Goal: Communication & Community: Answer question/provide support

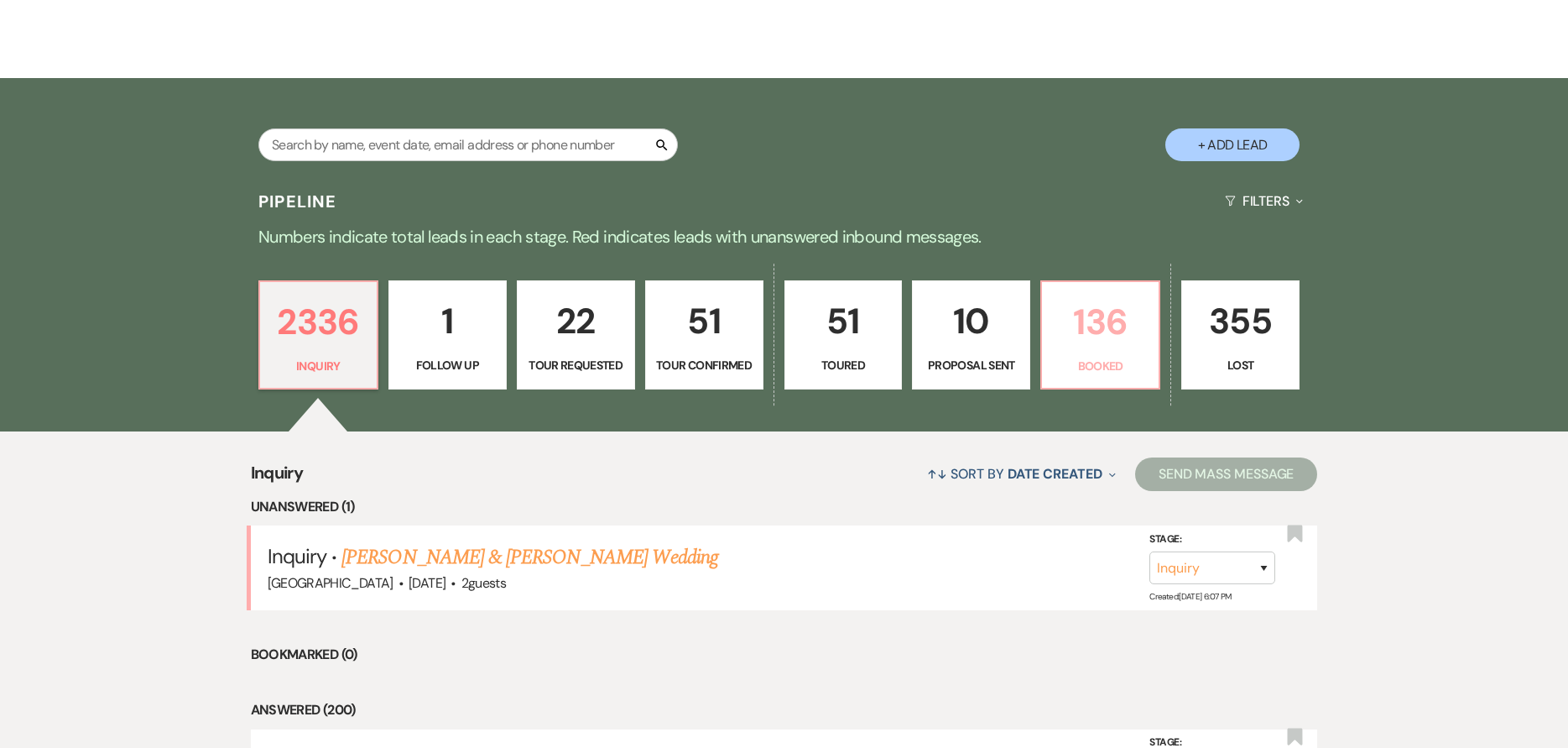
click at [1091, 328] on p "136" at bounding box center [1100, 321] width 96 height 56
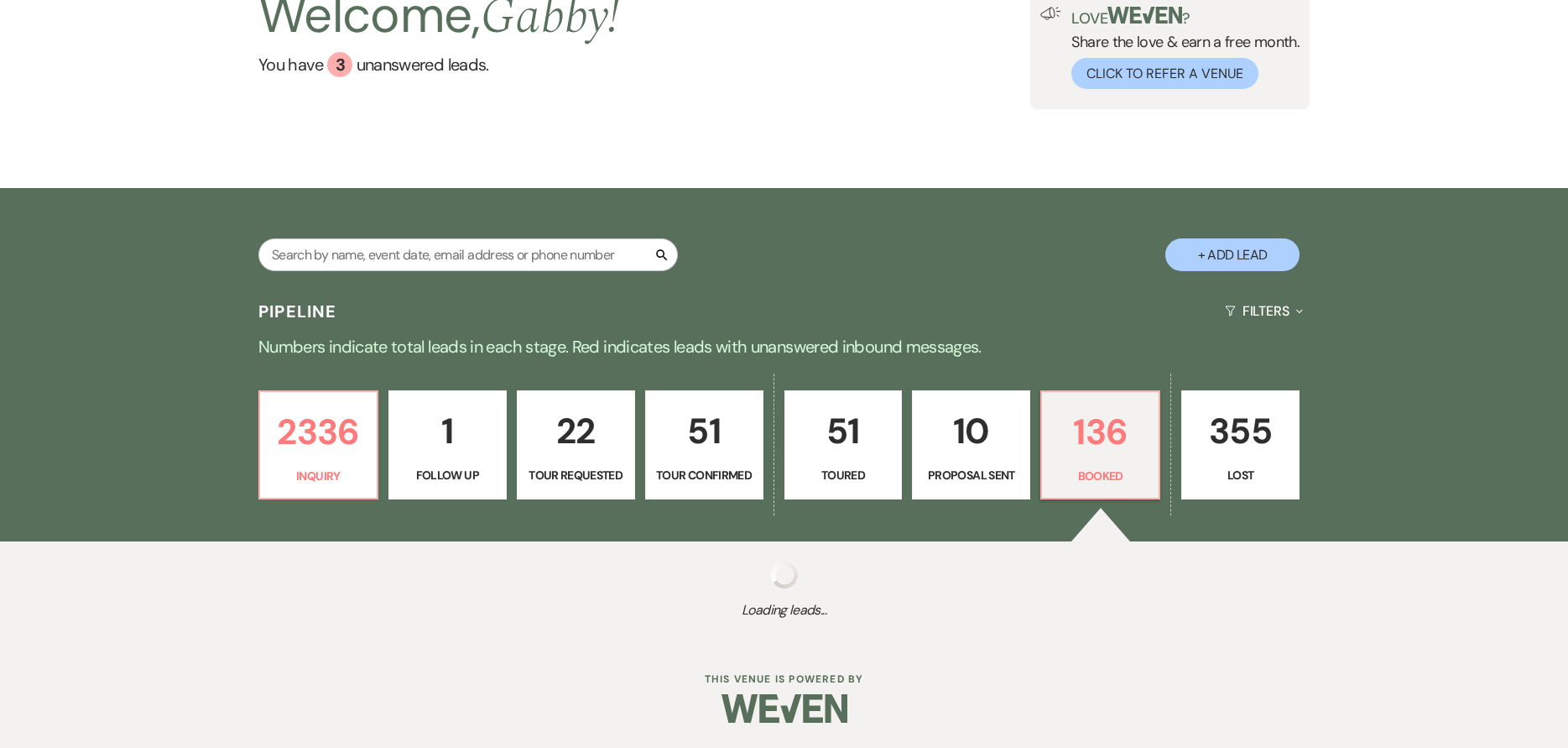
select select "7"
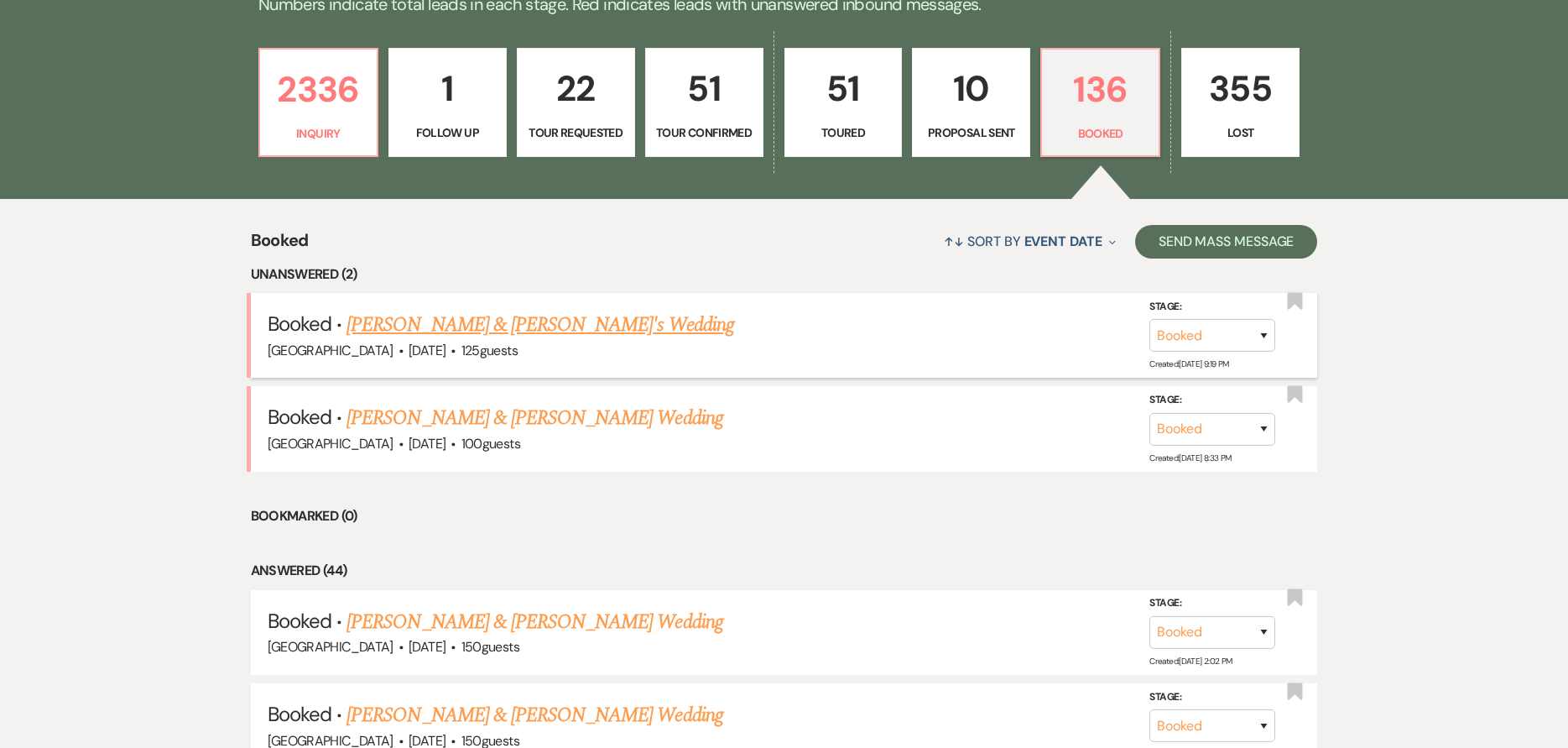
scroll to position [503, 0]
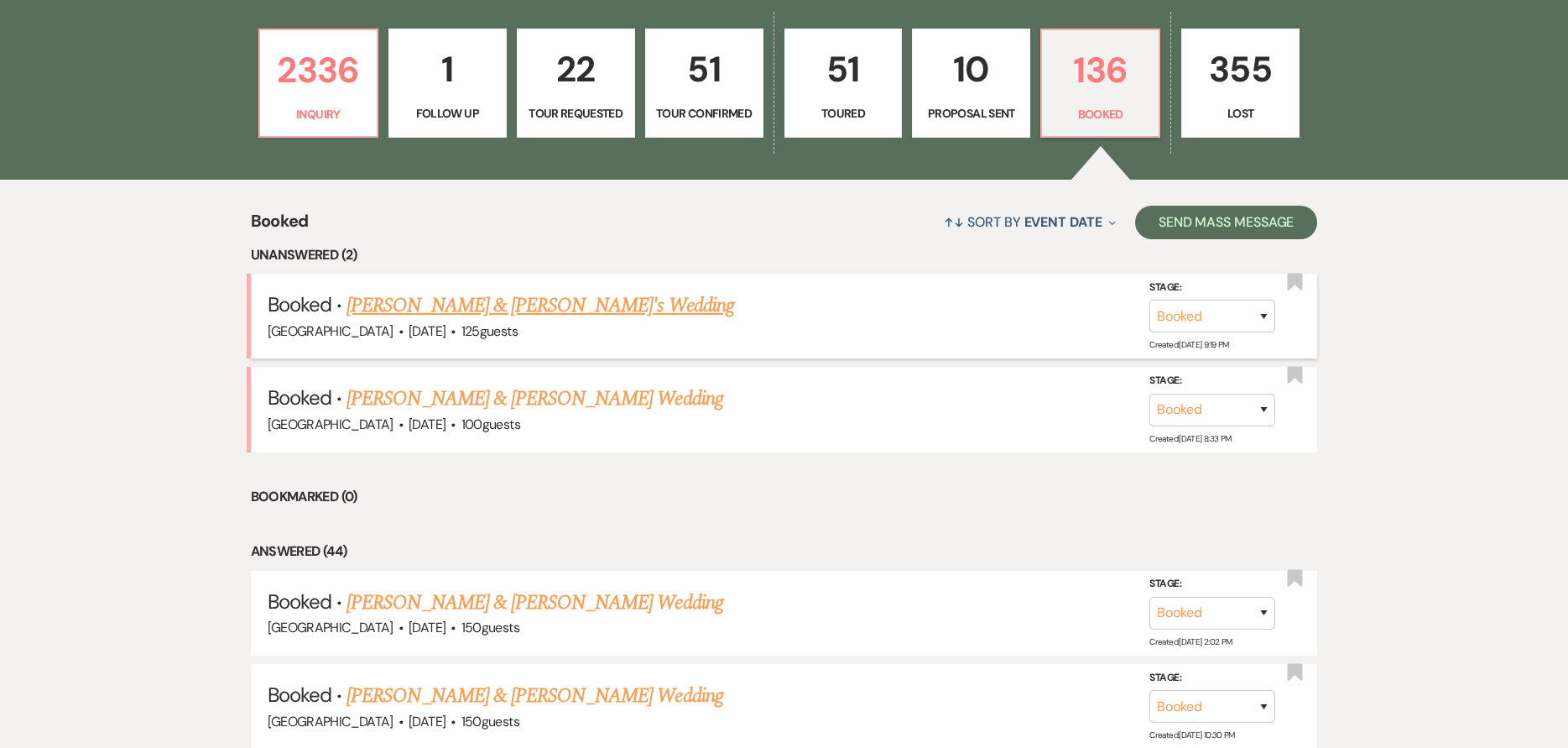
click at [642, 308] on link "[PERSON_NAME] & [PERSON_NAME]'s Wedding" at bounding box center [540, 306] width 388 height 31
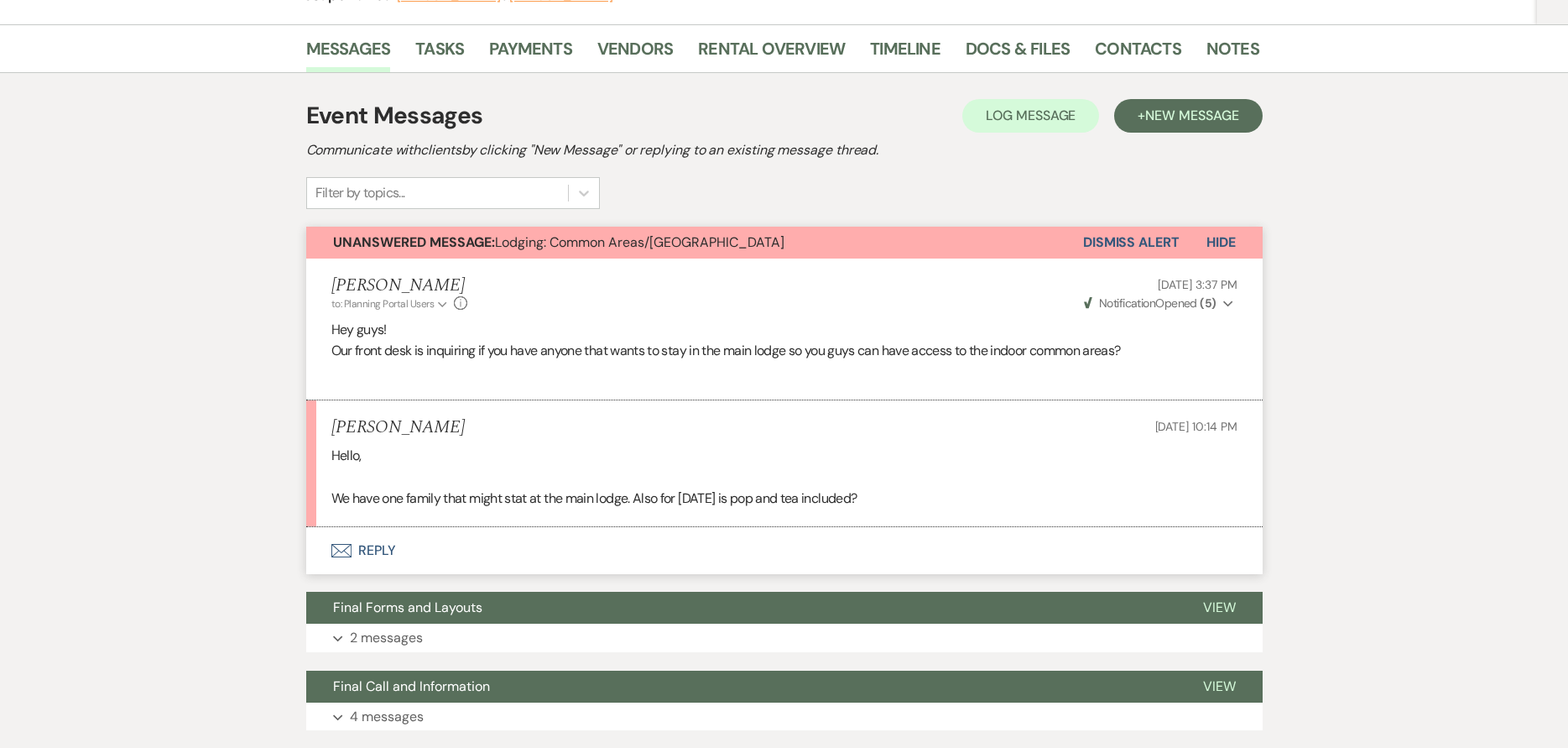
scroll to position [335, 0]
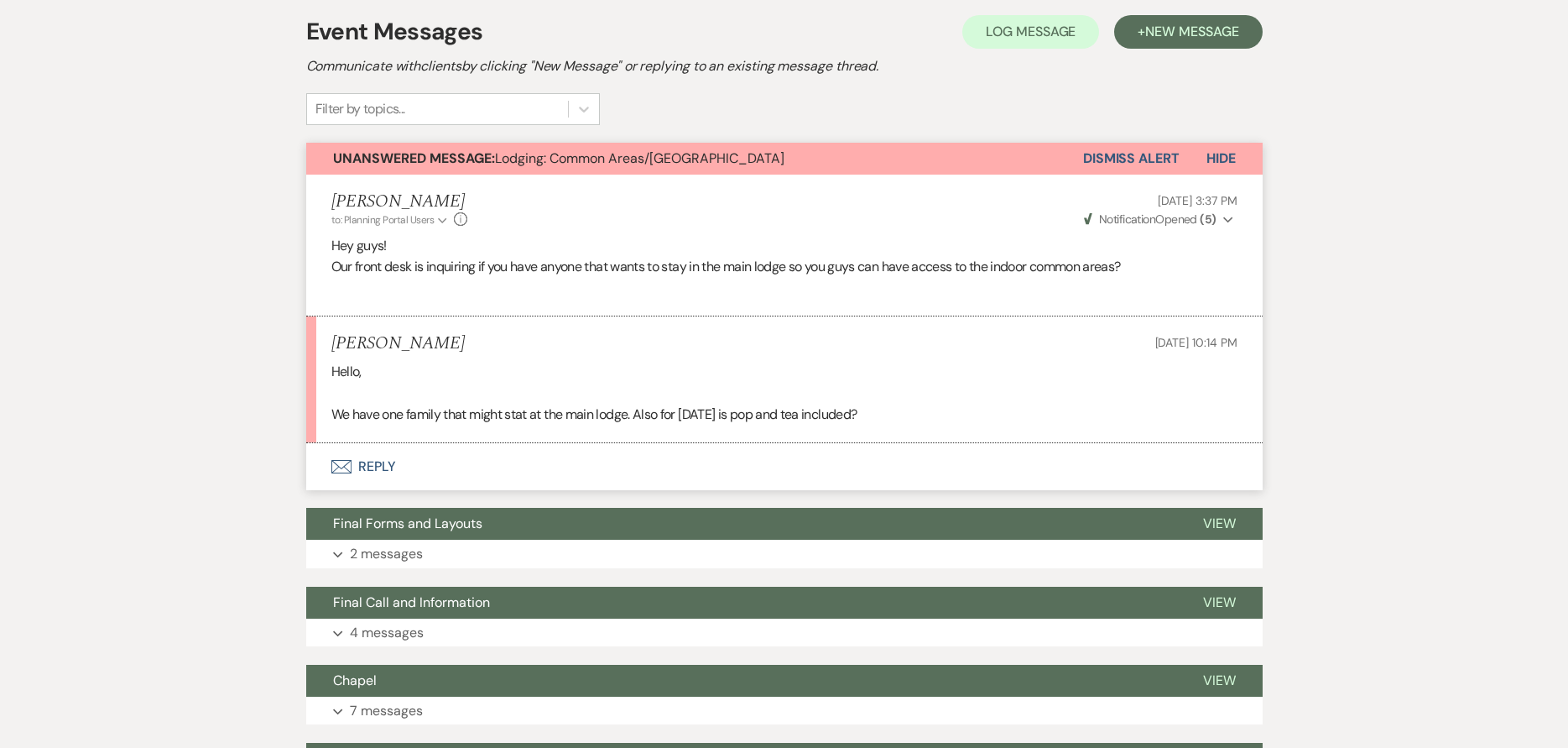
click at [719, 469] on button "Envelope Reply" at bounding box center [785, 466] width 957 height 47
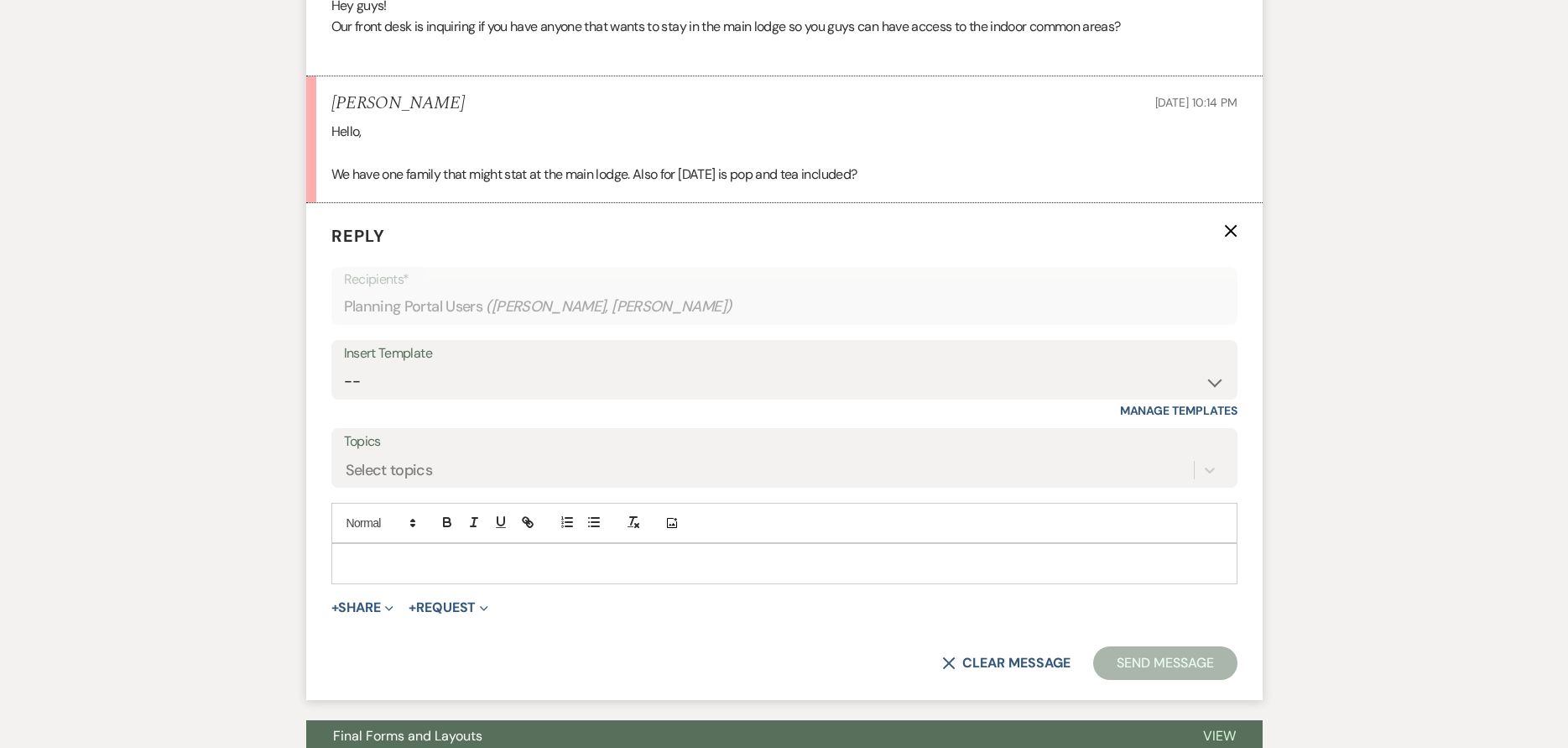
scroll to position [578, 0]
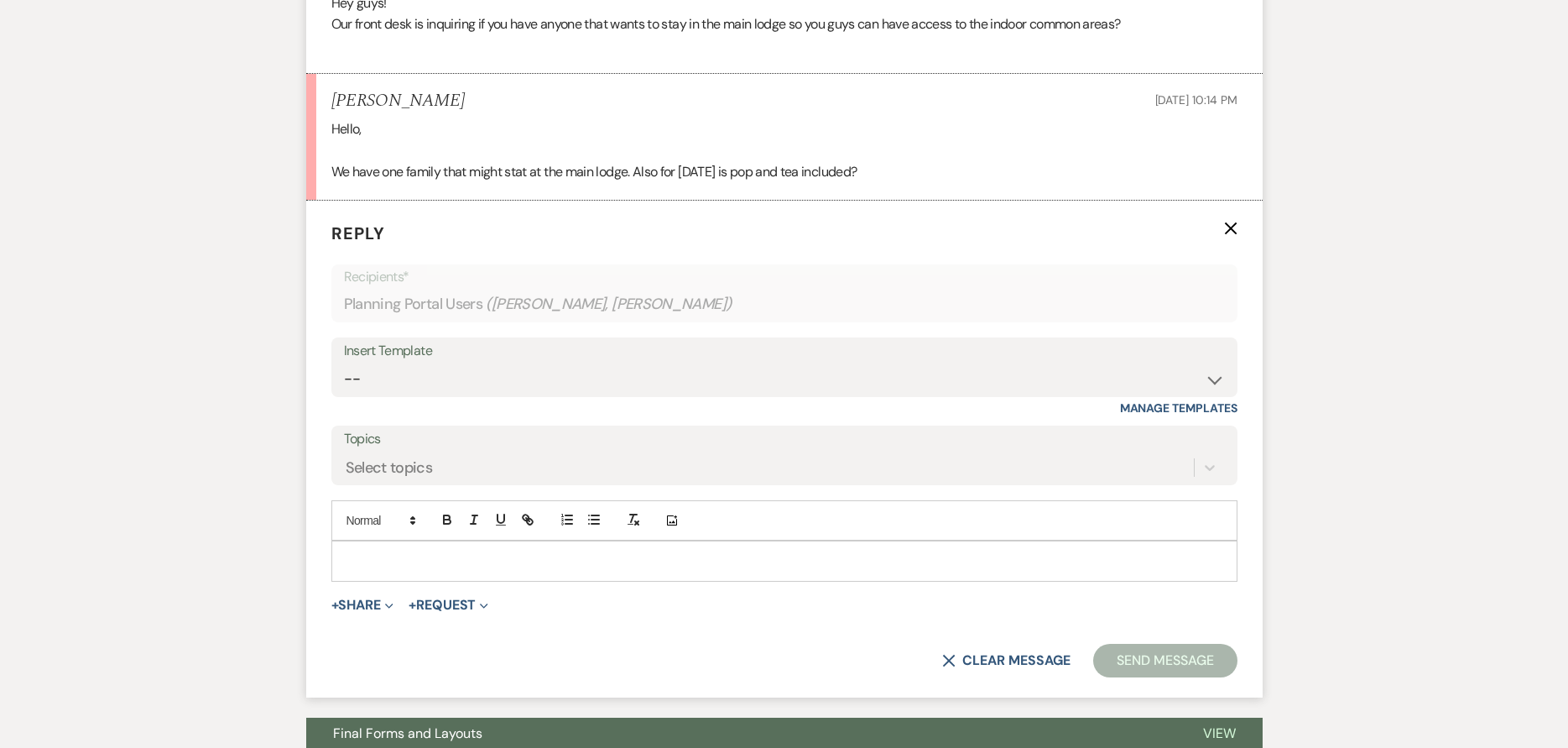
drag, startPoint x: 657, startPoint y: 570, endPoint x: 850, endPoint y: 515, distance: 200.7
click at [660, 568] on div at bounding box center [784, 561] width 904 height 38
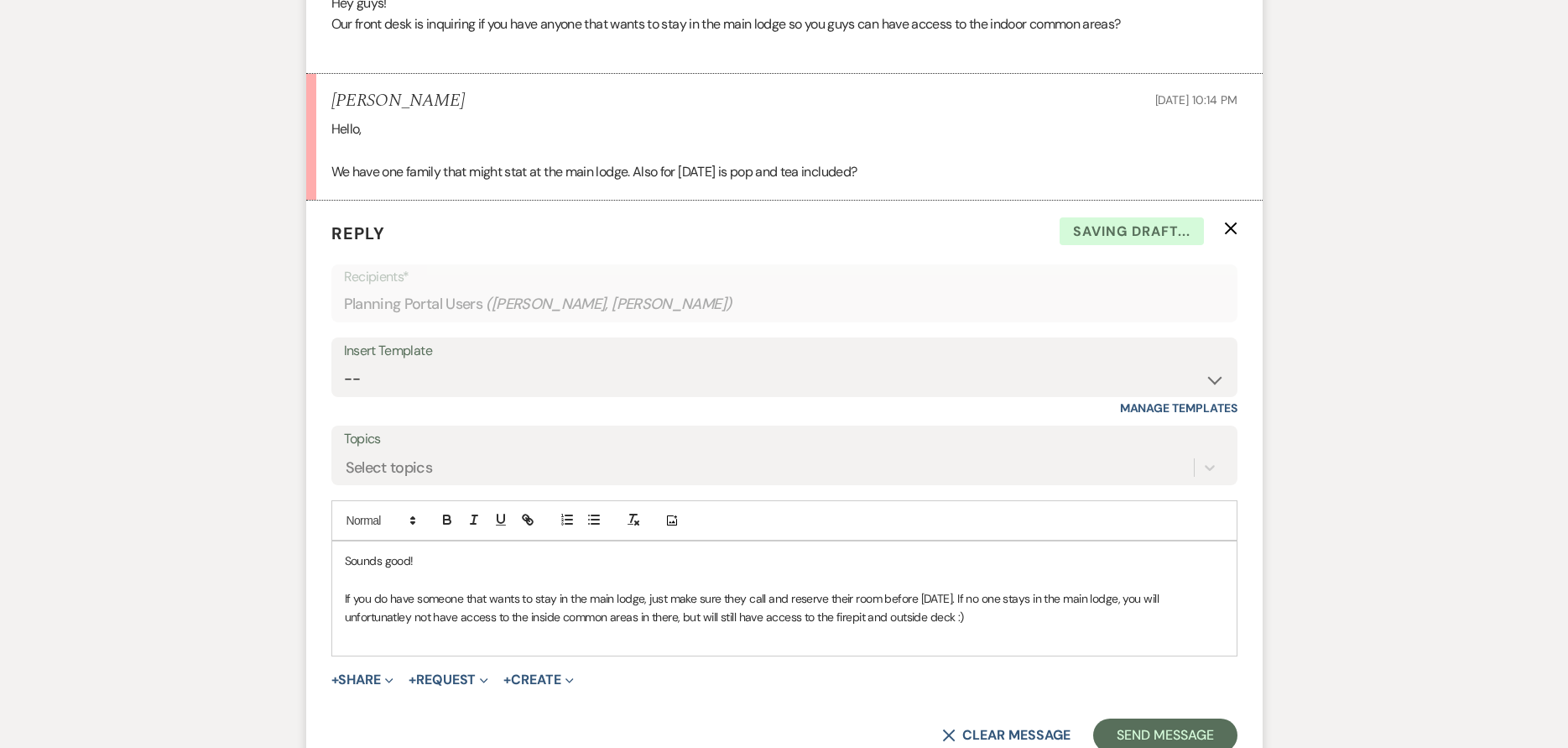
click at [1190, 598] on p "If you do have someone that wants to stay in the main lodge, just make sure the…" at bounding box center [784, 609] width 879 height 38
drag, startPoint x: 567, startPoint y: 617, endPoint x: 586, endPoint y: 609, distance: 20.6
click at [566, 617] on p "If you do have someone that wants to stay in the main lodge, just make sure the…" at bounding box center [784, 609] width 879 height 38
click at [991, 630] on p at bounding box center [784, 635] width 879 height 18
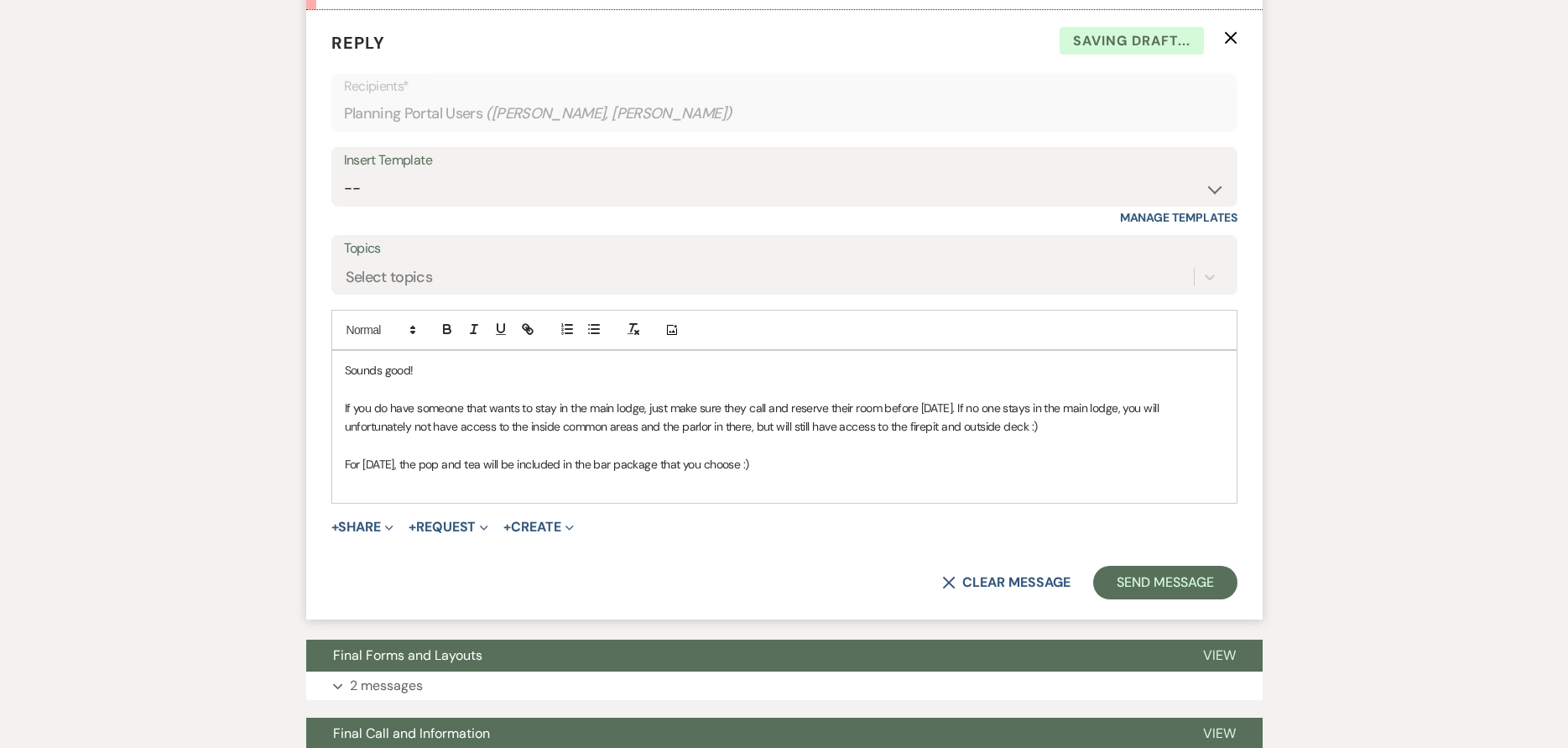
scroll to position [830, 0]
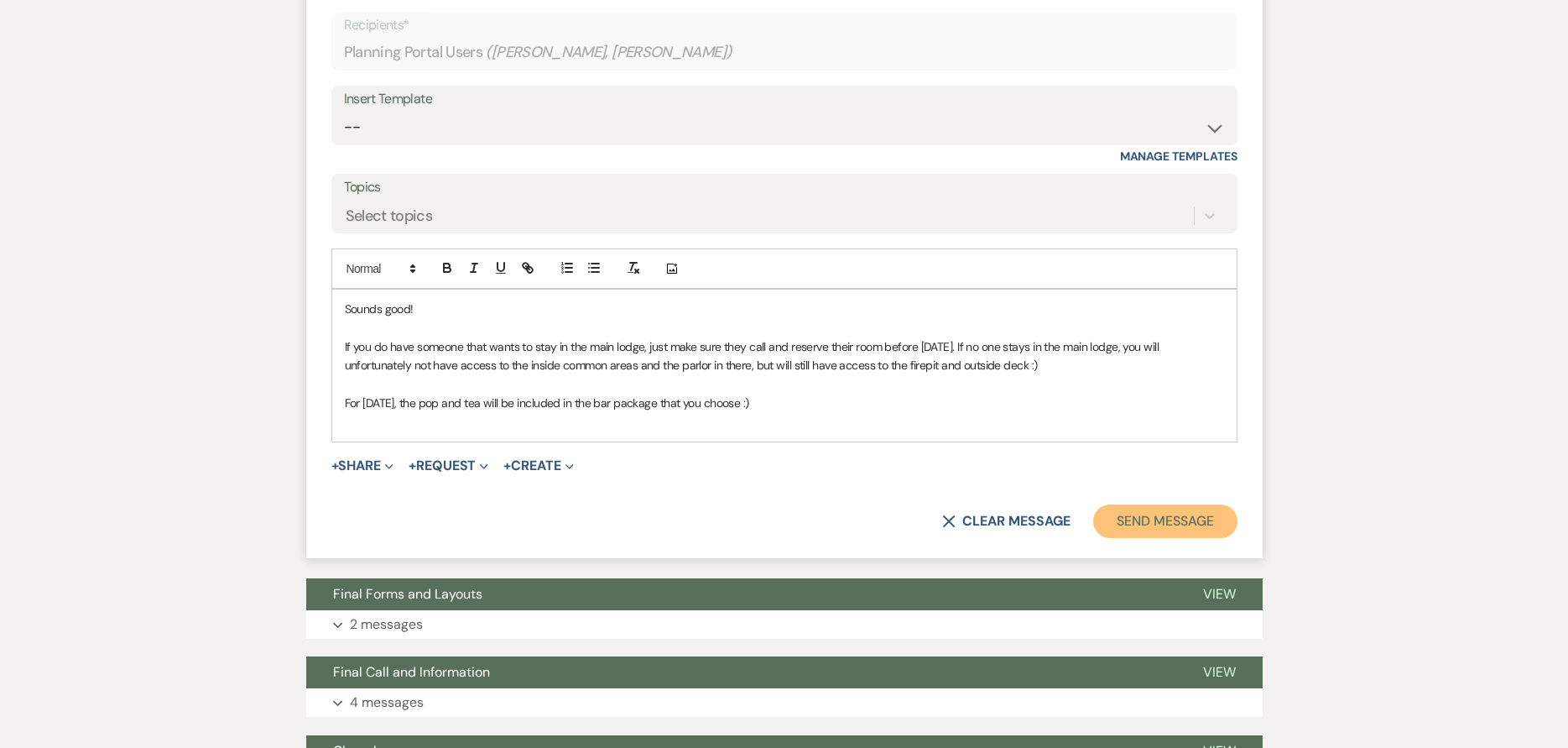
click at [1192, 515] on button "Send Message" at bounding box center [1165, 521] width 143 height 33
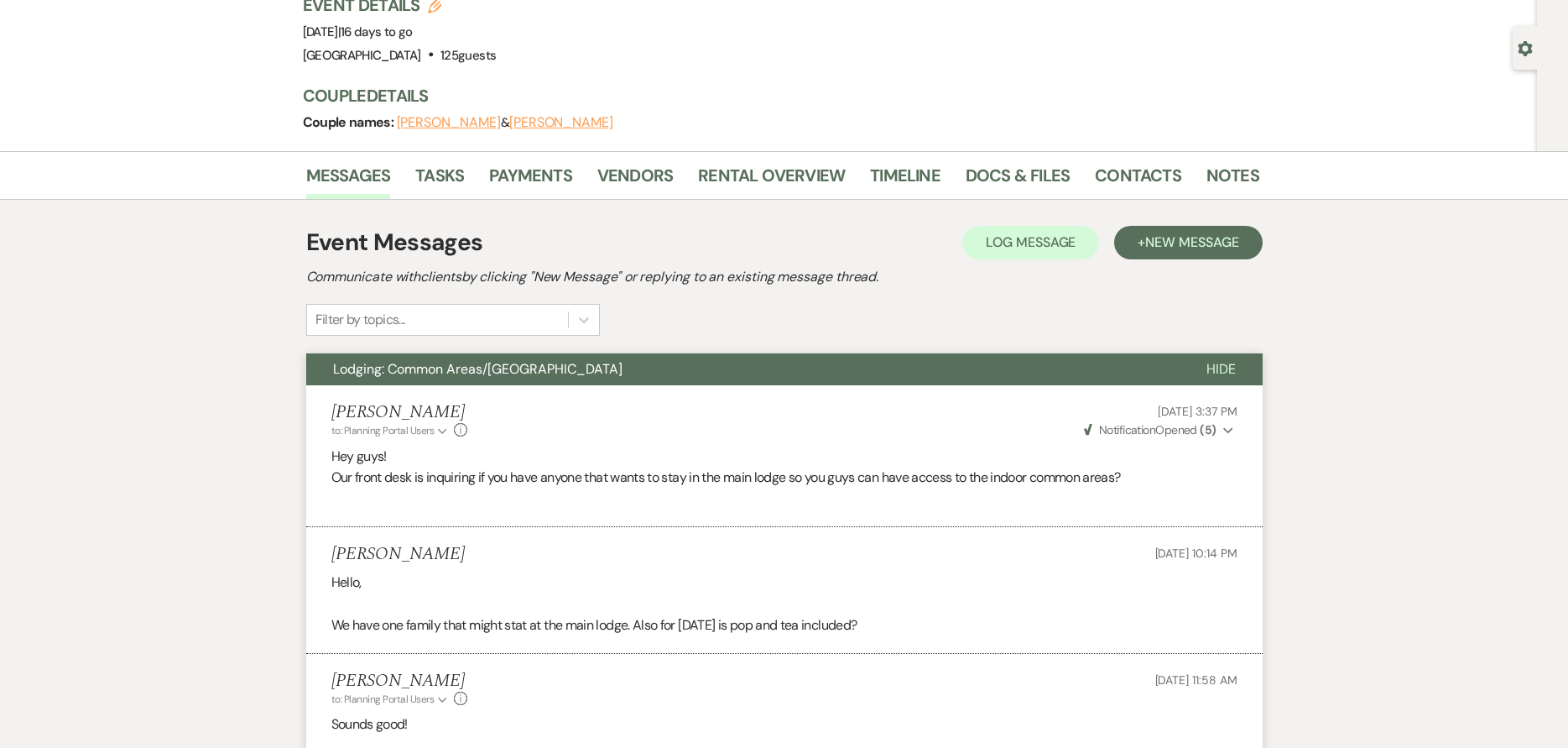
scroll to position [0, 0]
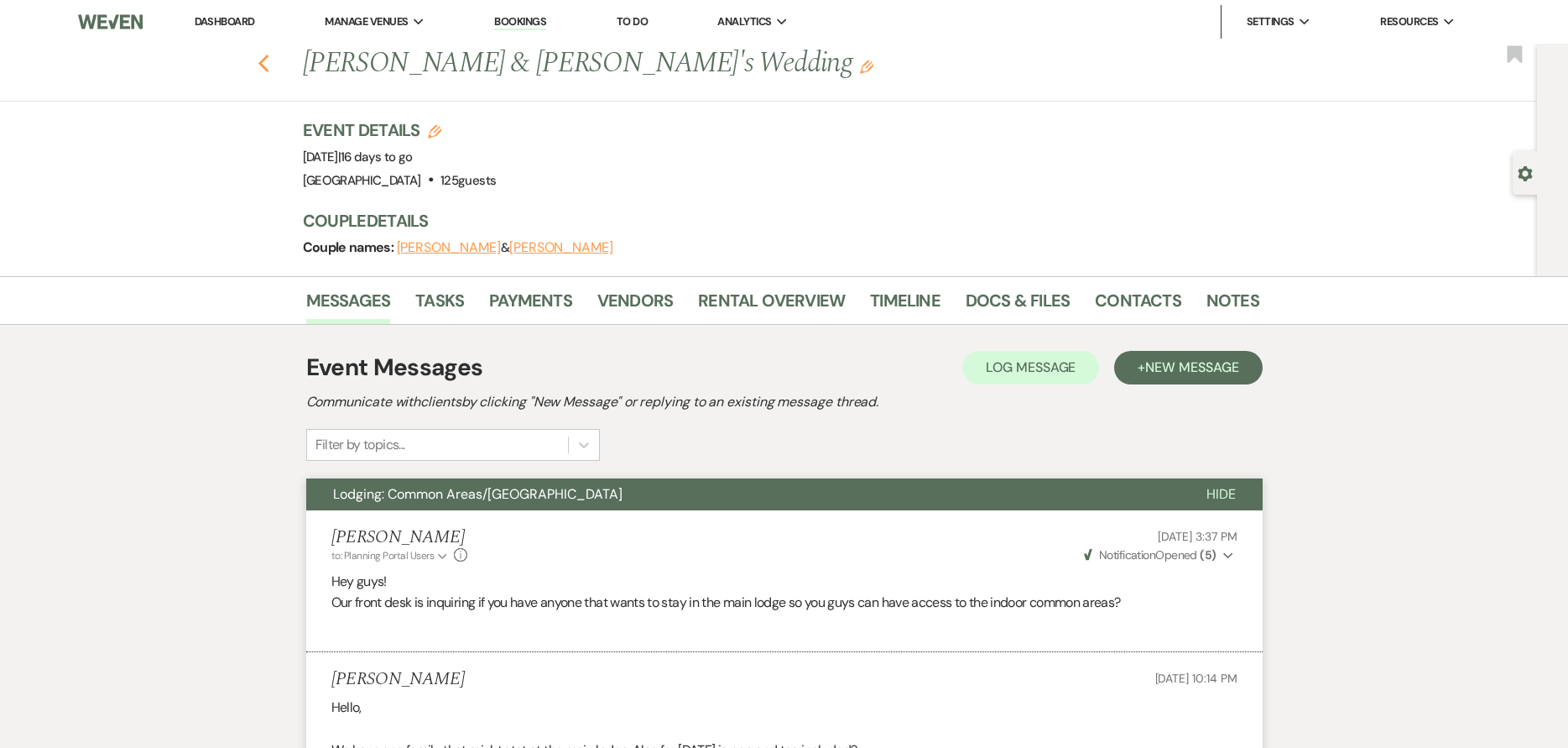
click at [270, 64] on icon "Previous" at bounding box center [264, 63] width 12 height 20
select select "7"
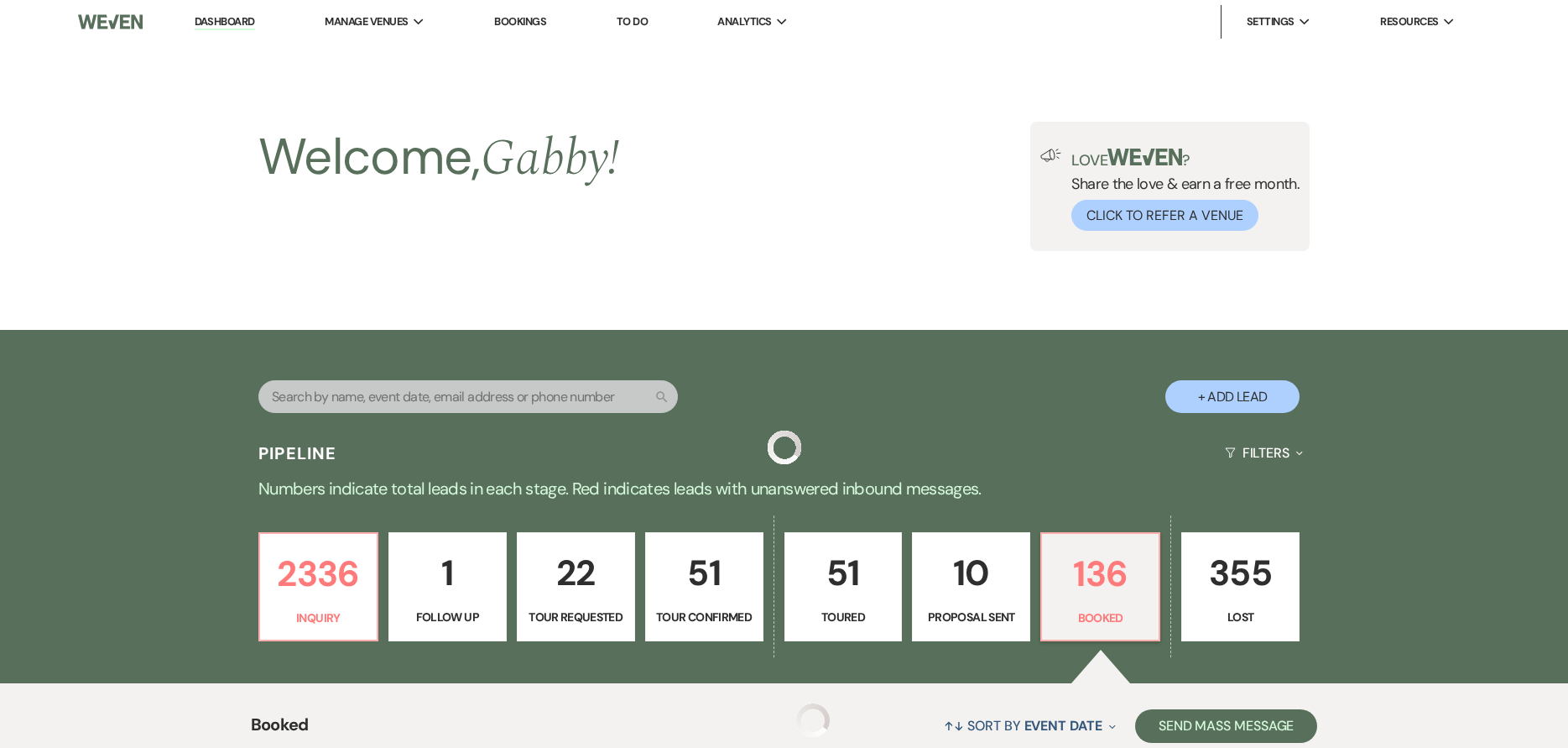
scroll to position [503, 0]
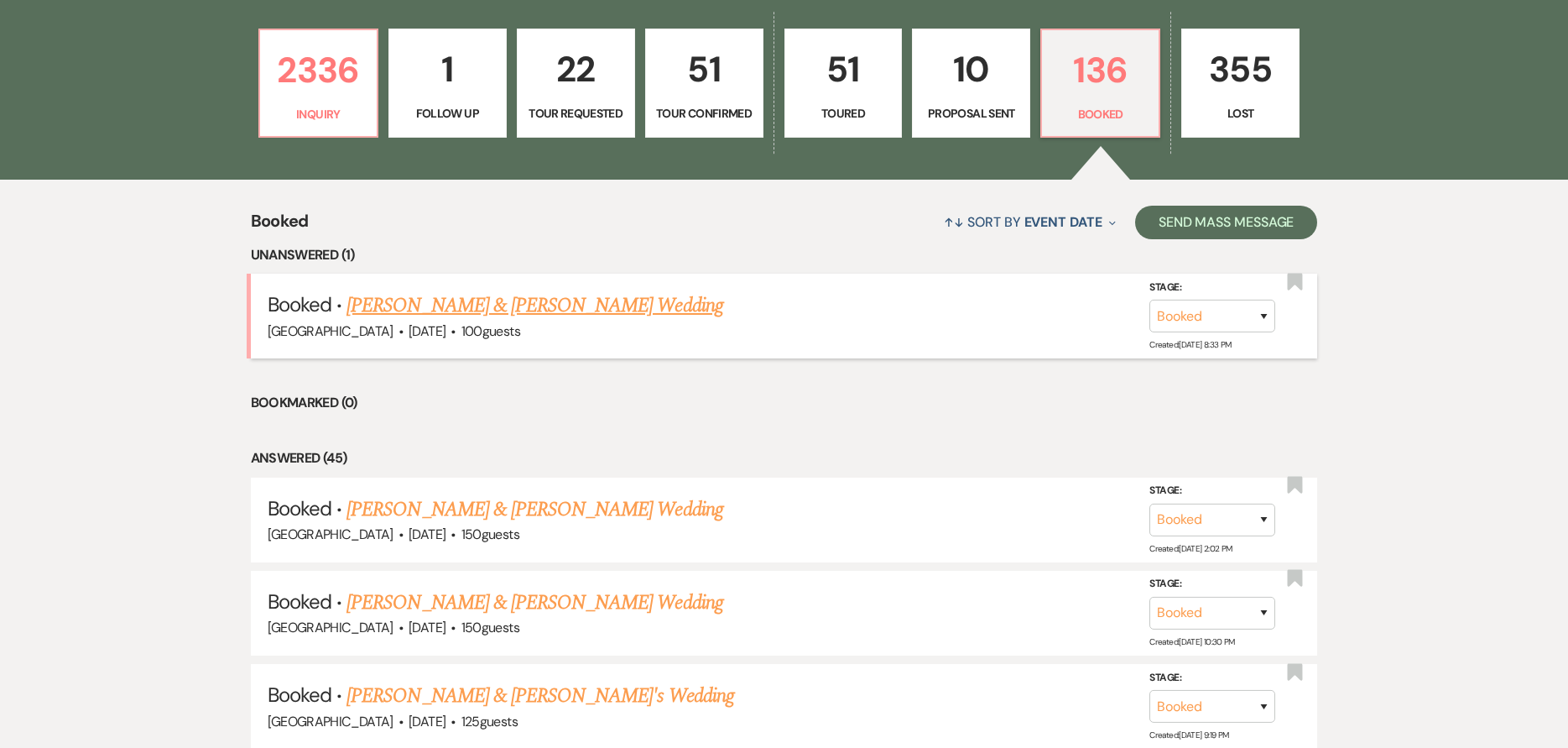
click at [624, 306] on link "[PERSON_NAME] & [PERSON_NAME] Wedding" at bounding box center [535, 306] width 376 height 31
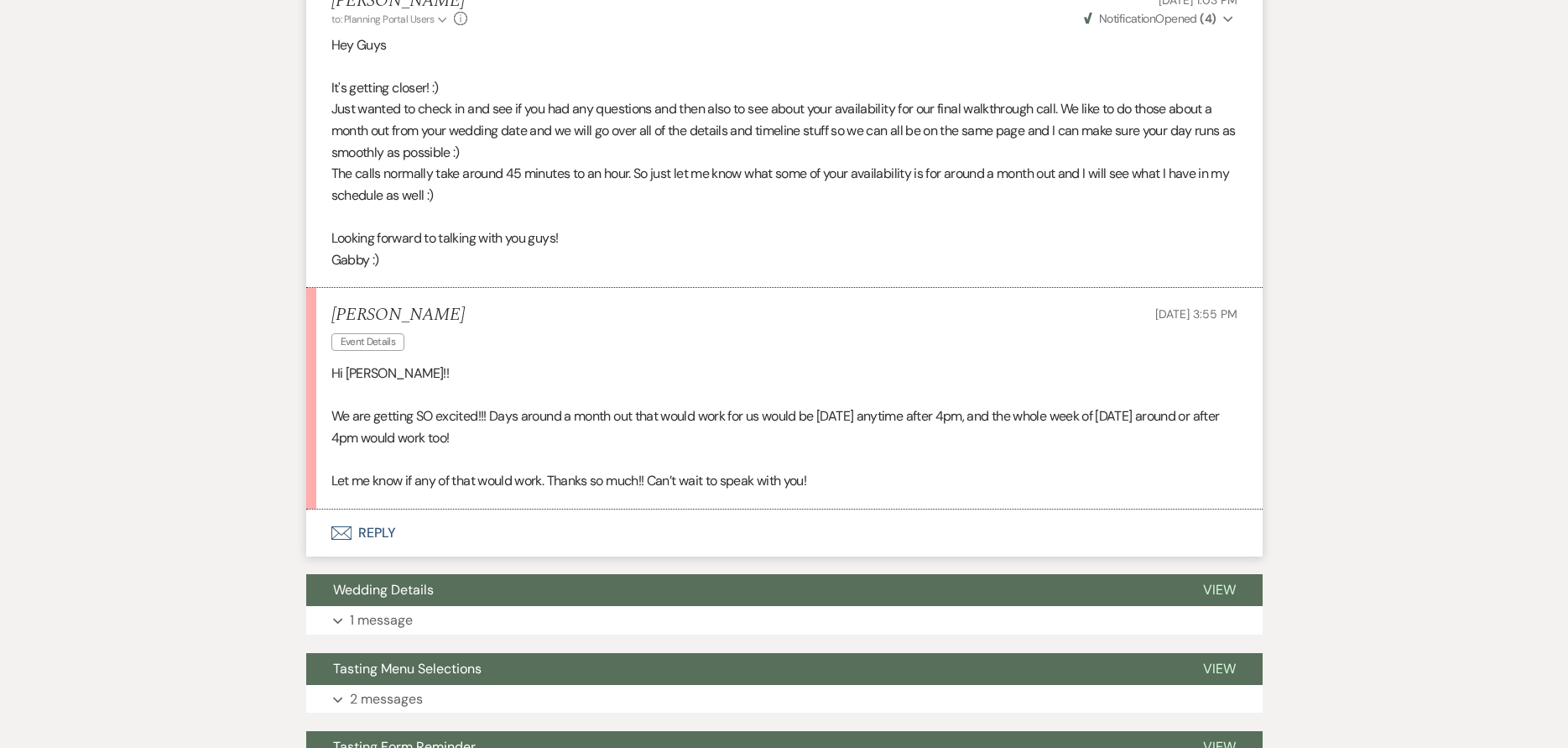
scroll to position [588, 0]
click at [525, 532] on button "Envelope Reply" at bounding box center [785, 531] width 957 height 47
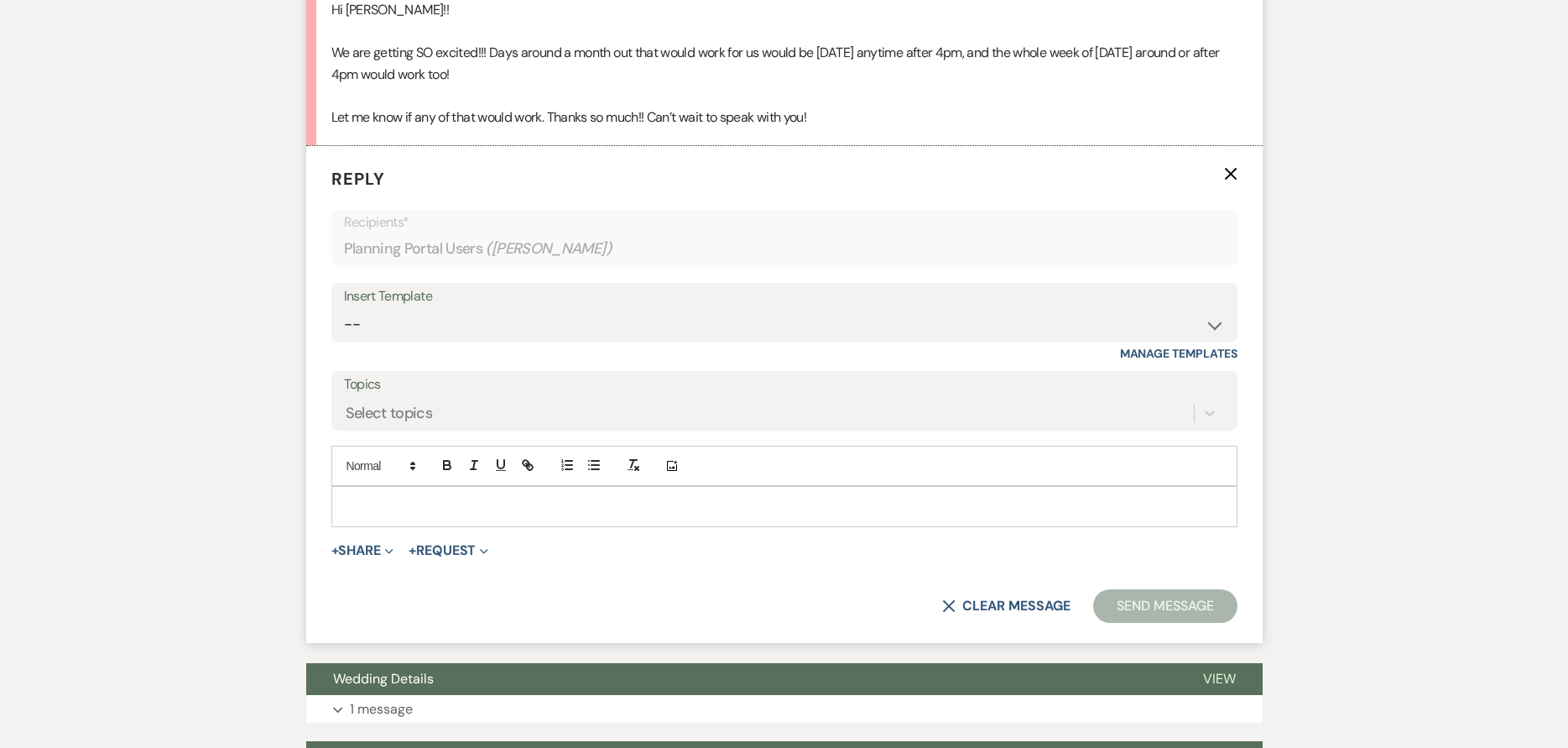
scroll to position [971, 0]
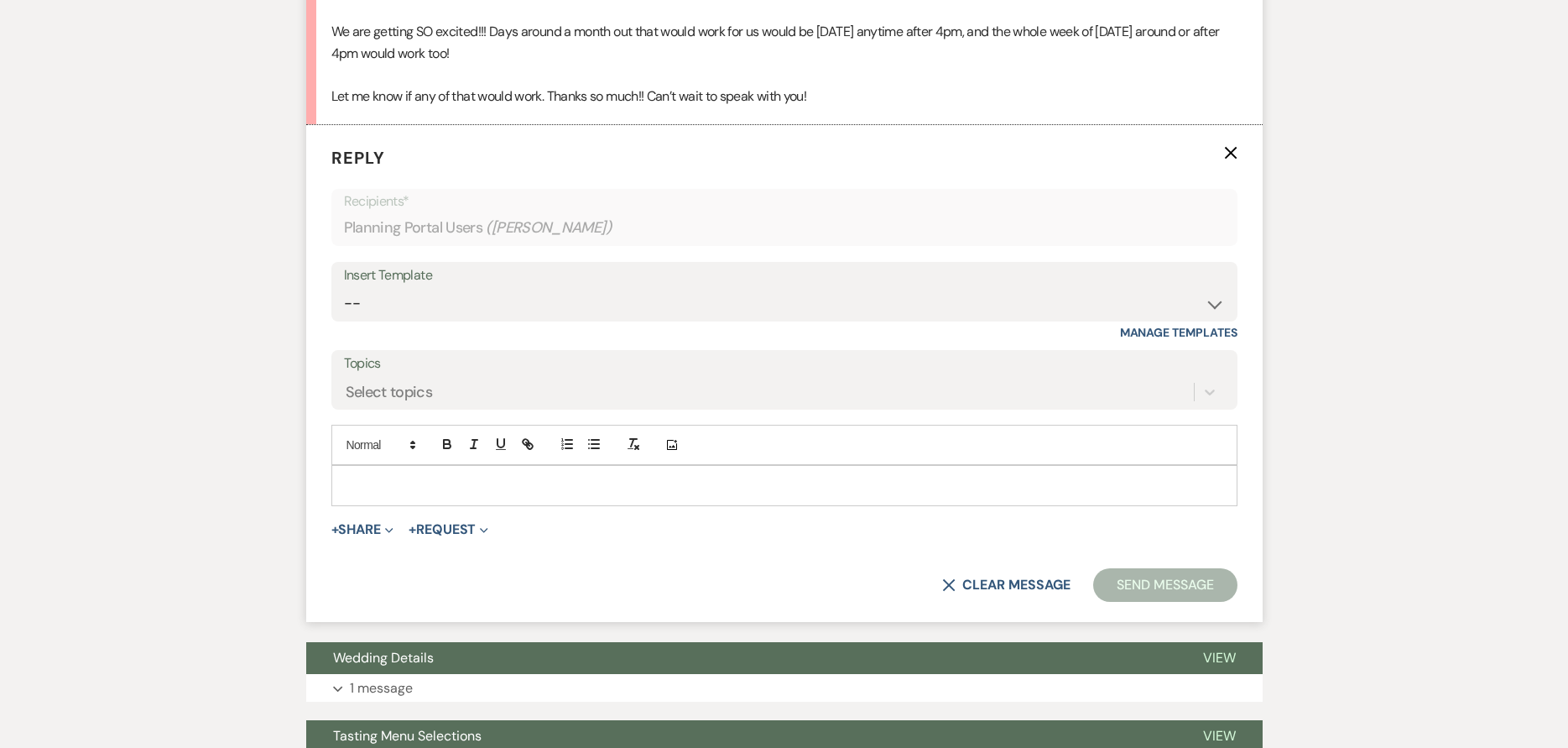
click at [500, 487] on p at bounding box center [784, 484] width 879 height 18
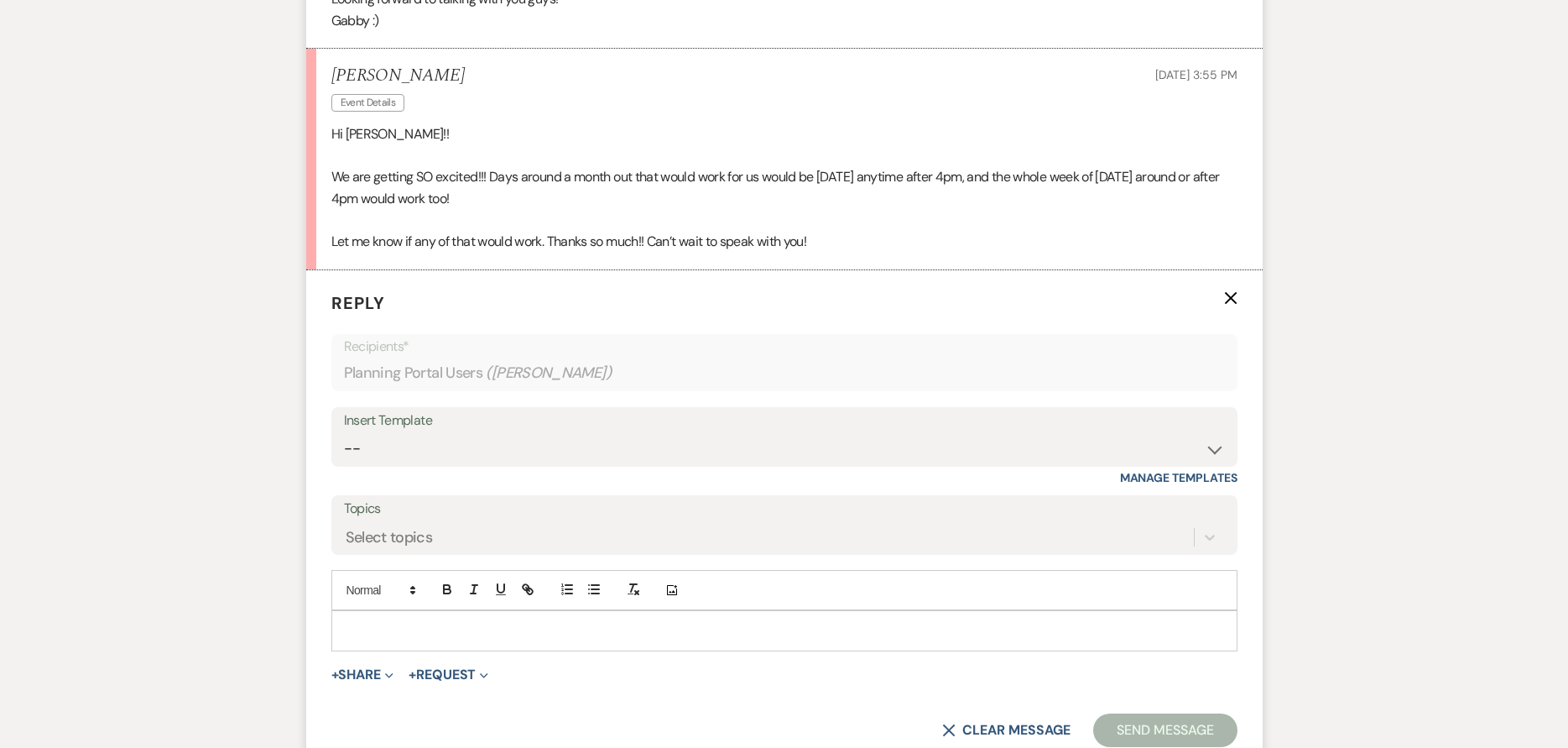
scroll to position [923, 0]
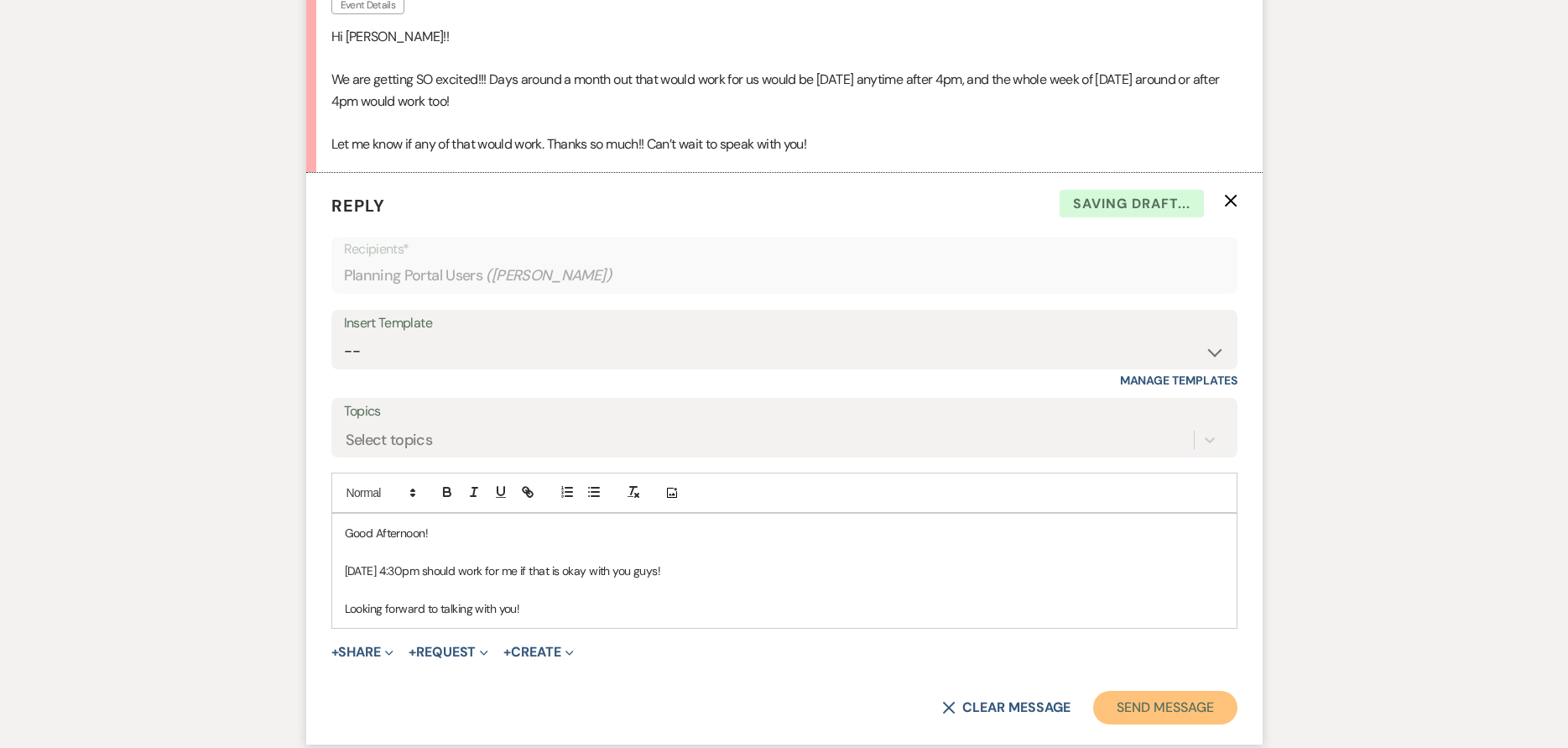
click at [1151, 706] on button "Send Message" at bounding box center [1165, 707] width 143 height 33
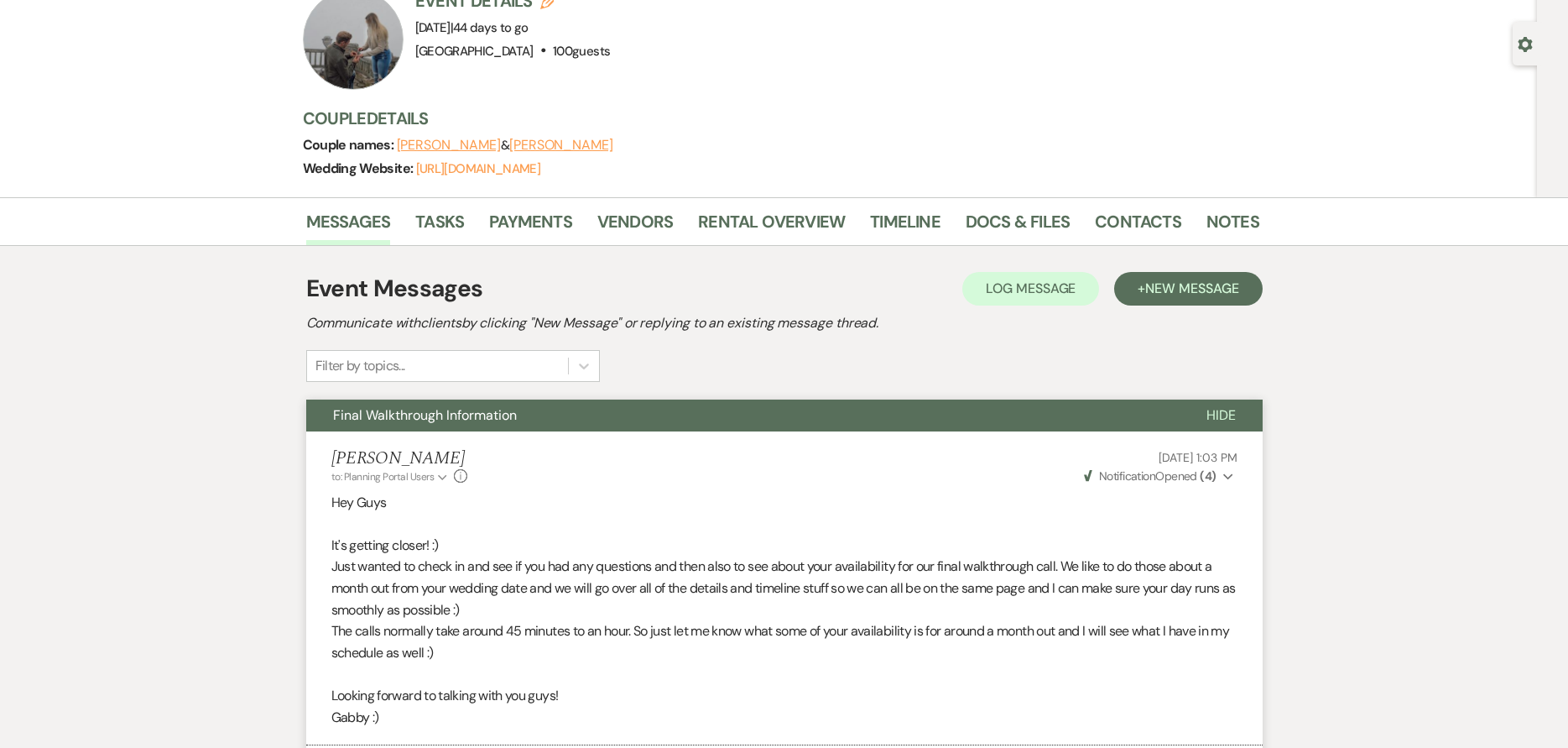
scroll to position [0, 0]
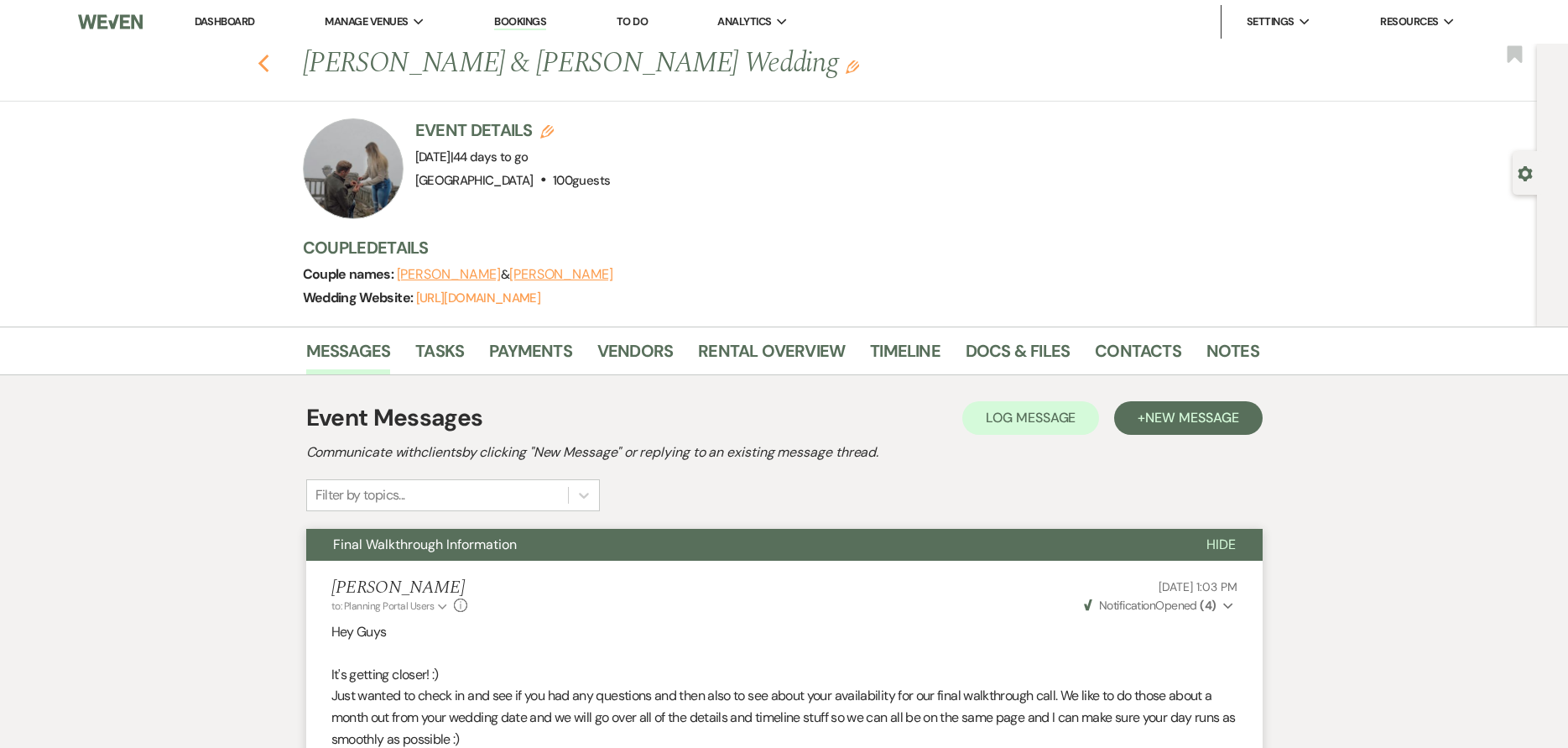
click at [268, 59] on use "button" at bounding box center [263, 63] width 11 height 18
select select "7"
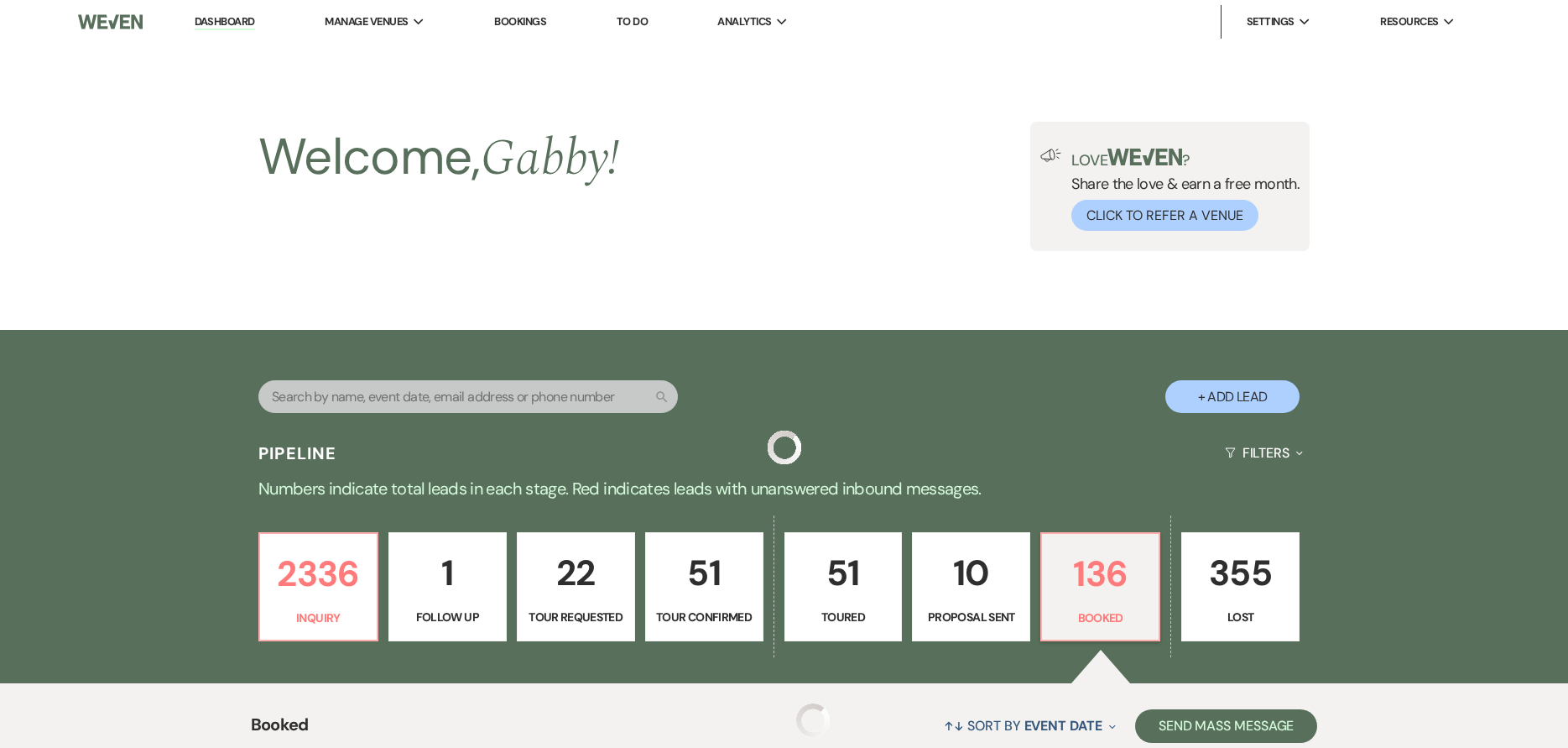
scroll to position [503, 0]
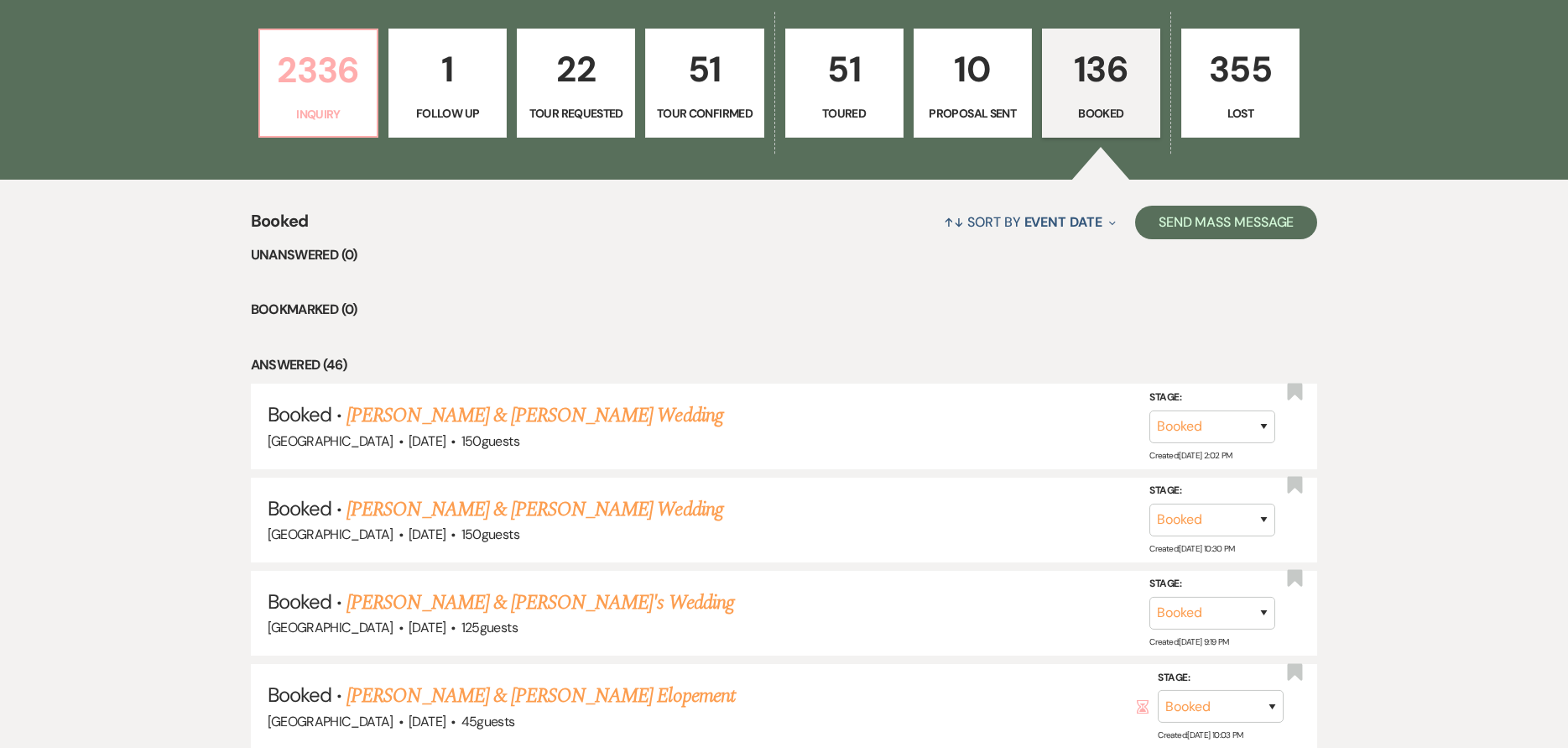
click at [338, 129] on link "2336 Inquiry" at bounding box center [319, 83] width 120 height 109
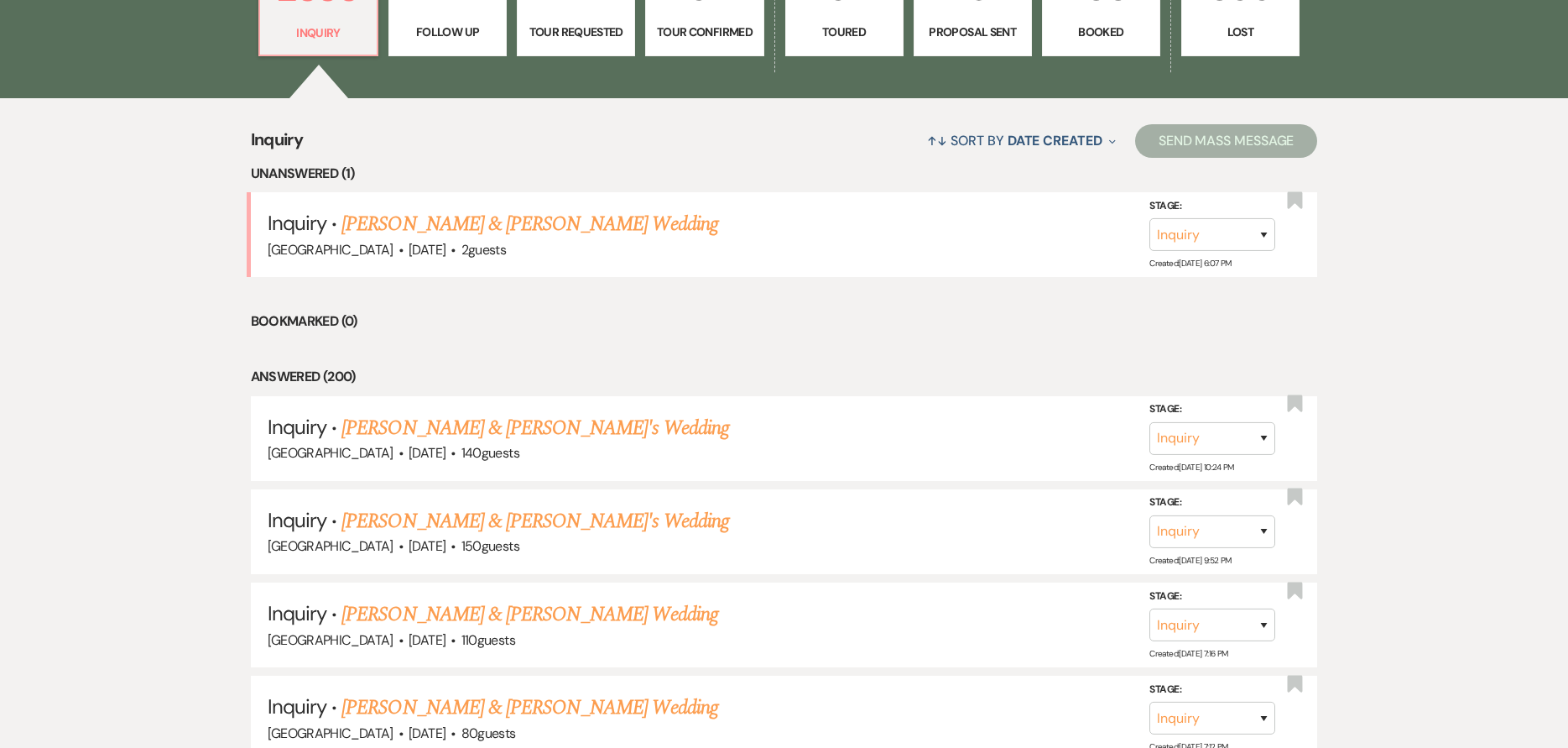
scroll to position [588, 0]
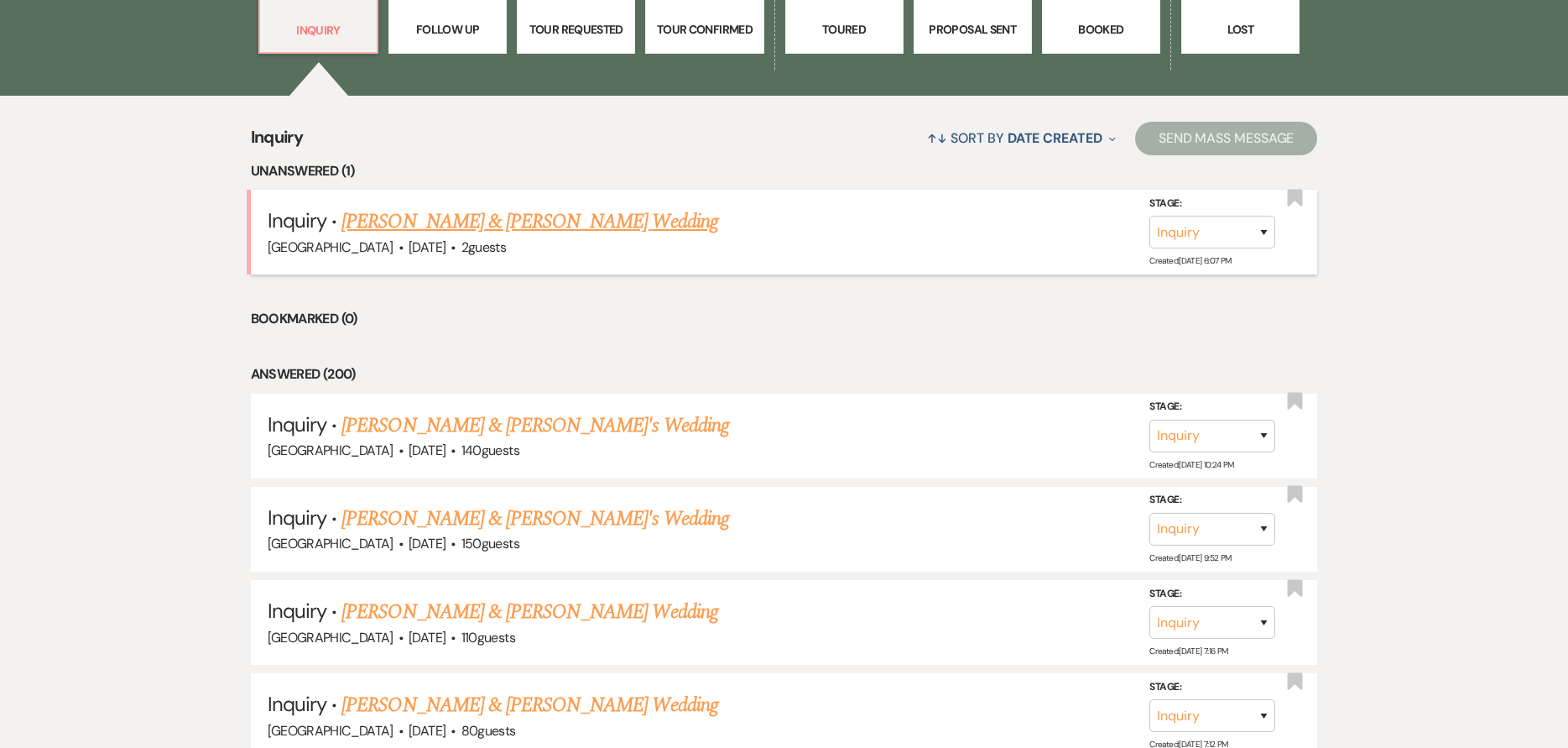
click at [589, 224] on link "Ricky Champeau & Sabrina Giocondi's Wedding" at bounding box center [530, 222] width 376 height 31
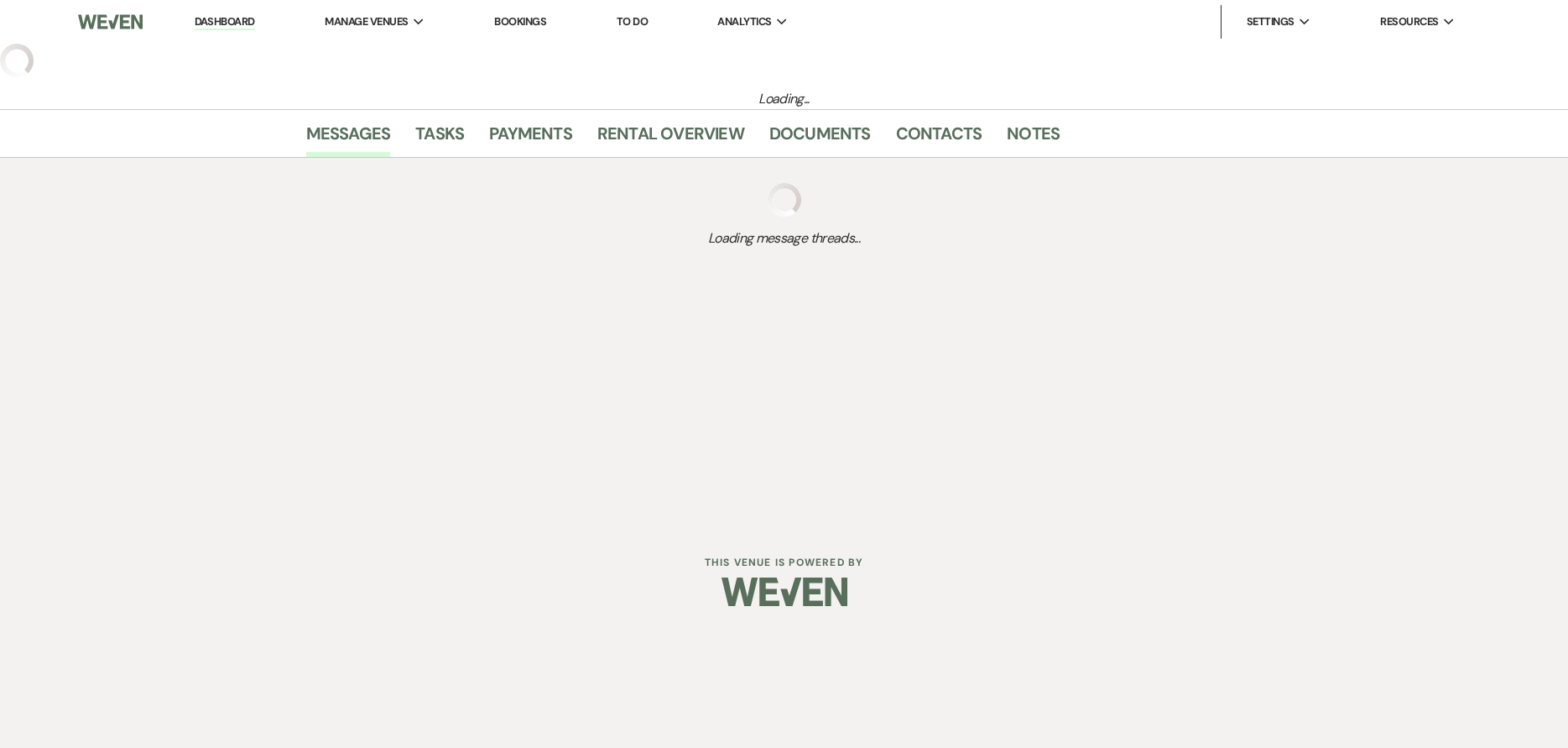
select select "5"
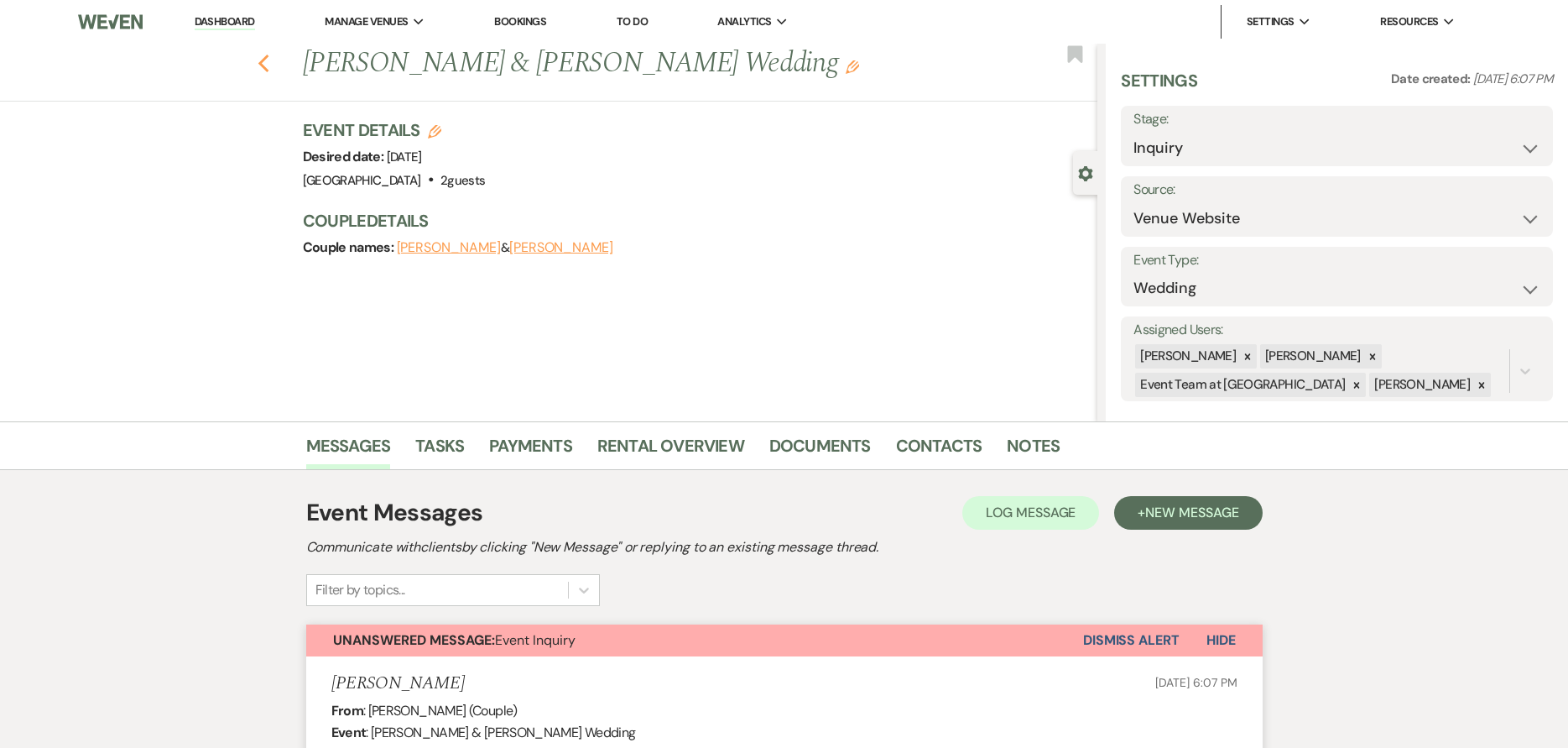
click at [265, 58] on icon "Previous" at bounding box center [264, 63] width 12 height 20
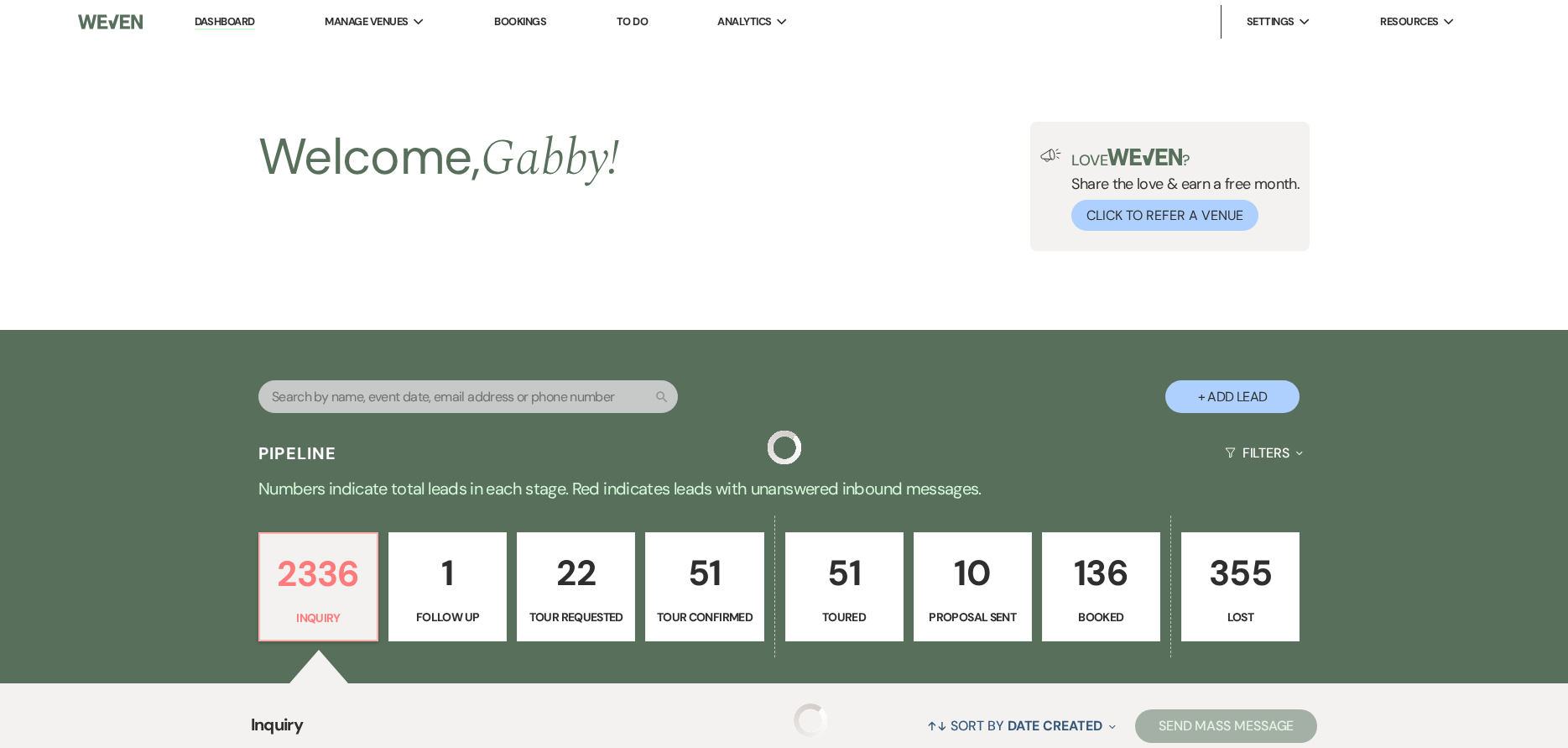
scroll to position [588, 0]
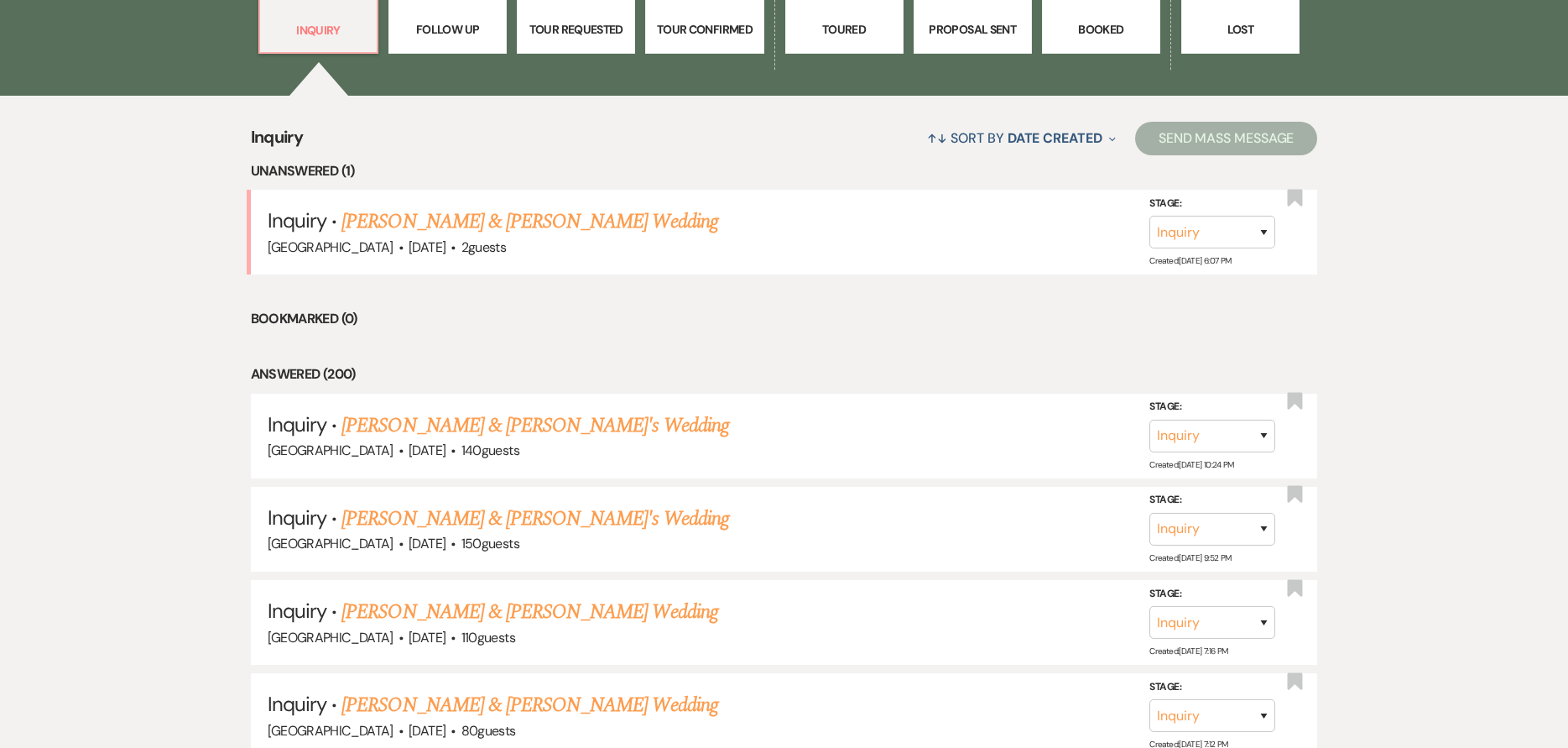
select select "7"
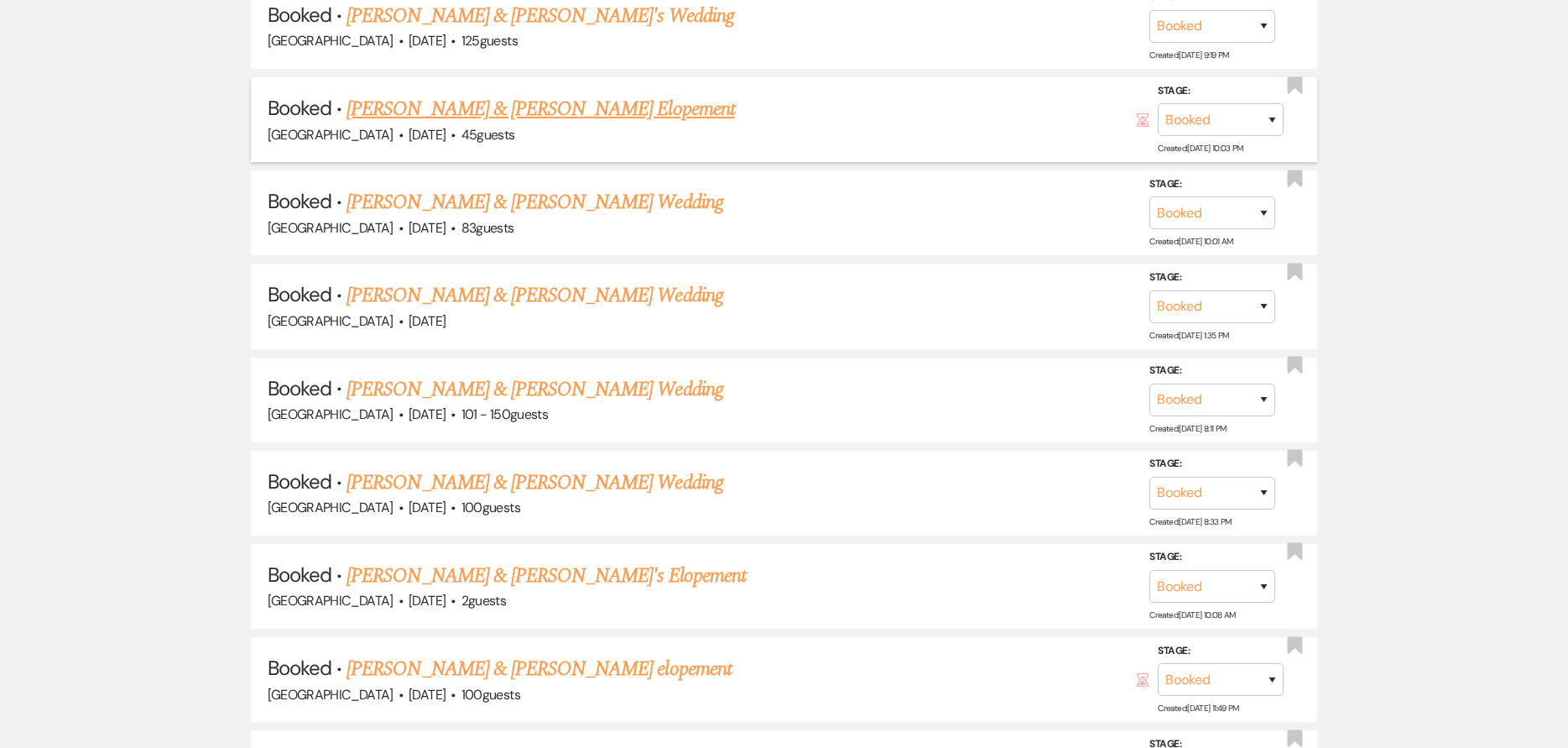
scroll to position [1091, 0]
click at [571, 481] on link "[PERSON_NAME] & [PERSON_NAME] Wedding" at bounding box center [535, 481] width 376 height 31
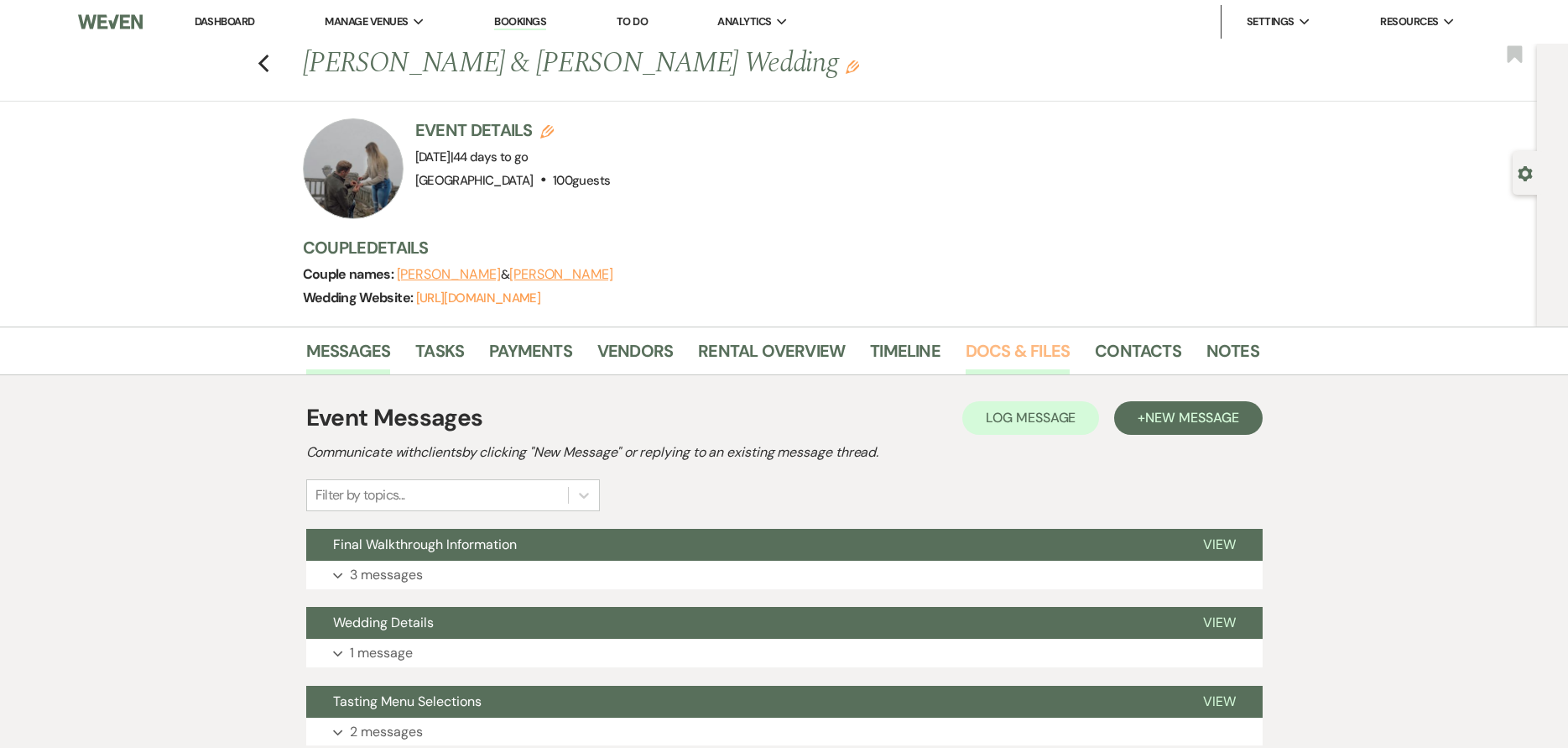
click at [970, 340] on link "Docs & Files" at bounding box center [1017, 355] width 104 height 37
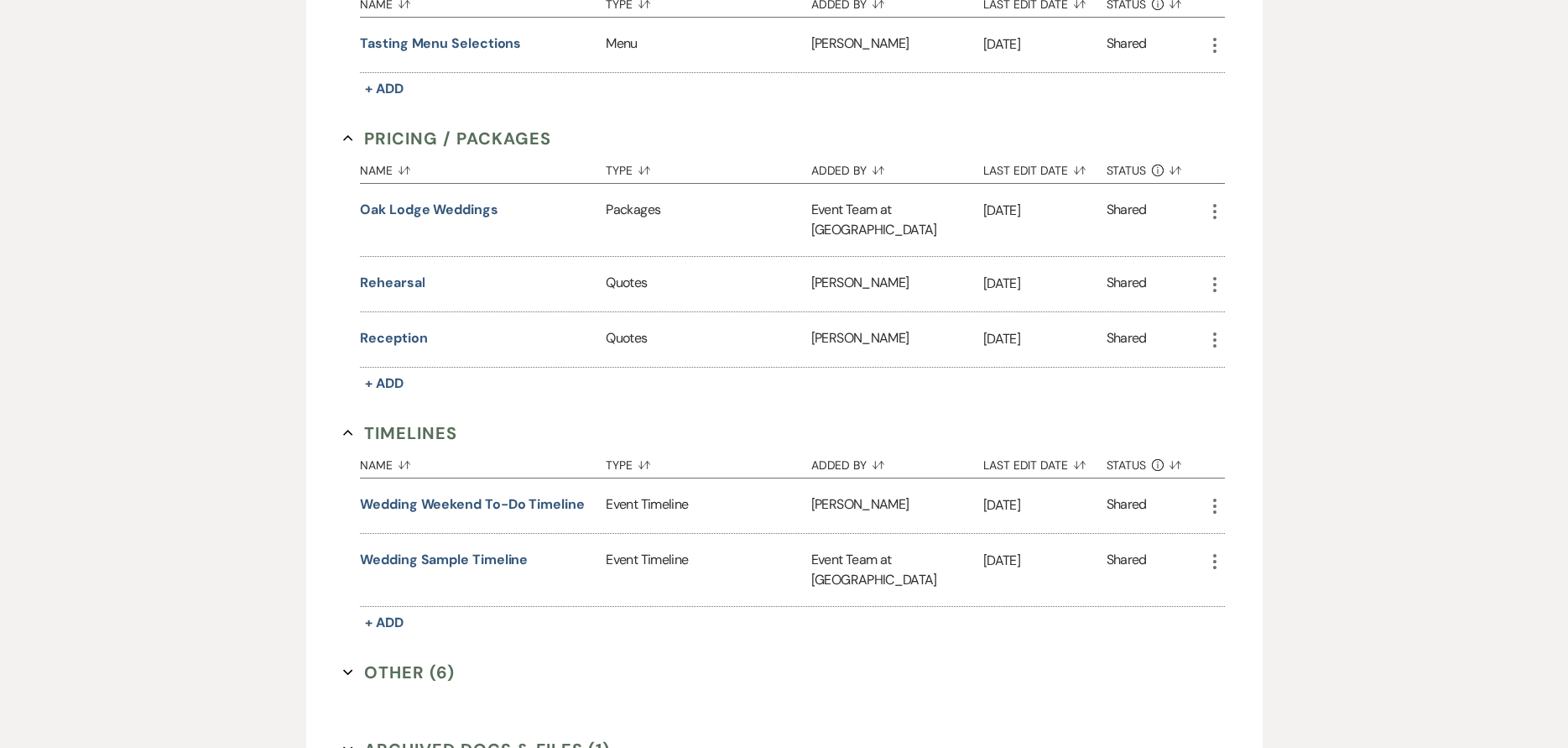
scroll to position [1259, 0]
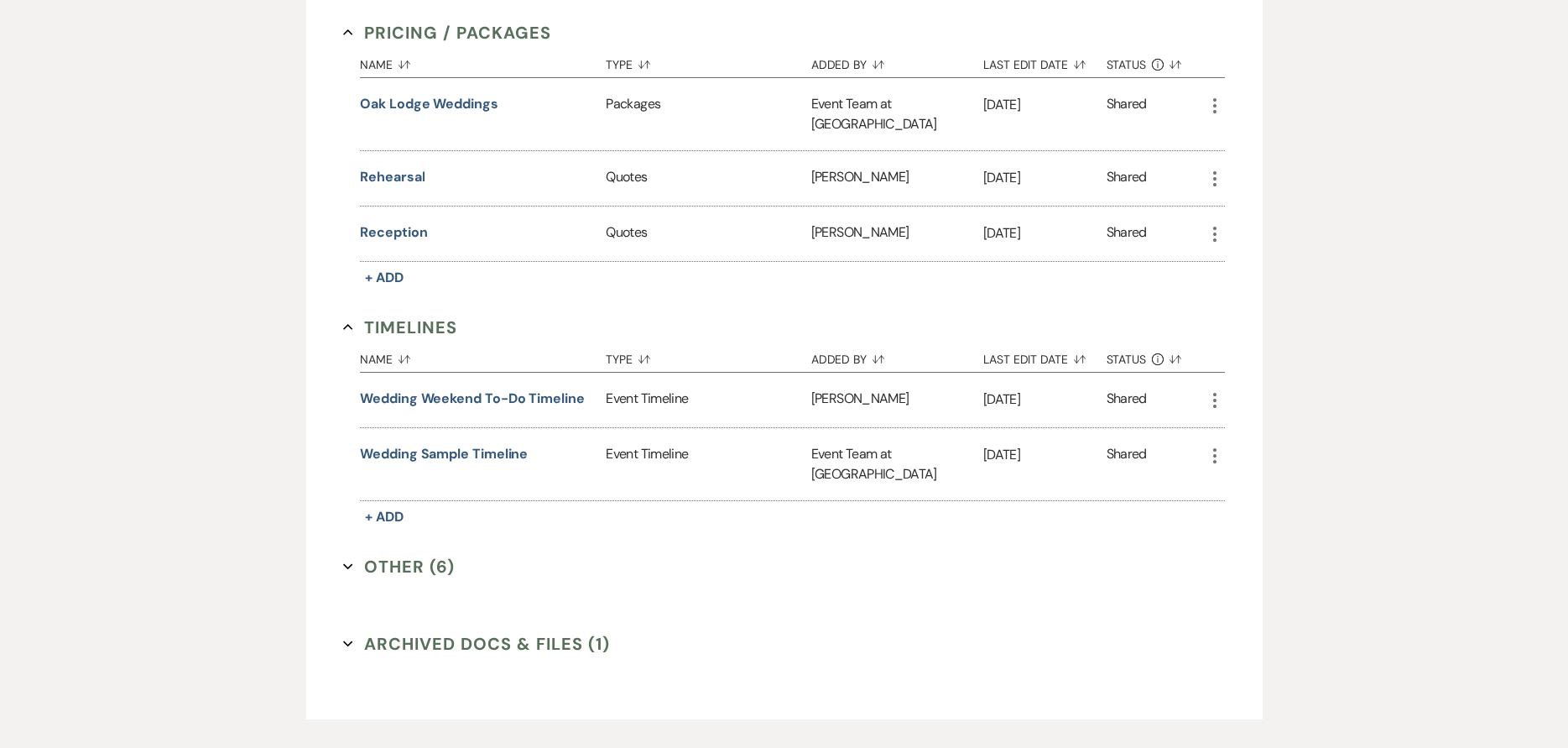
click at [425, 554] on button "Other (6) Expand" at bounding box center [398, 566] width 112 height 25
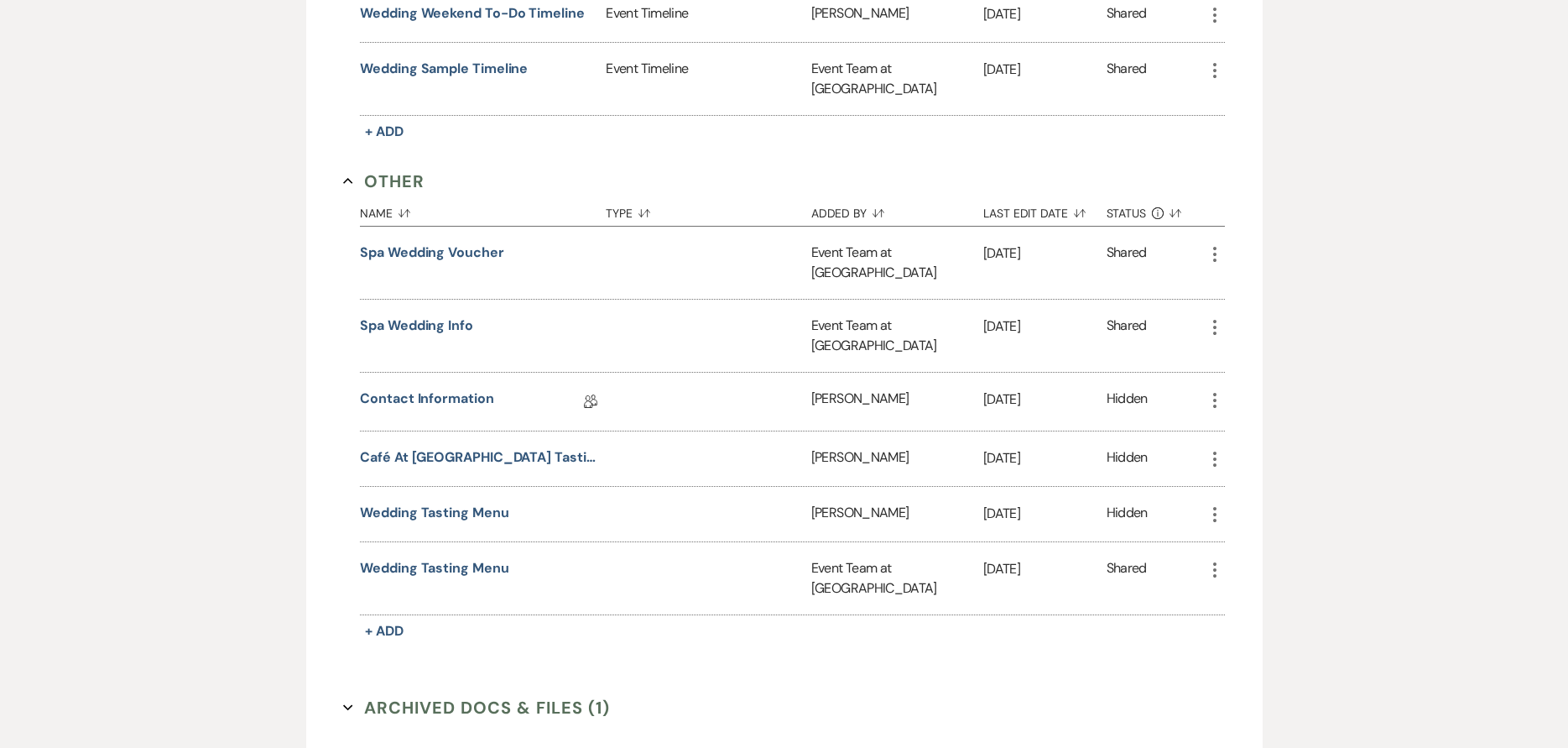
scroll to position [1698, 0]
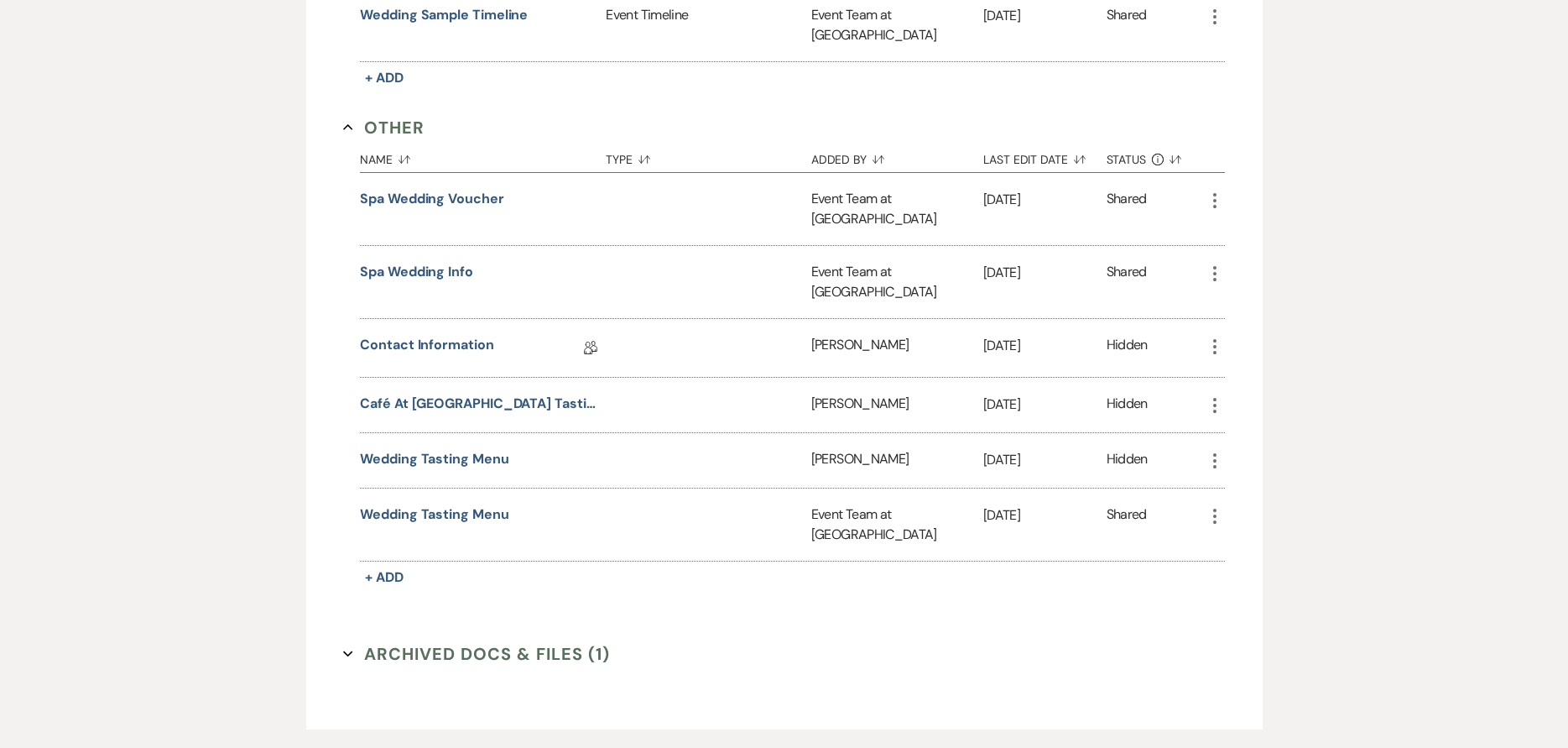
drag, startPoint x: 481, startPoint y: 547, endPoint x: 485, endPoint y: 534, distance: 13.6
click at [481, 641] on button "Archived Docs & Files (1) Expand" at bounding box center [476, 653] width 266 height 25
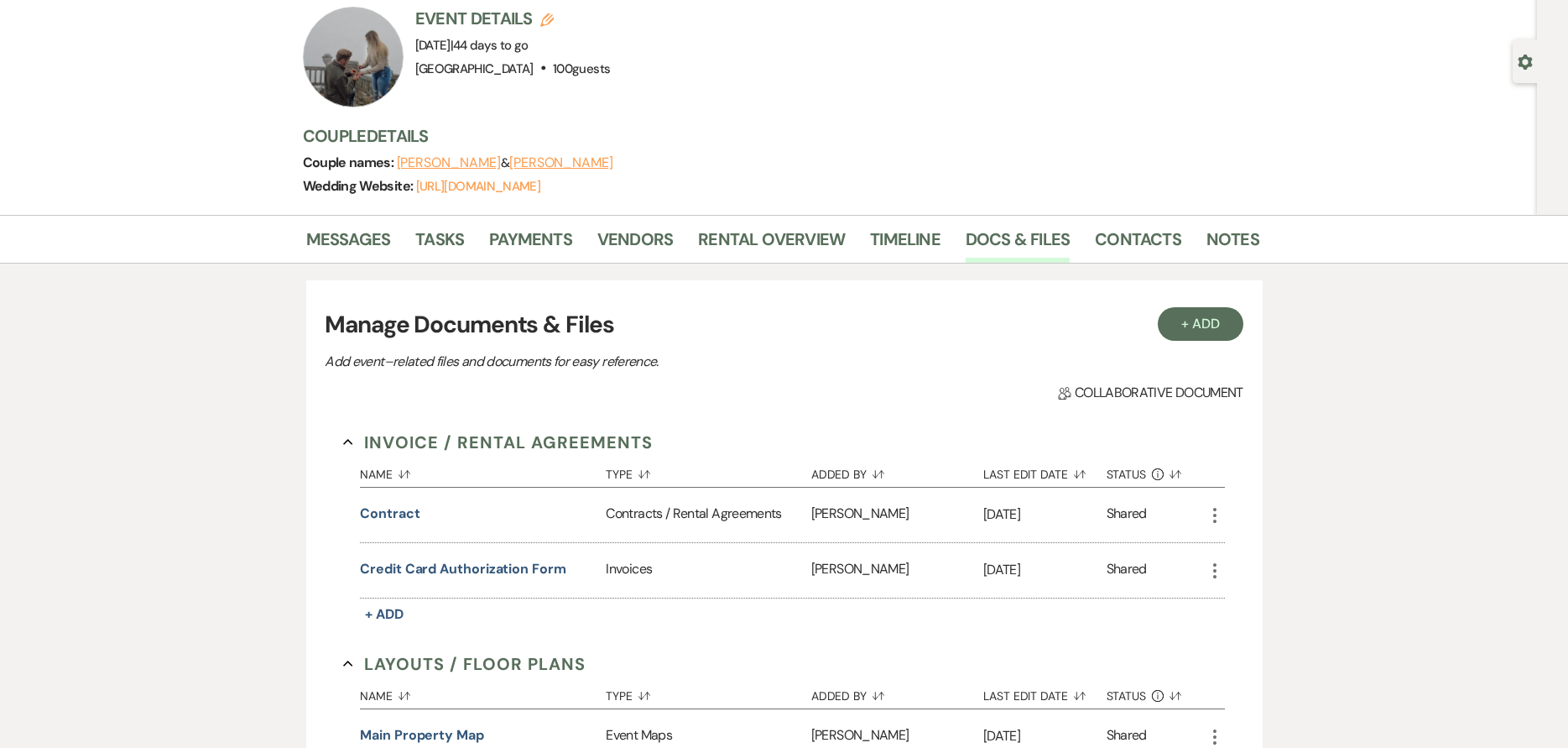
scroll to position [0, 0]
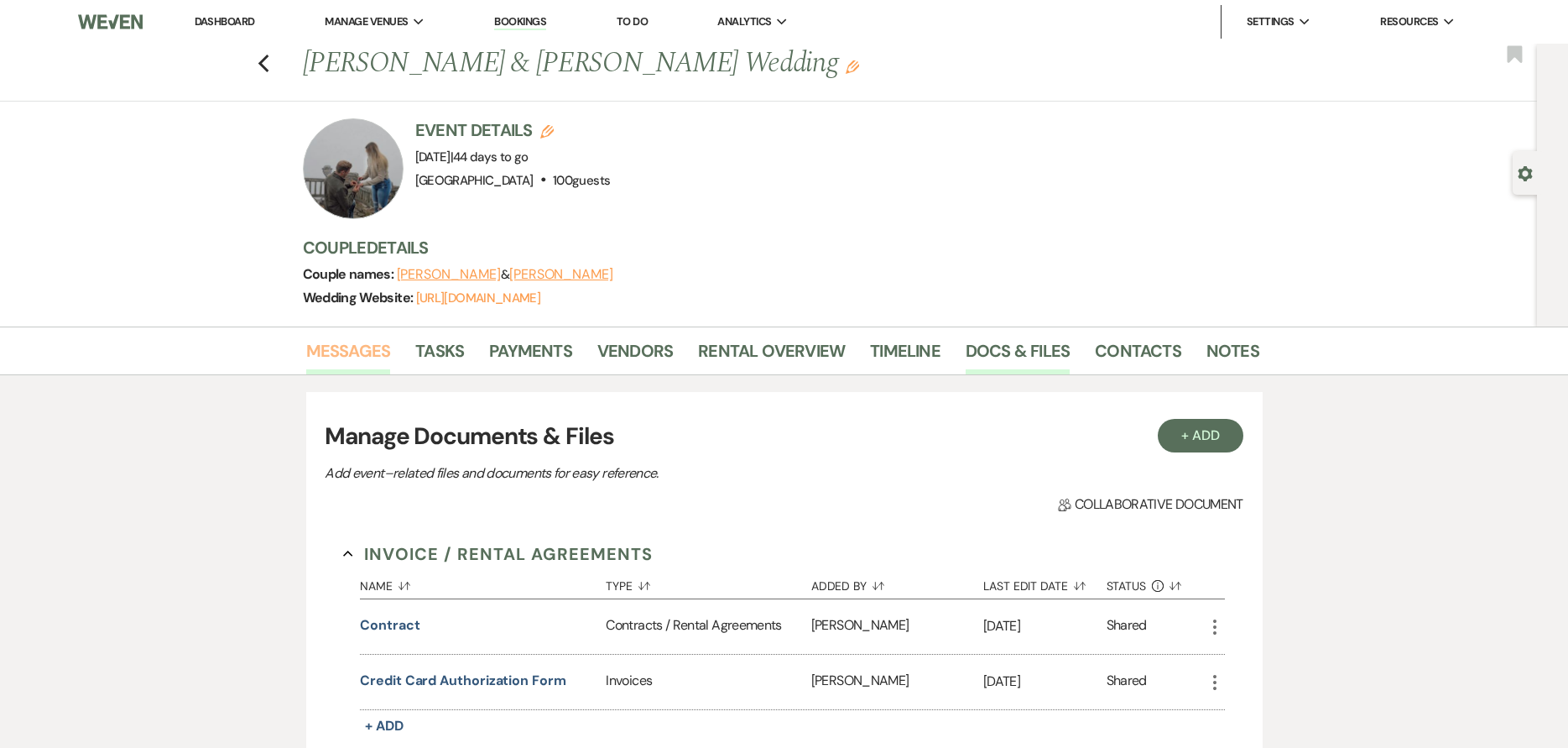
click at [373, 344] on link "Messages" at bounding box center [349, 355] width 85 height 37
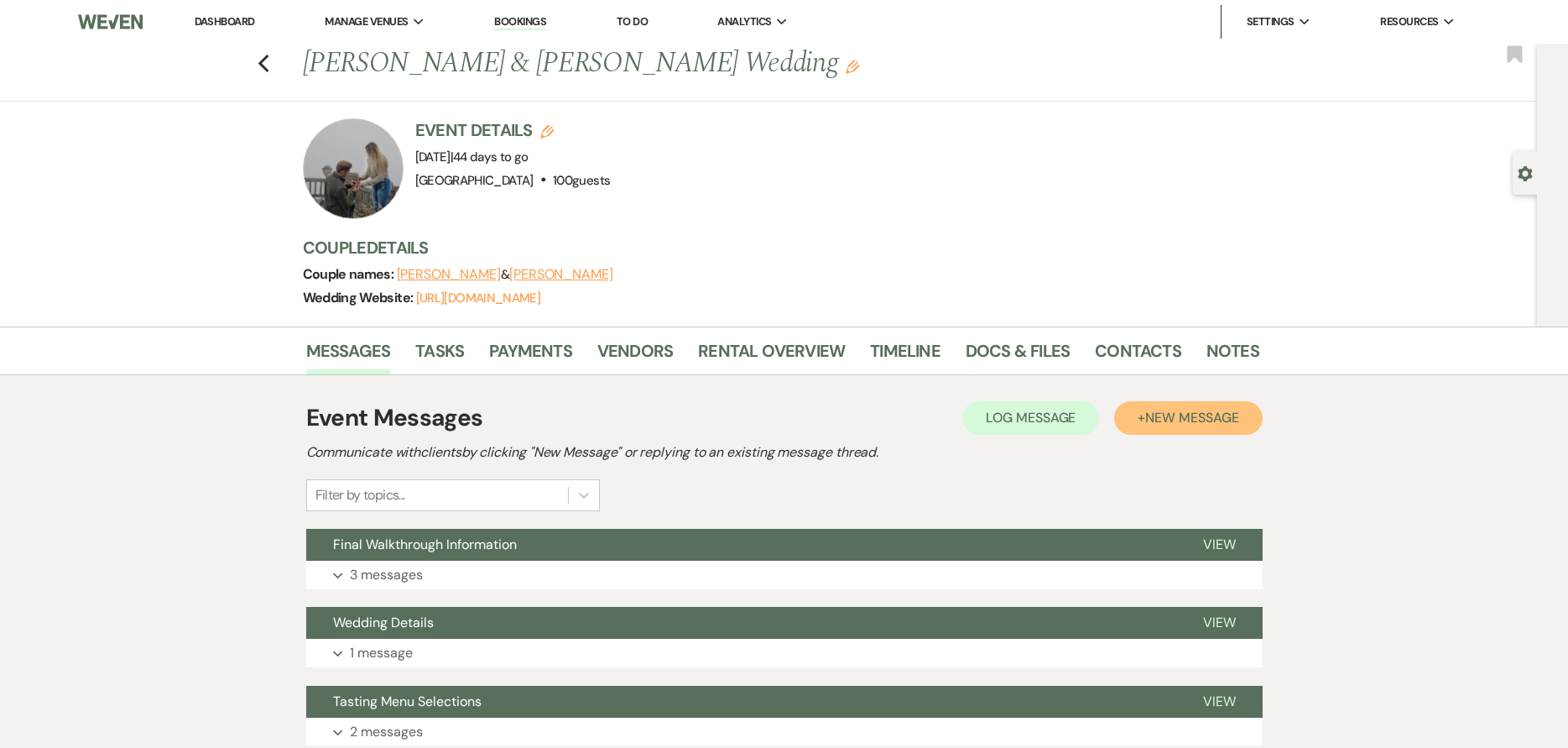
click at [1145, 424] on span "New Message" at bounding box center [1192, 417] width 94 height 17
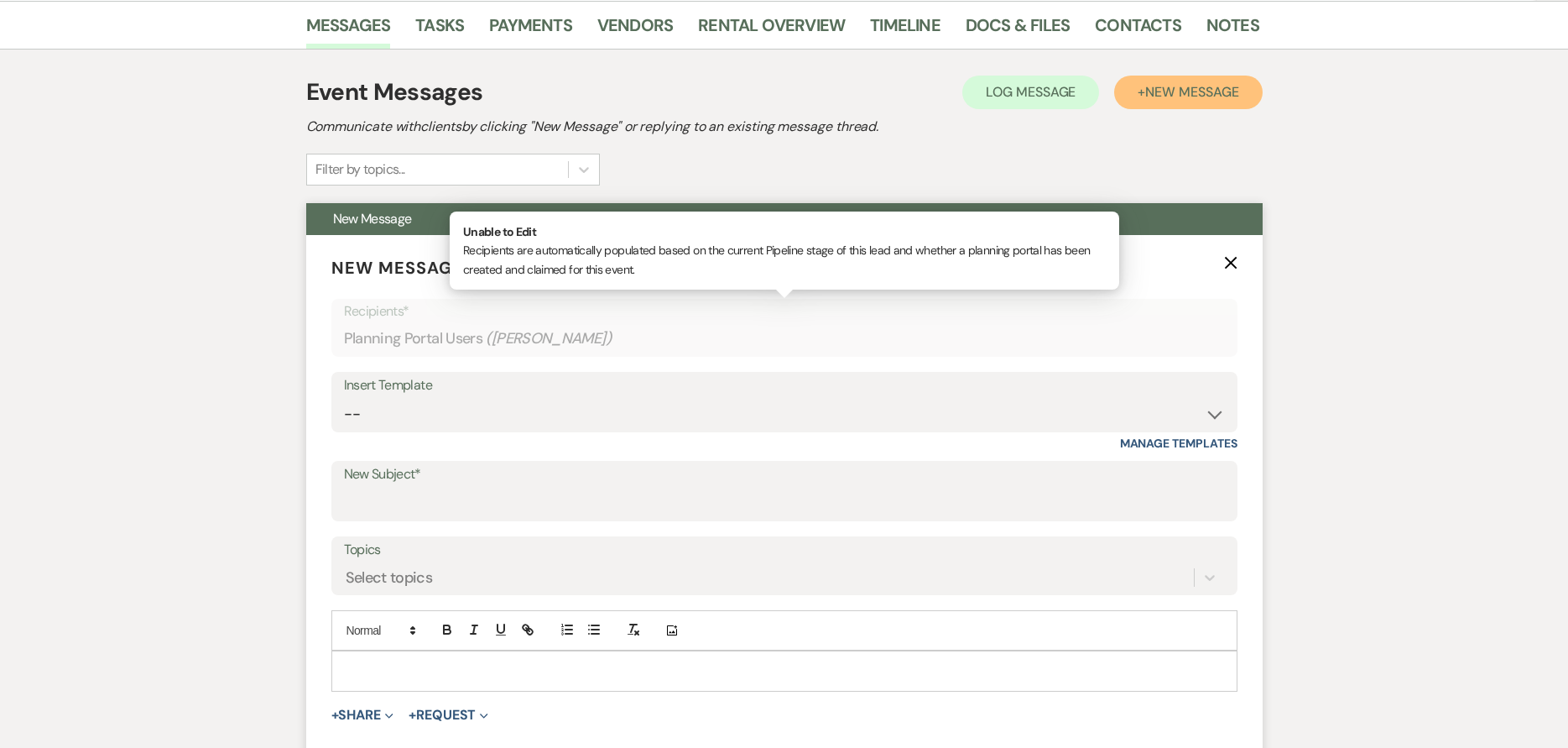
scroll to position [419, 0]
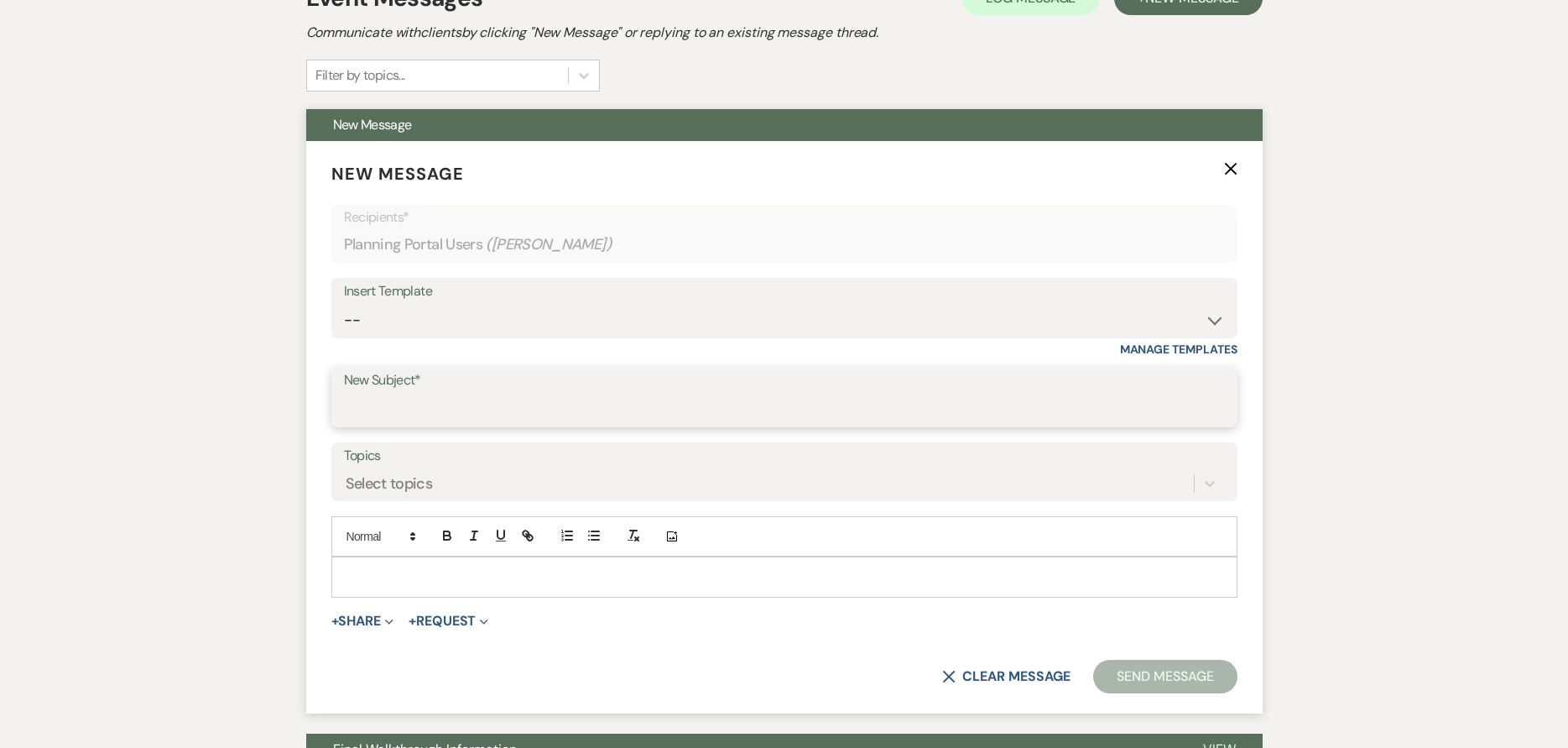
click at [583, 404] on input "New Subject*" at bounding box center [784, 409] width 880 height 32
type input "Lodging"
click at [585, 589] on div at bounding box center [784, 576] width 904 height 38
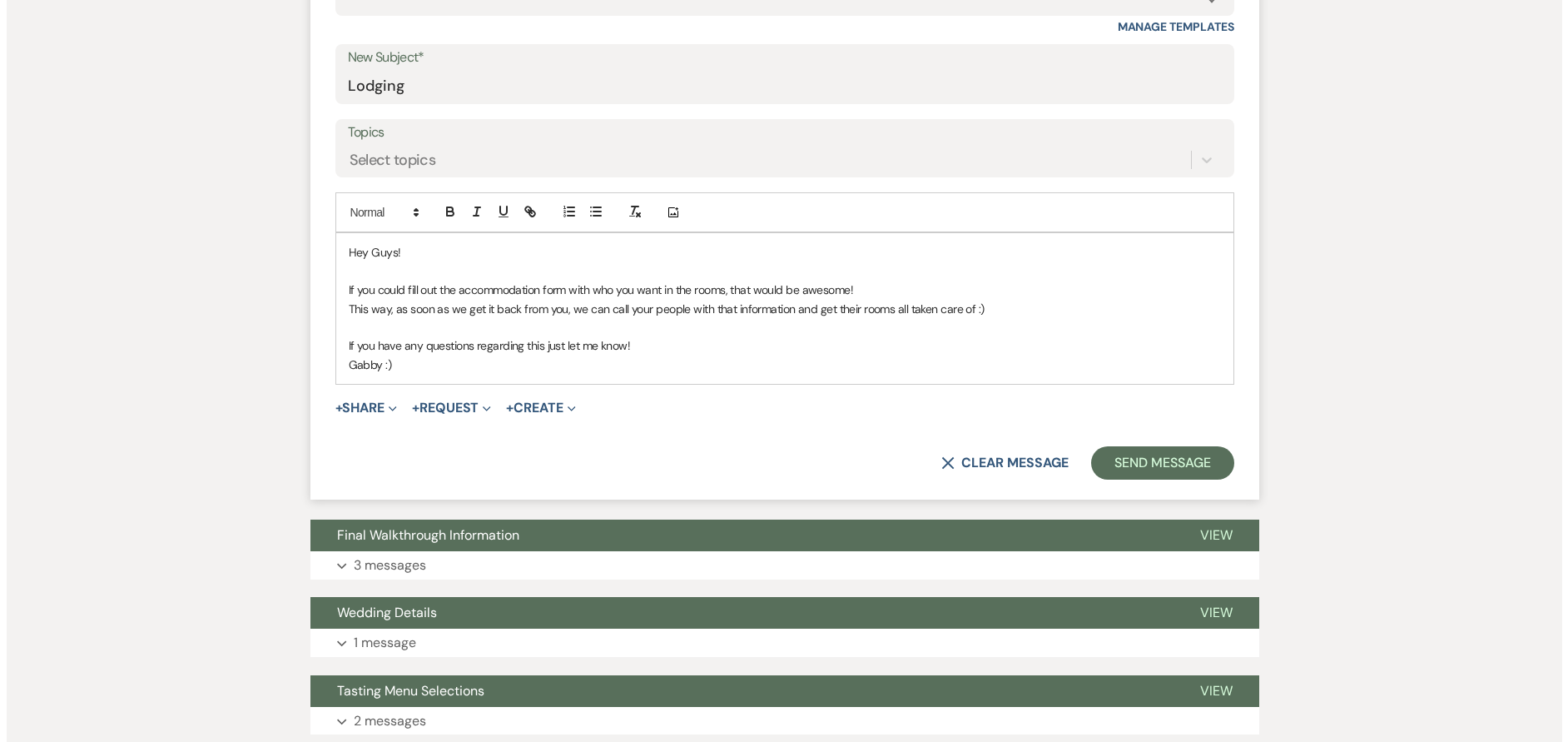
scroll to position [750, 0]
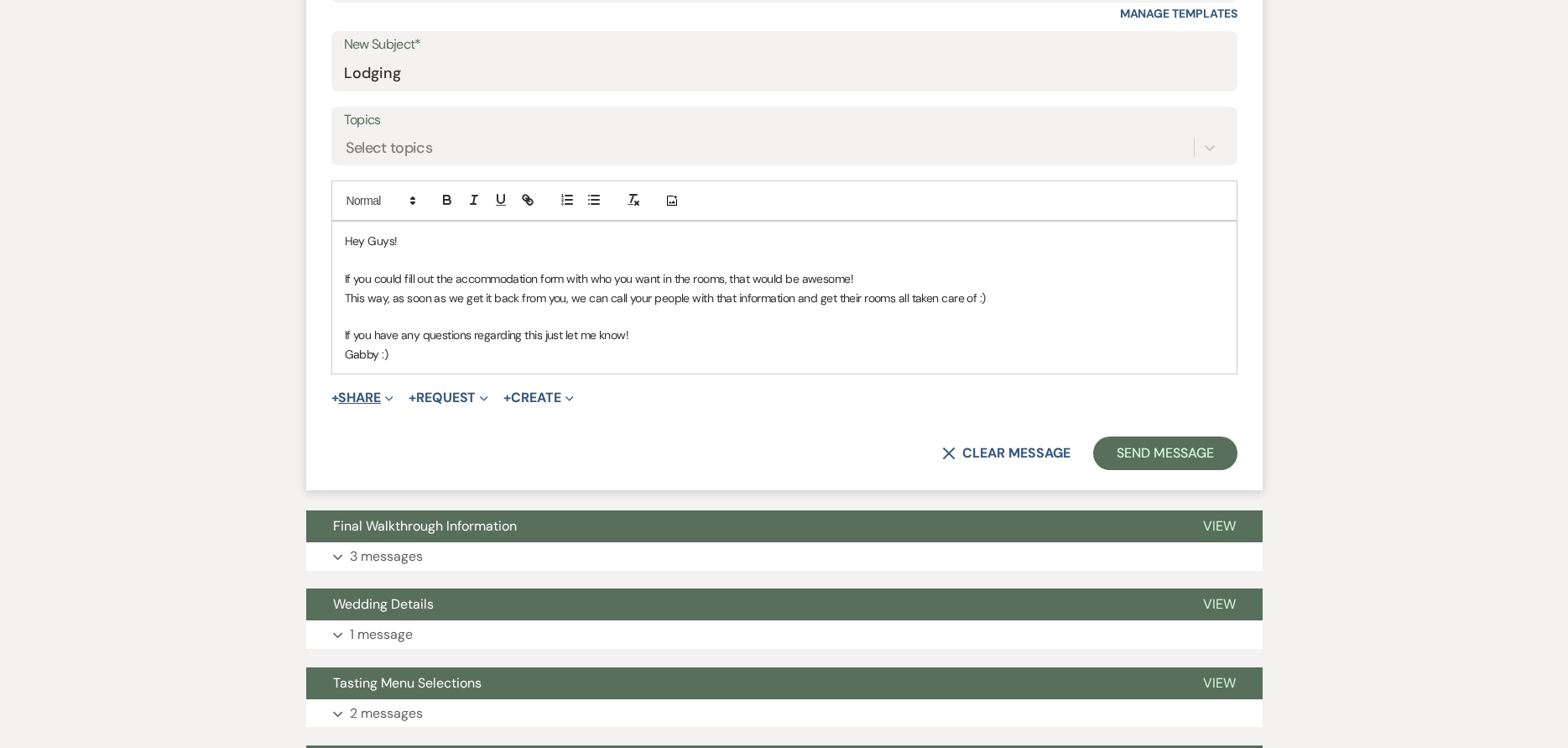
click at [385, 399] on span "Expand" at bounding box center [387, 397] width 12 height 17
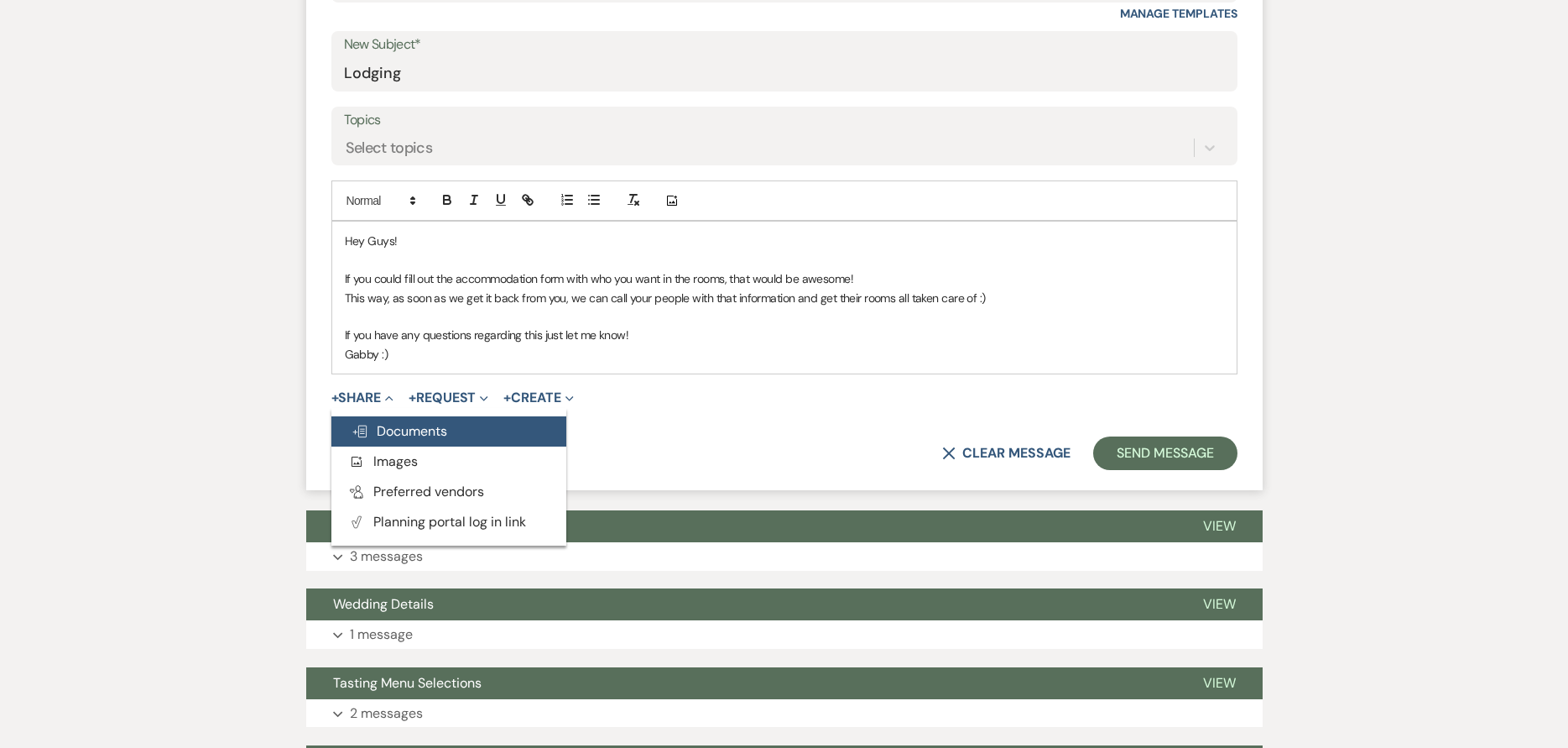
click at [391, 432] on span "Doc Upload Documents" at bounding box center [399, 431] width 95 height 17
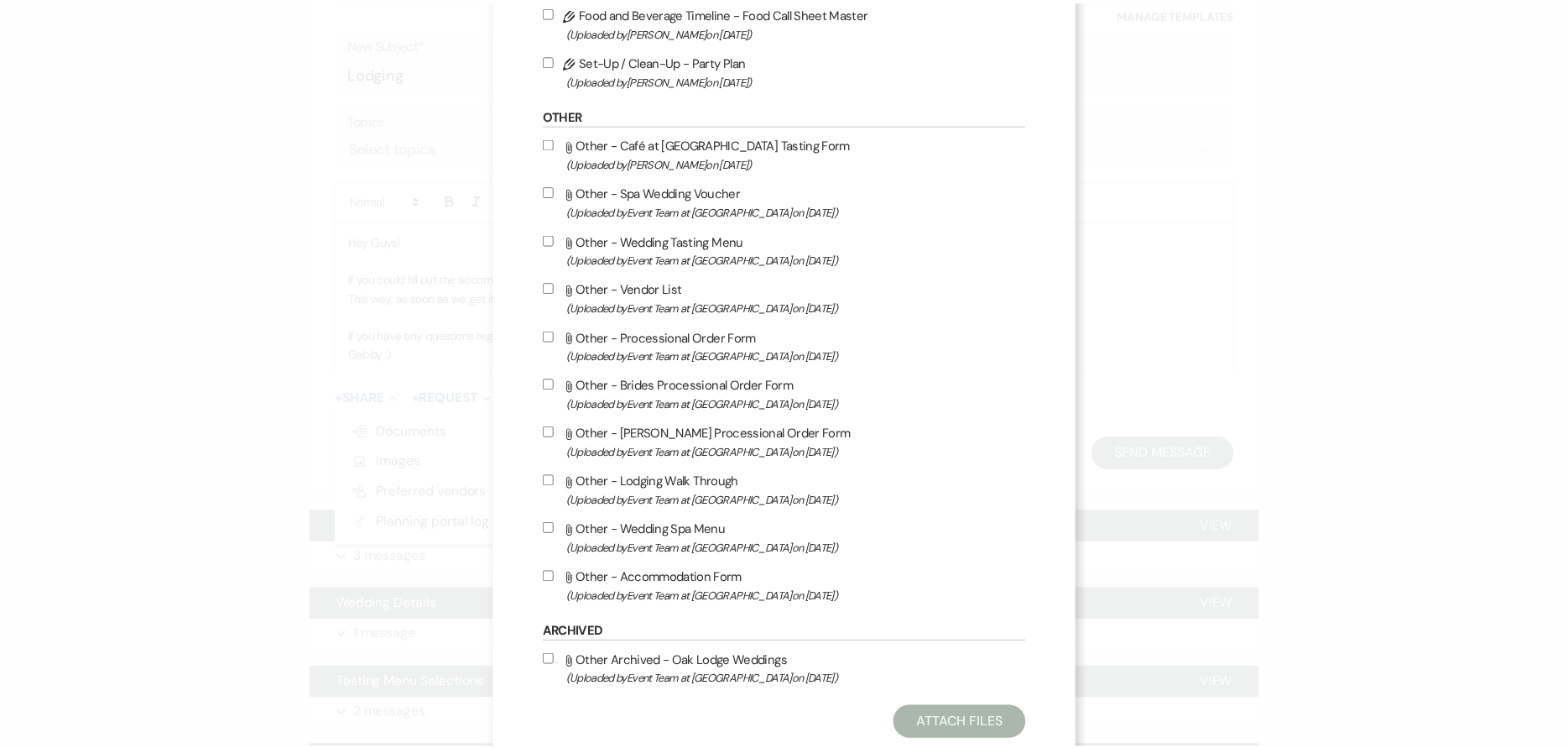
scroll to position [1847, 0]
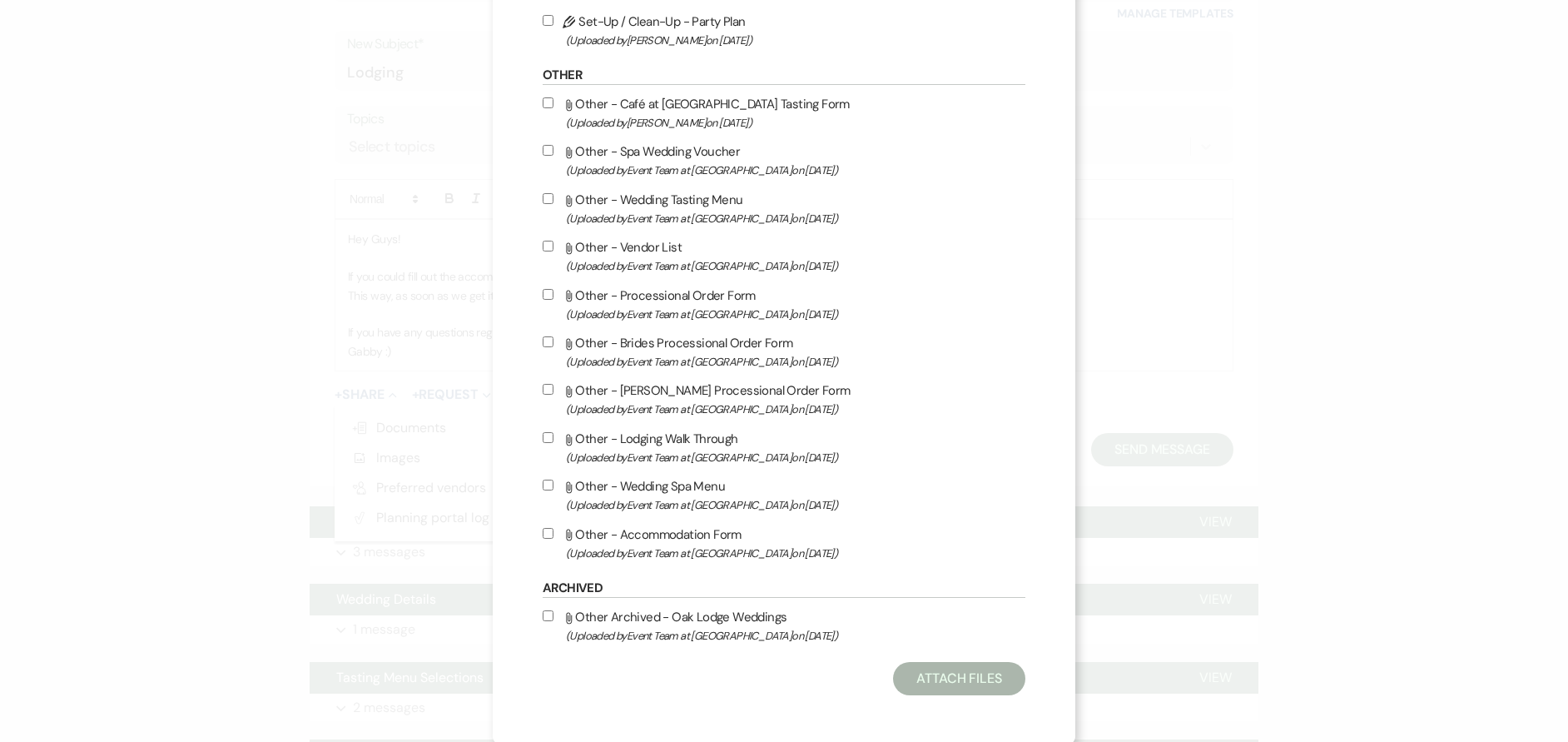
click at [543, 532] on input "Attach File Other - Accommodation Form (Uploaded by Event Team at Oak Lodge on …" at bounding box center [548, 533] width 10 height 10
checkbox input "true"
click at [991, 673] on button "Attach Files" at bounding box center [960, 678] width 133 height 33
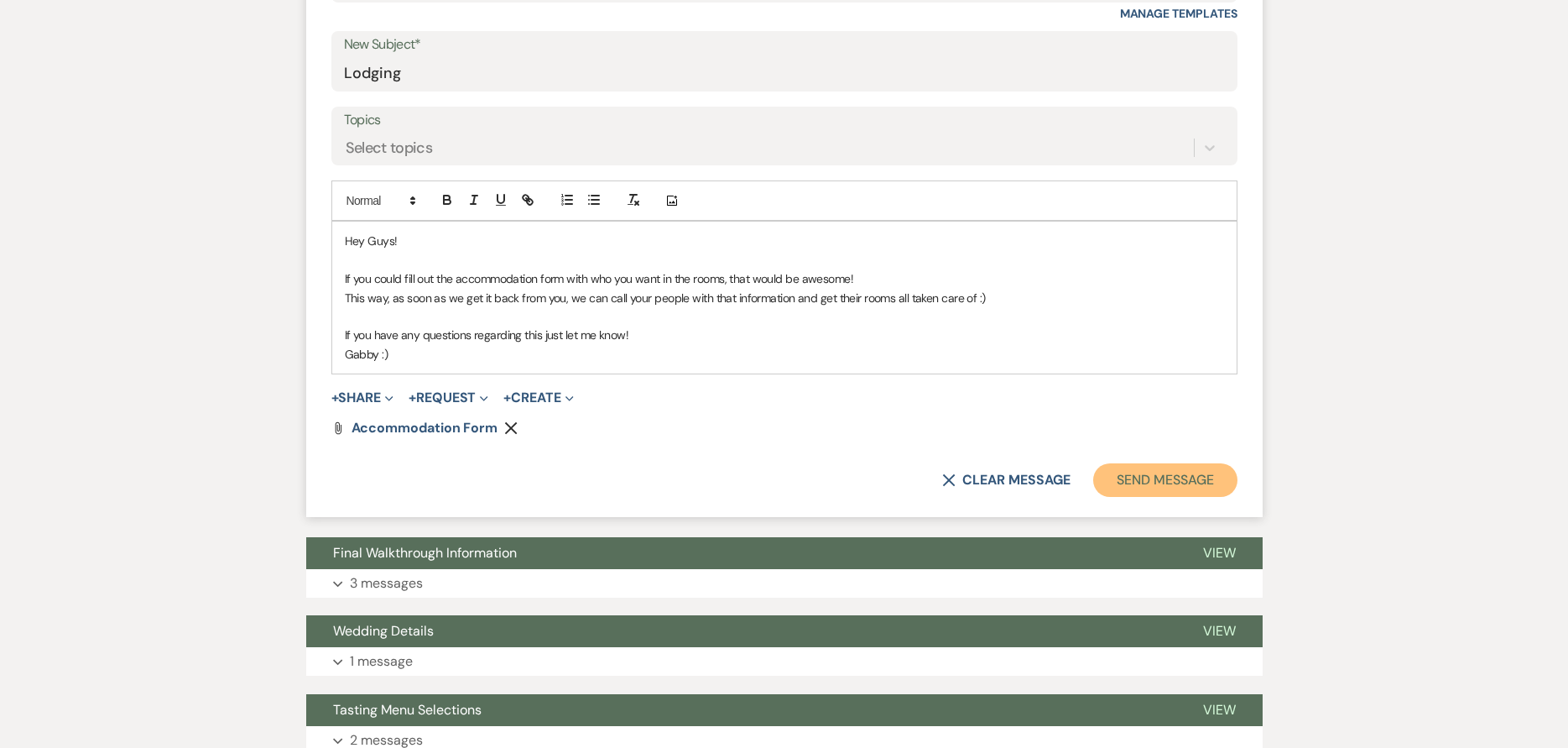
click at [1152, 476] on button "Send Message" at bounding box center [1165, 480] width 143 height 33
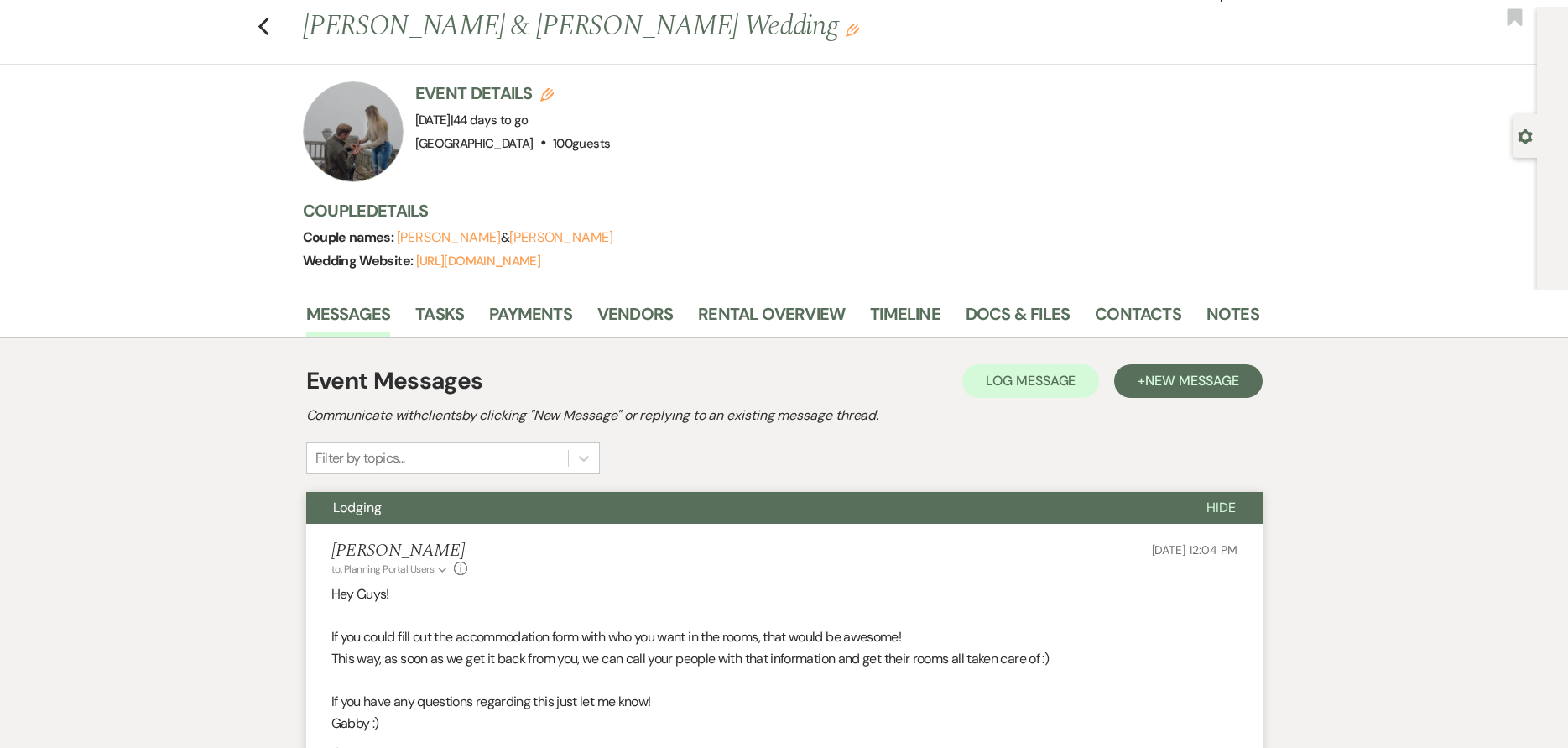
scroll to position [0, 0]
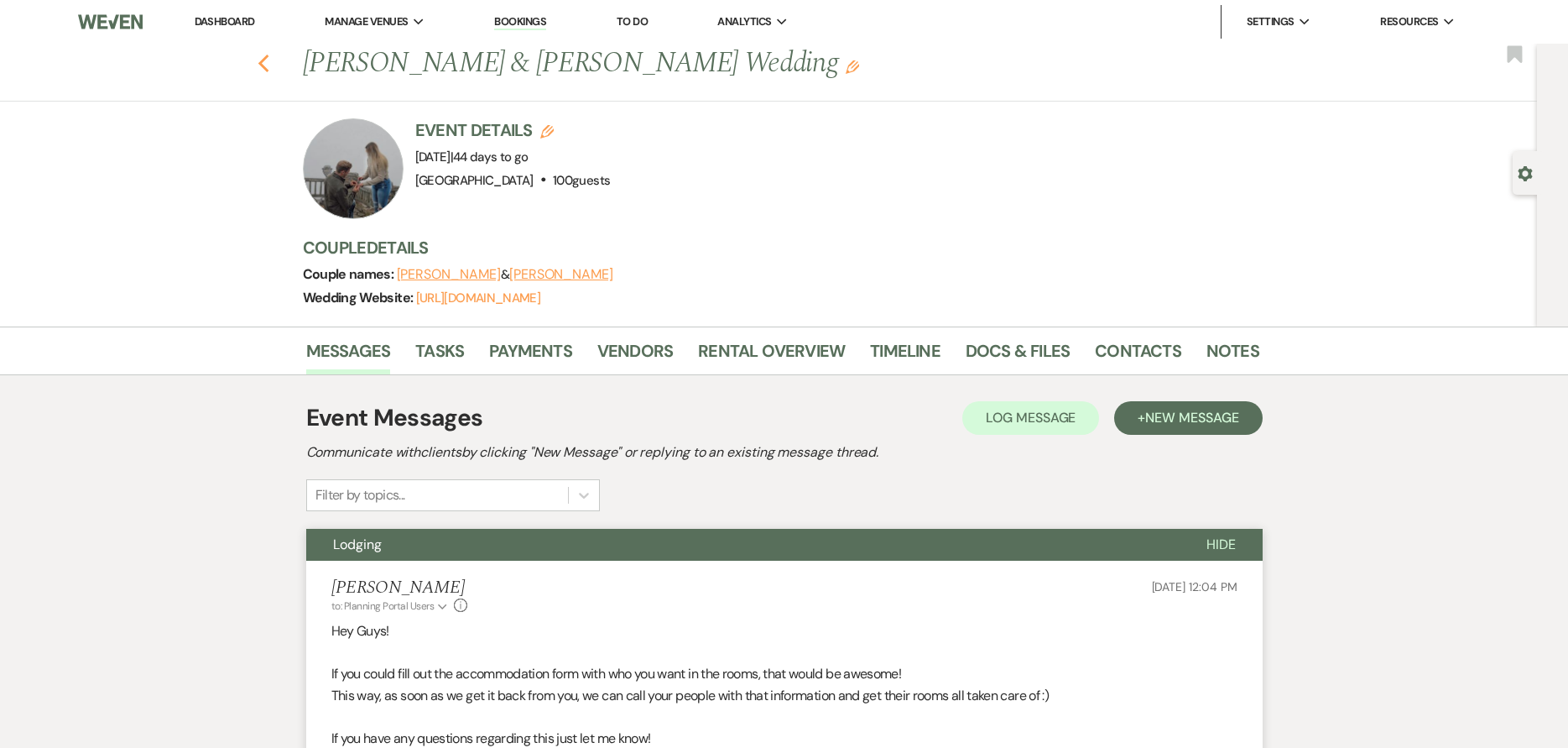
click at [265, 66] on icon "Previous" at bounding box center [264, 63] width 12 height 20
select select "7"
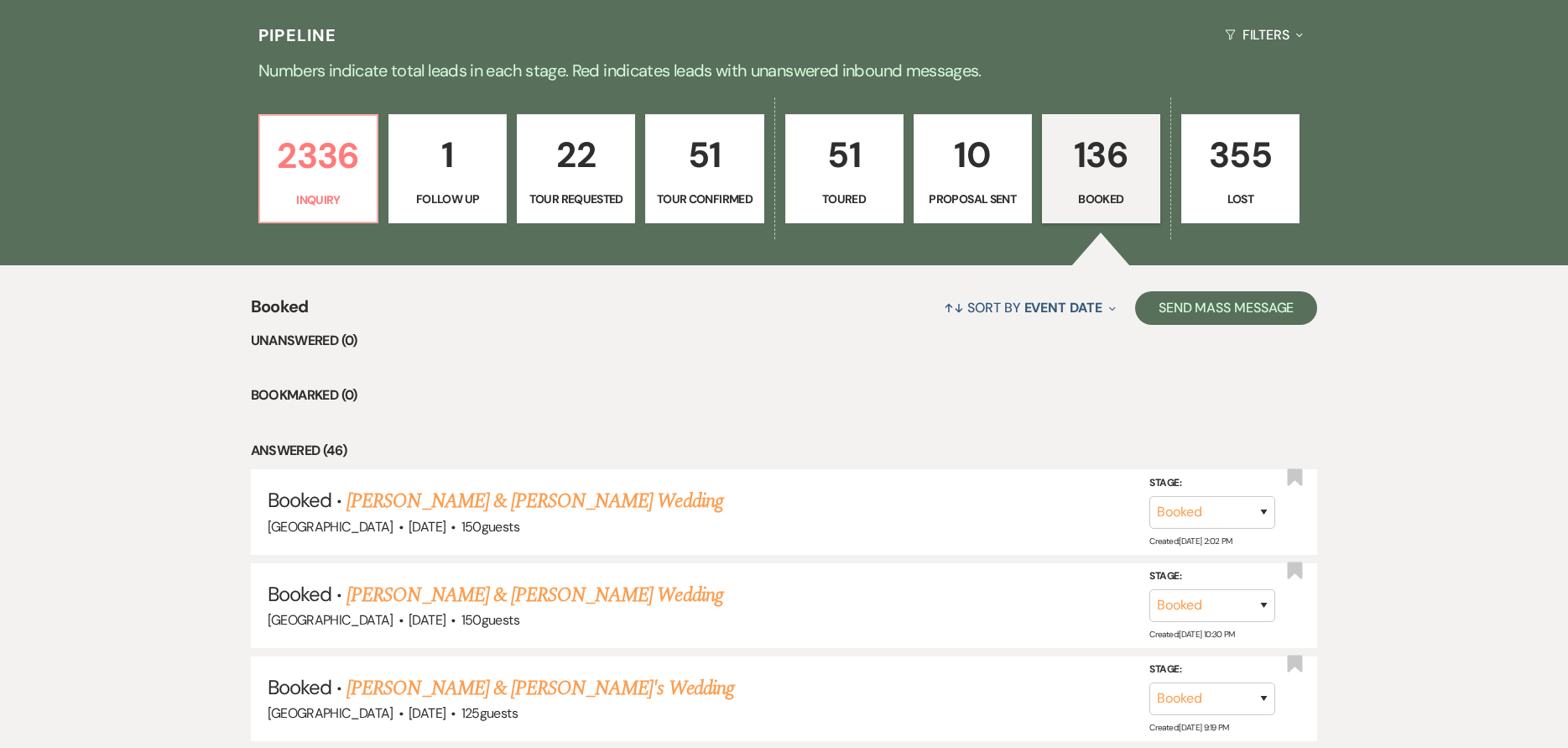
scroll to position [252, 0]
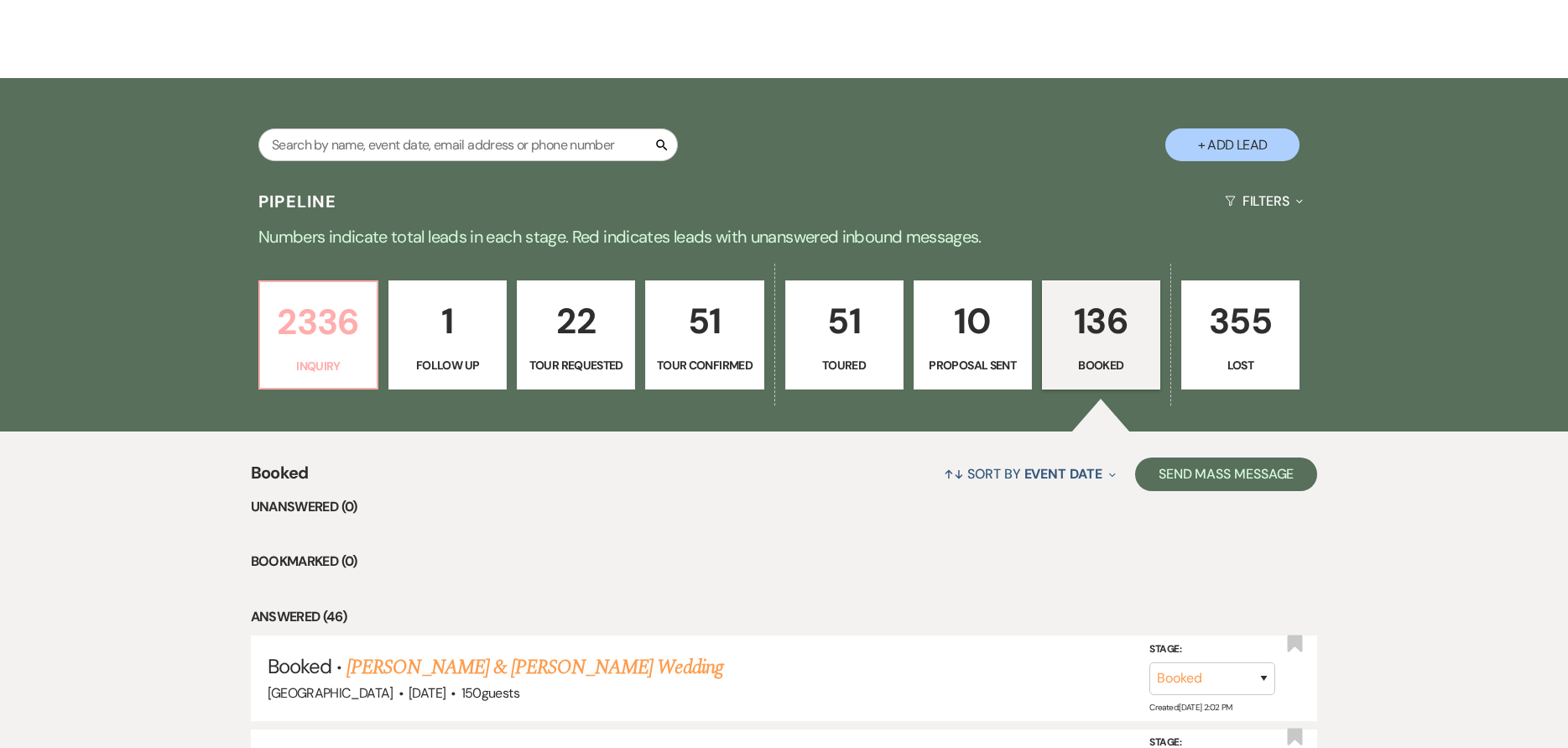
click at [317, 330] on p "2336" at bounding box center [318, 321] width 96 height 56
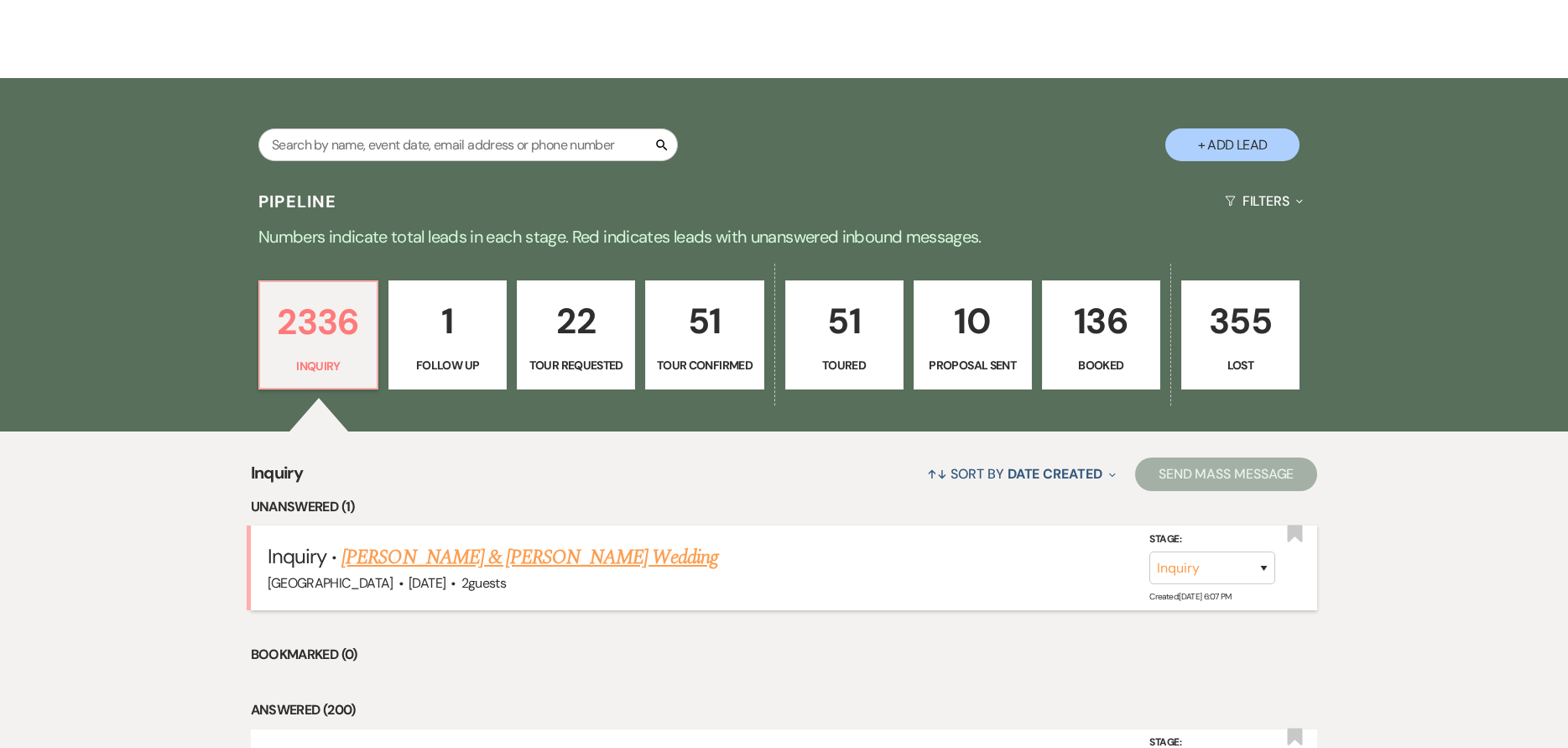
click at [436, 553] on link "Ricky Champeau & Sabrina Giocondi's Wedding" at bounding box center [530, 558] width 376 height 31
select select "5"
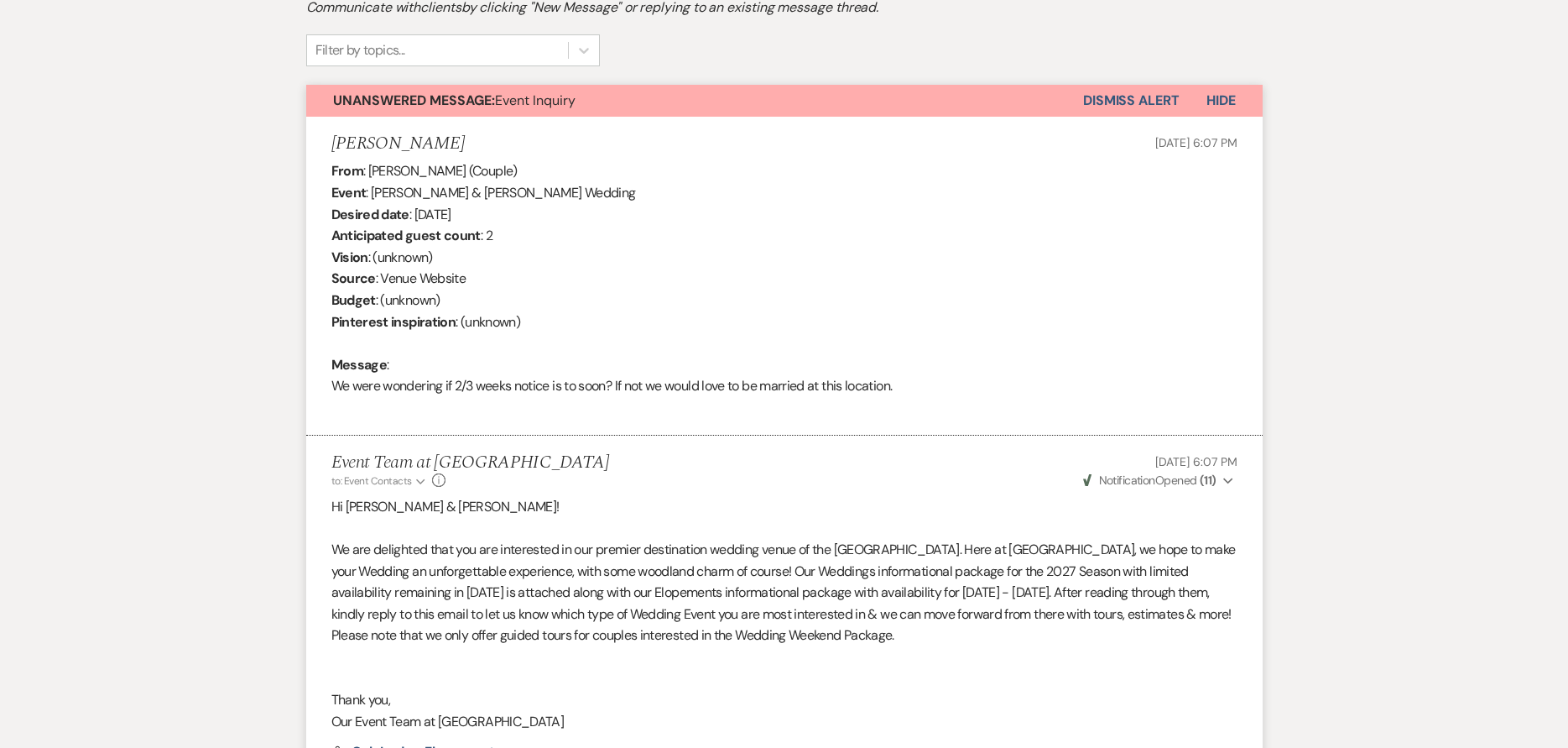
scroll to position [154, 0]
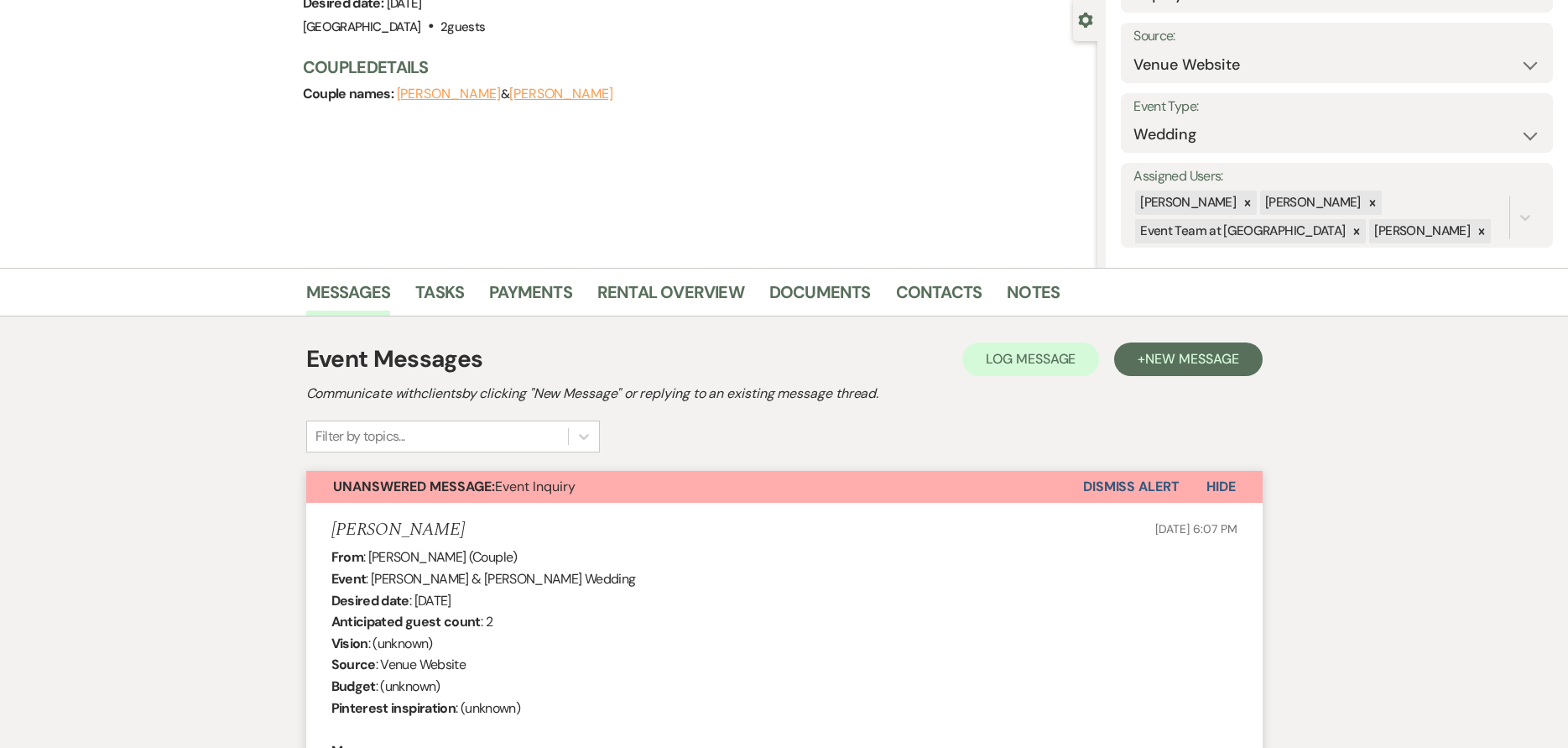
click at [1104, 477] on button "Dismiss Alert" at bounding box center [1131, 486] width 96 height 32
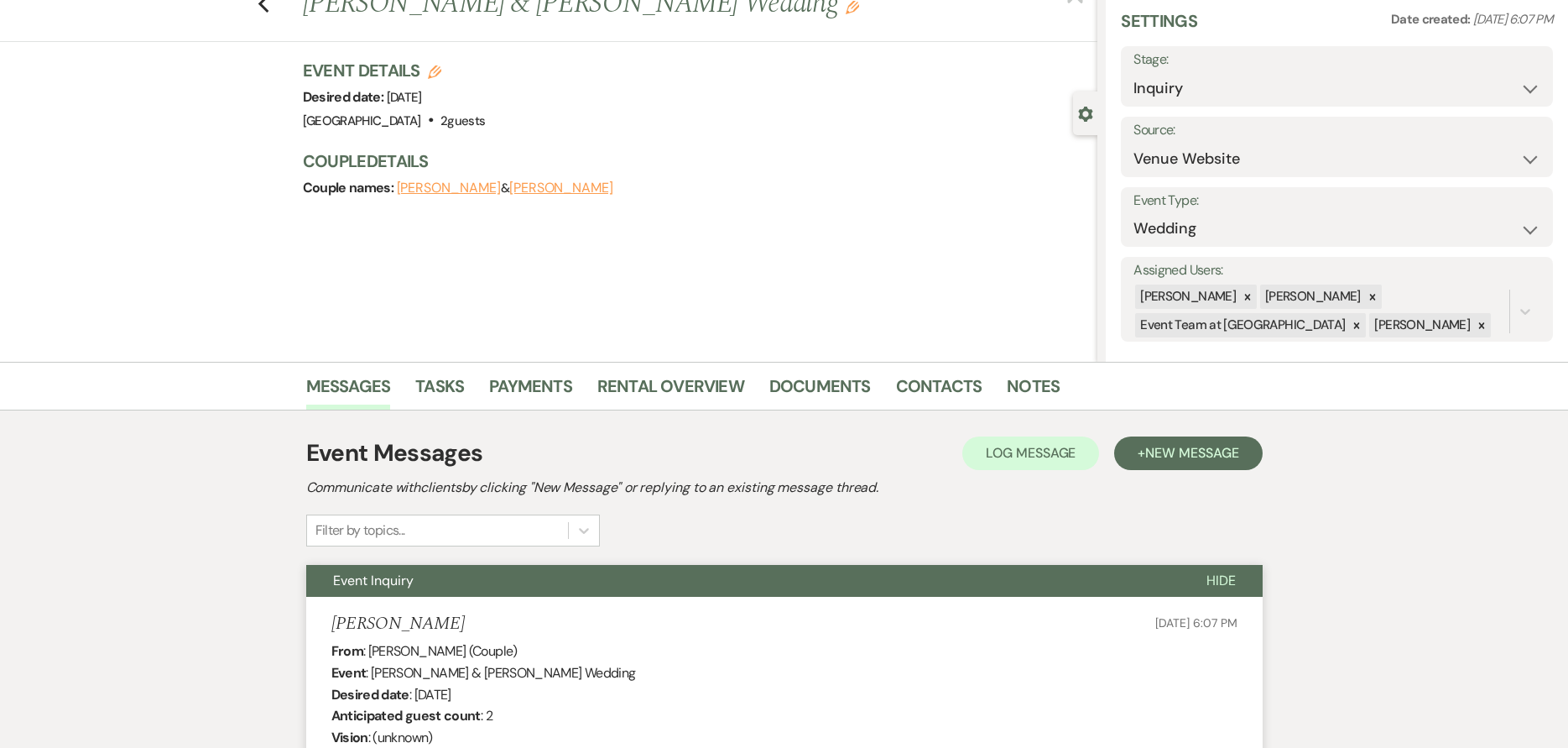
scroll to position [0, 0]
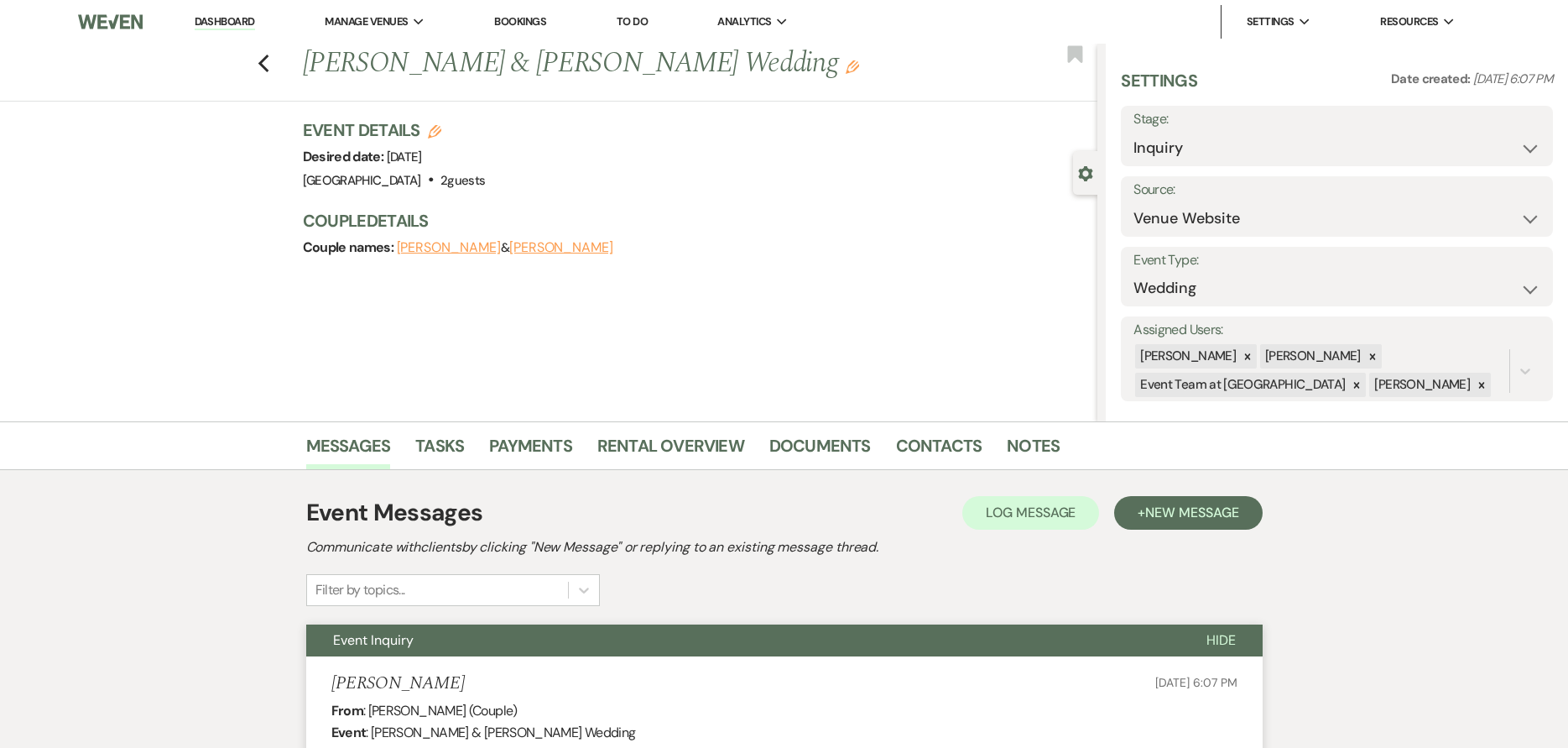
click at [241, 17] on link "Dashboard" at bounding box center [224, 22] width 60 height 16
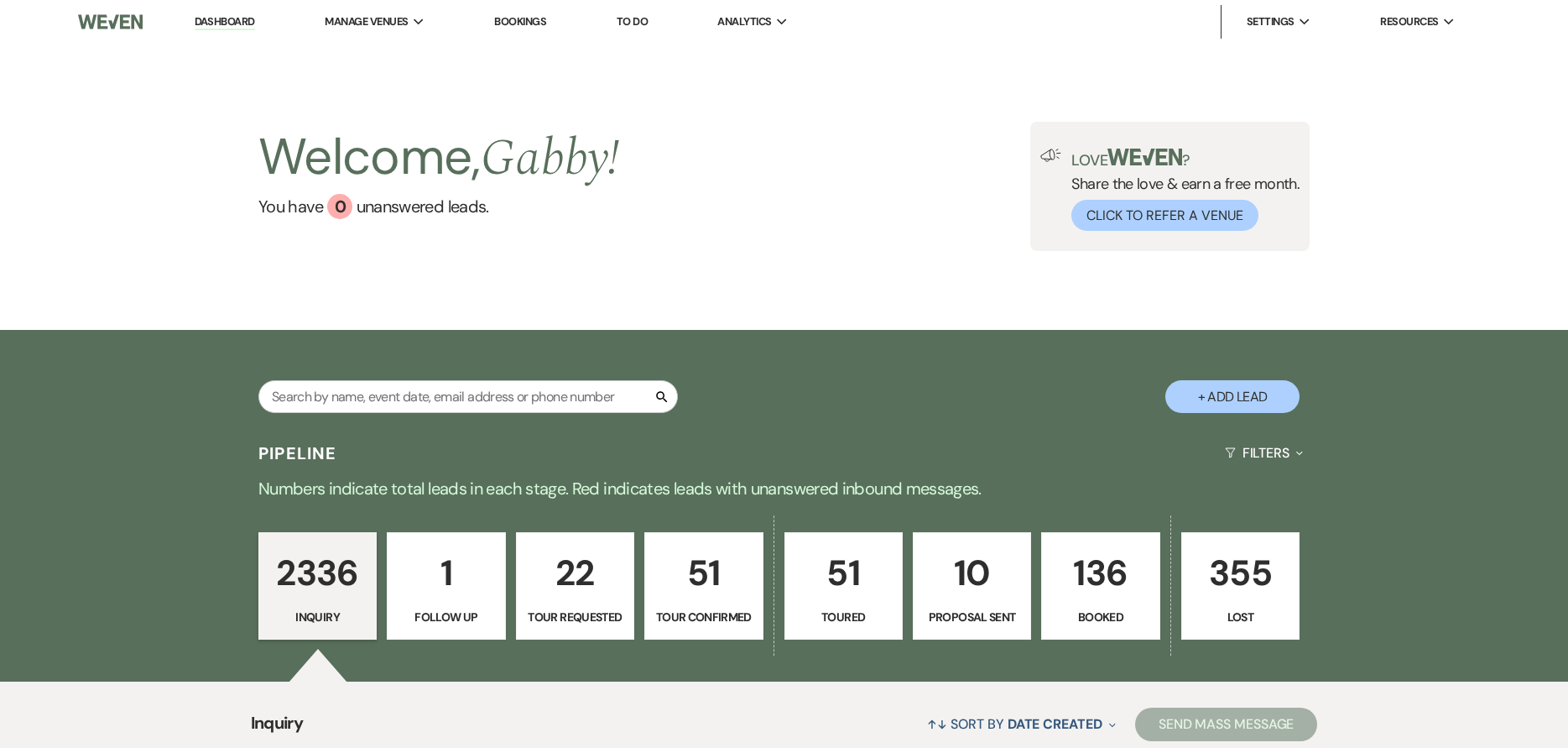
drag, startPoint x: 1086, startPoint y: 591, endPoint x: 934, endPoint y: 384, distance: 256.8
click at [1087, 591] on p "136" at bounding box center [1100, 572] width 96 height 56
select select "7"
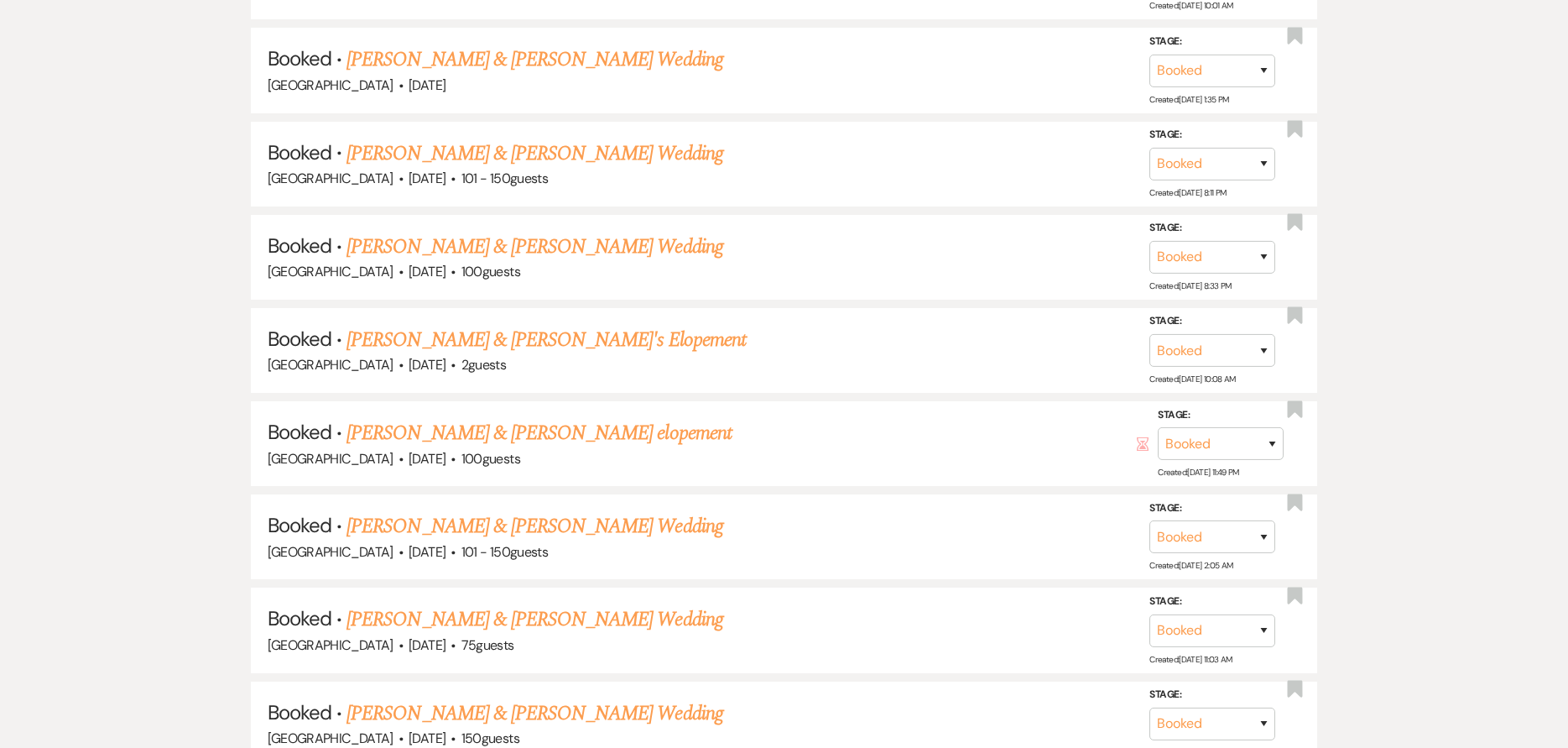
scroll to position [1343, 0]
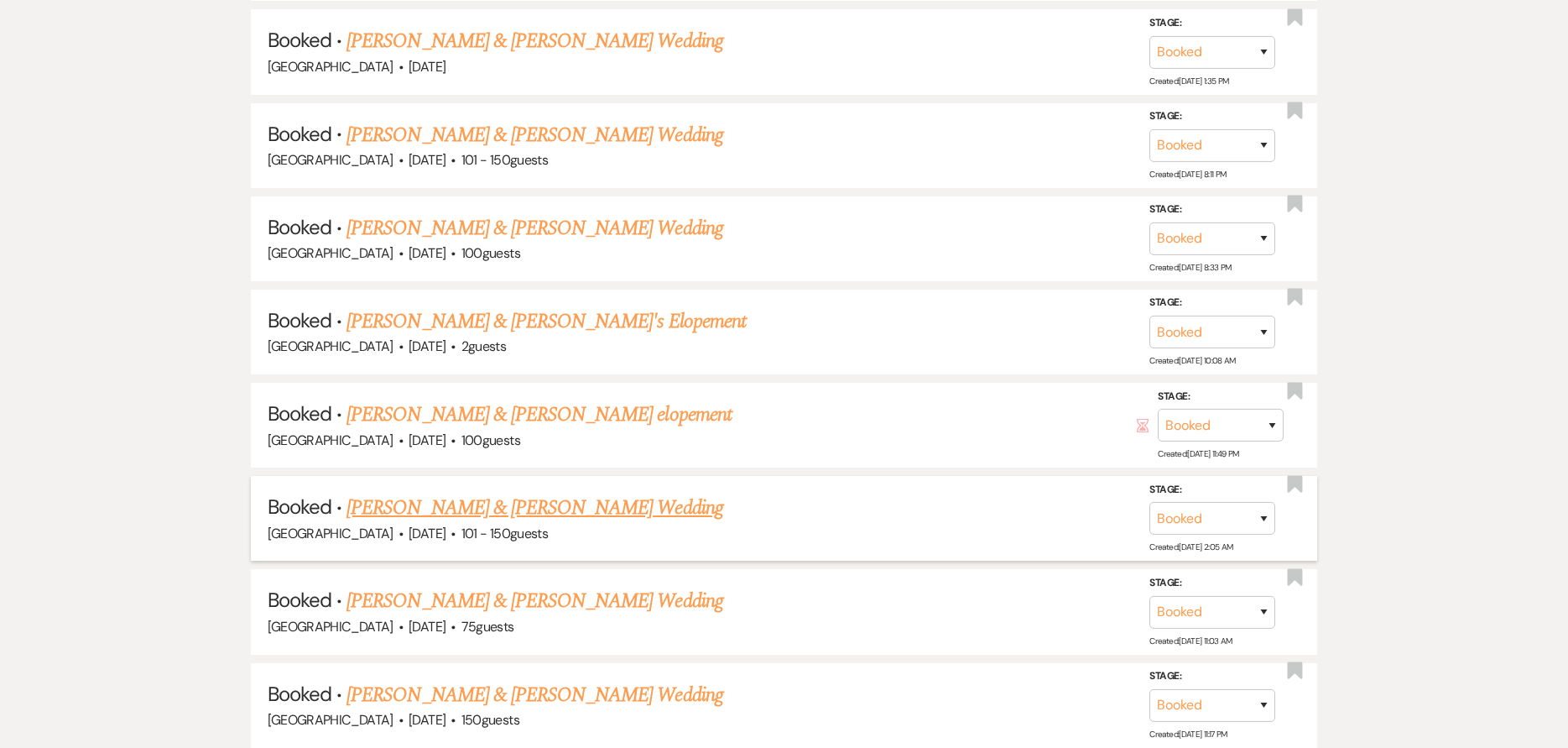
click at [515, 515] on link "[PERSON_NAME] & [PERSON_NAME] Wedding" at bounding box center [535, 508] width 376 height 31
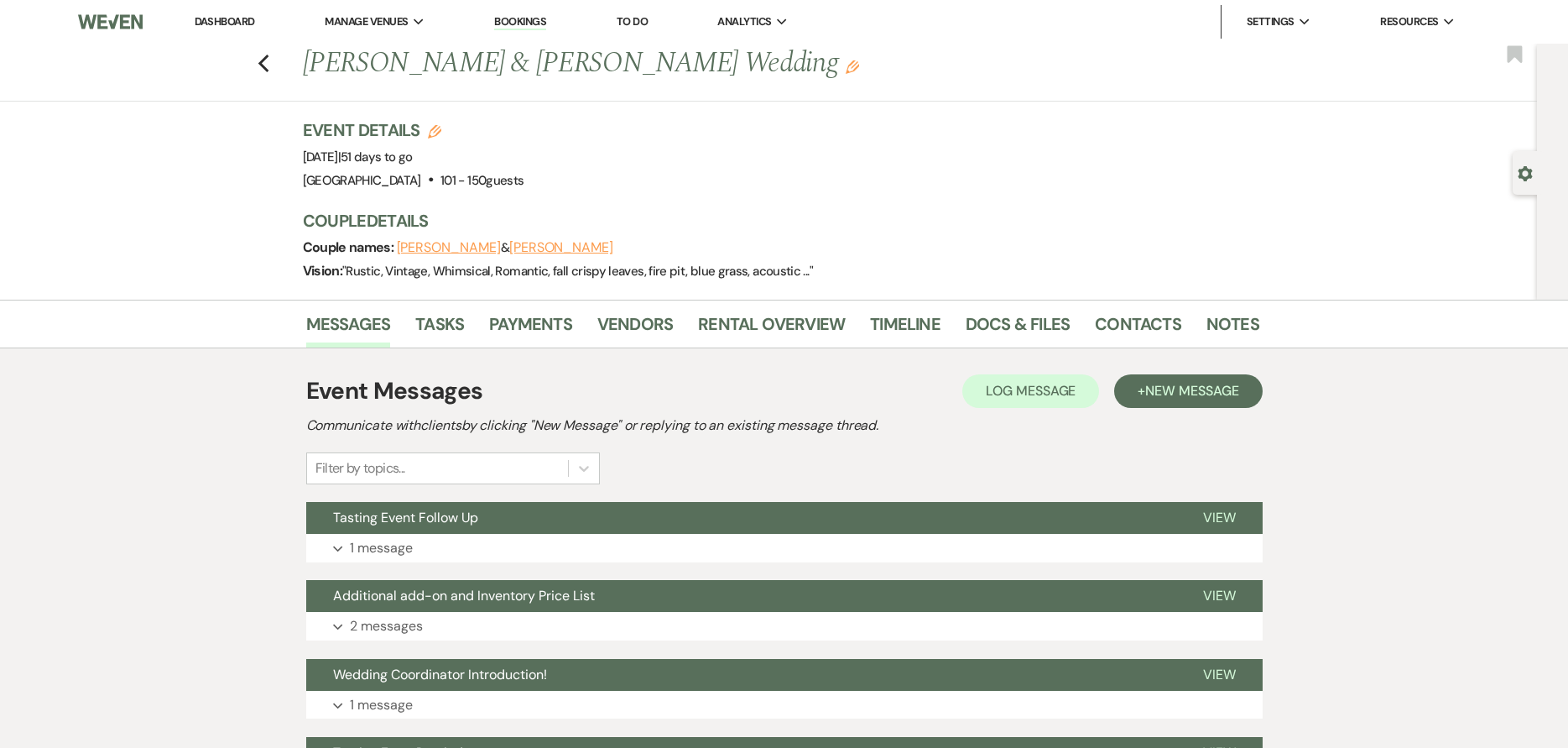
click at [1530, 181] on icon "Gear" at bounding box center [1525, 174] width 15 height 15
select select "2"
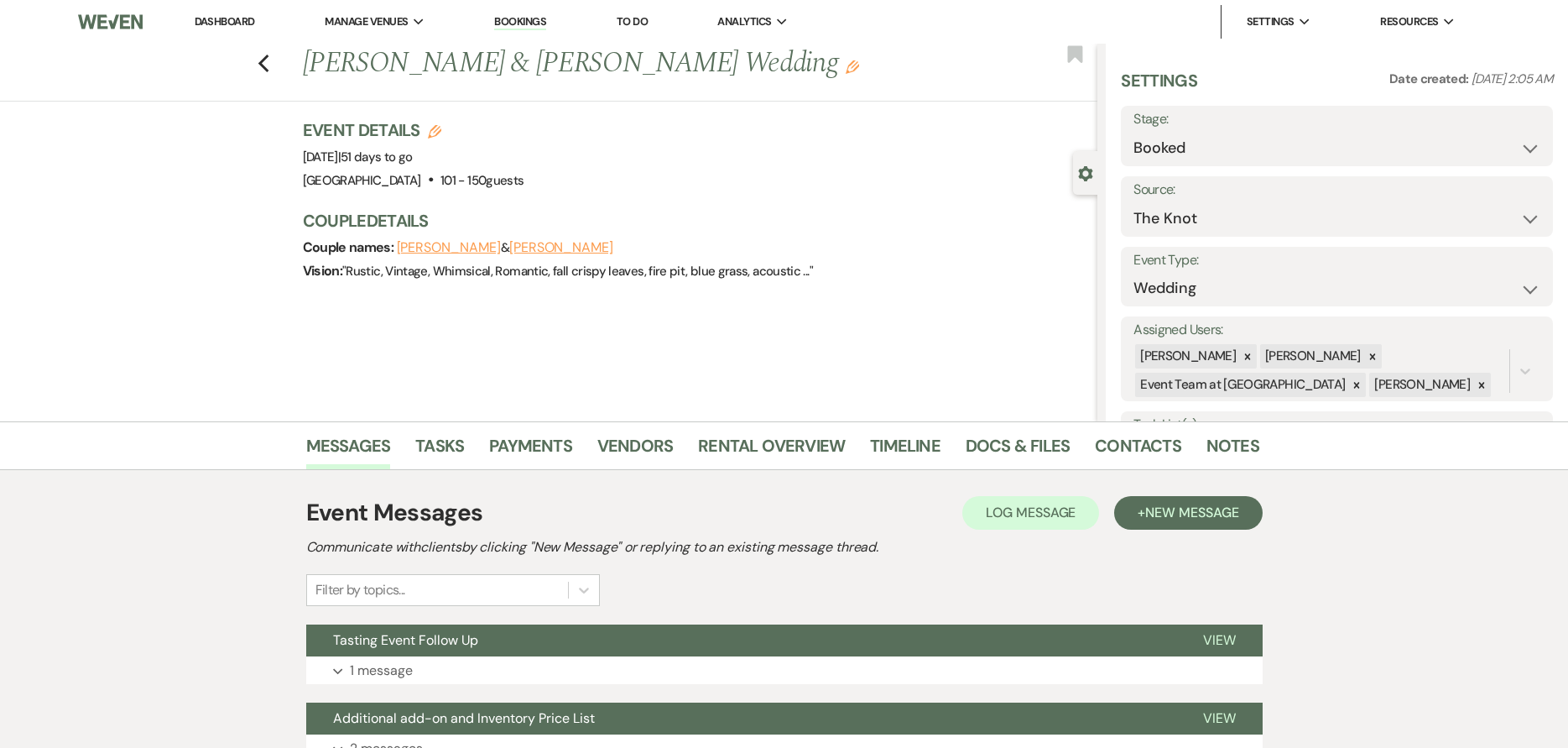
click at [1082, 181] on icon "Gear" at bounding box center [1086, 174] width 15 height 15
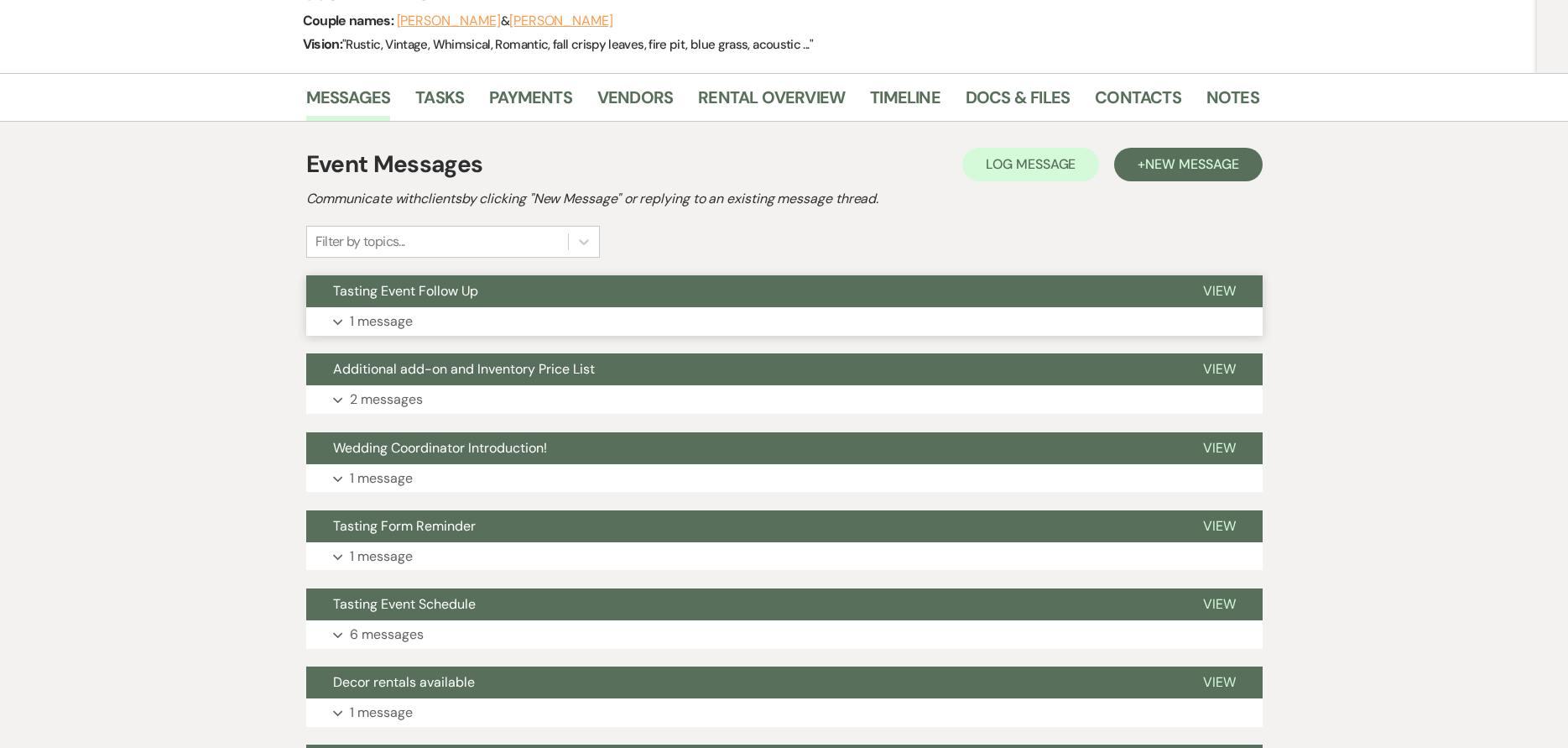
scroll to position [335, 0]
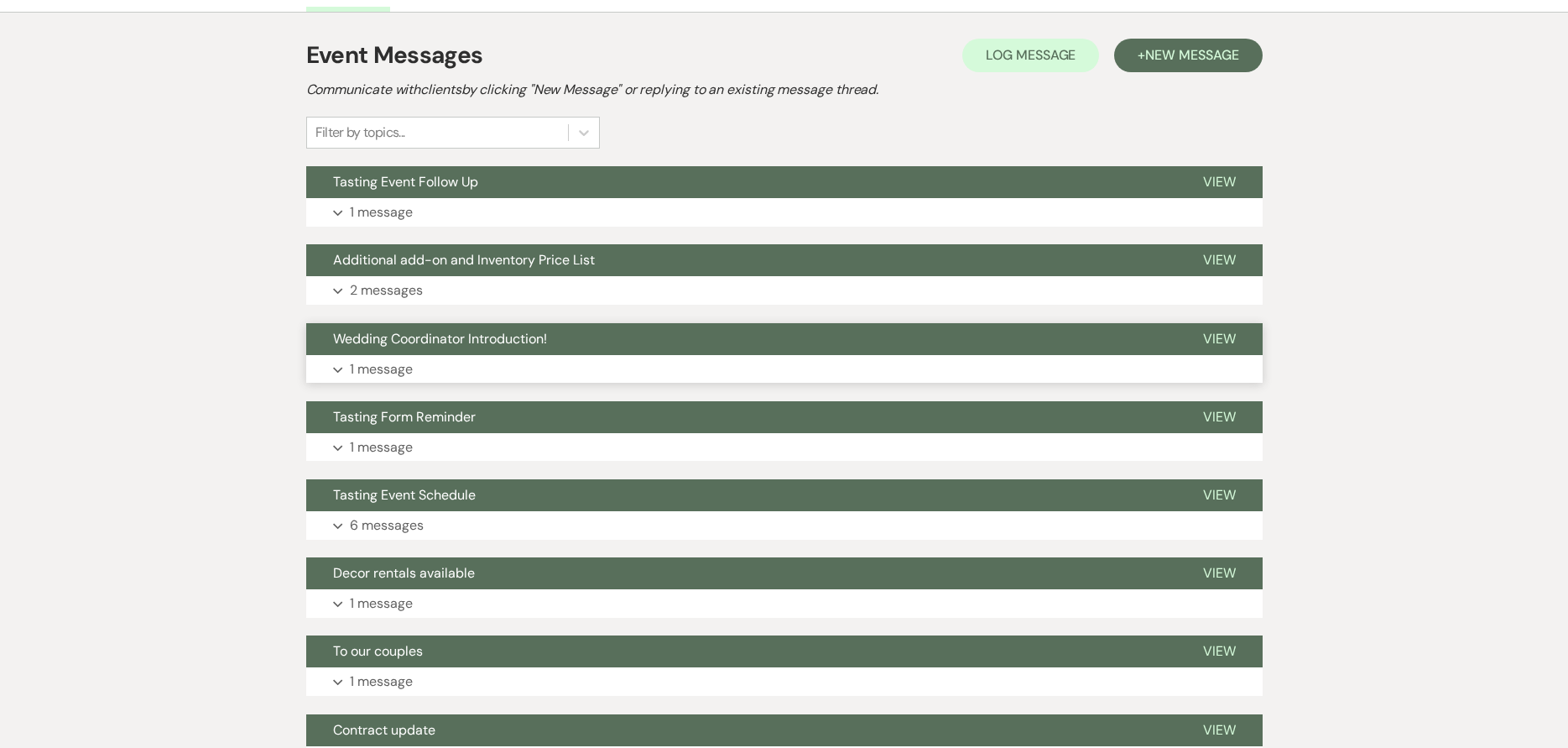
click at [495, 323] on button "Wedding Coordinator Introduction!" at bounding box center [741, 338] width 870 height 32
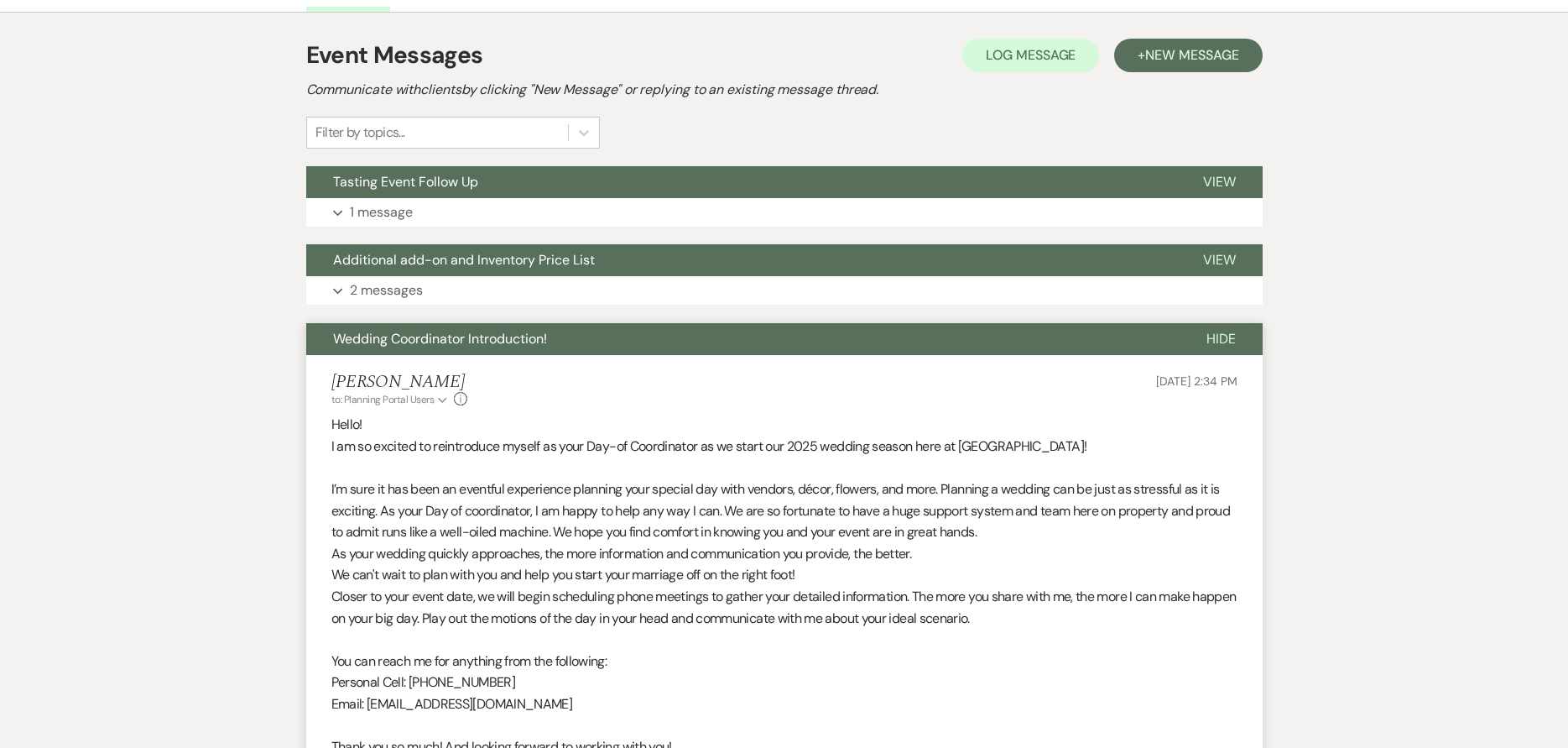
click at [496, 335] on span "Wedding Coordinator Introduction!" at bounding box center [440, 338] width 214 height 17
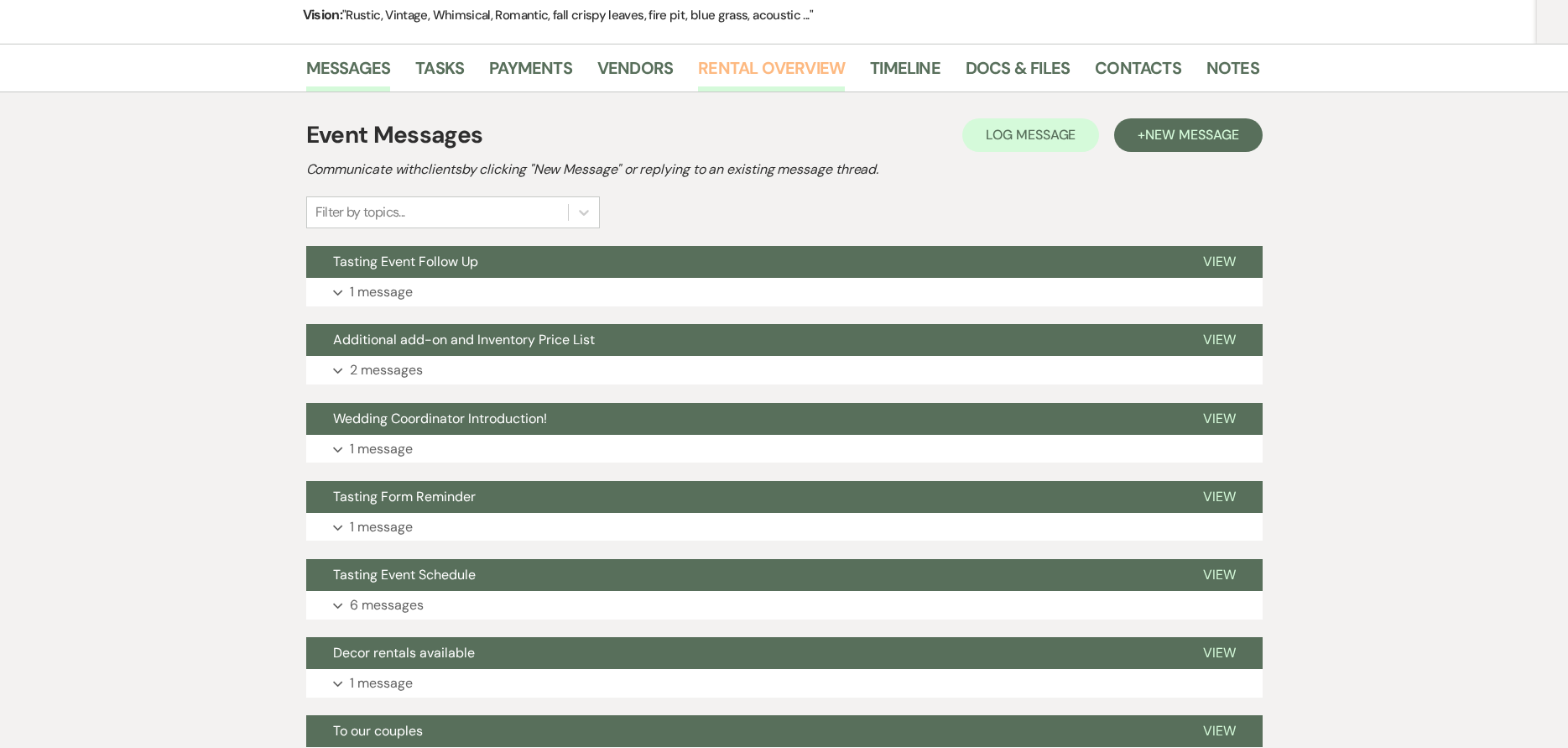
scroll to position [0, 0]
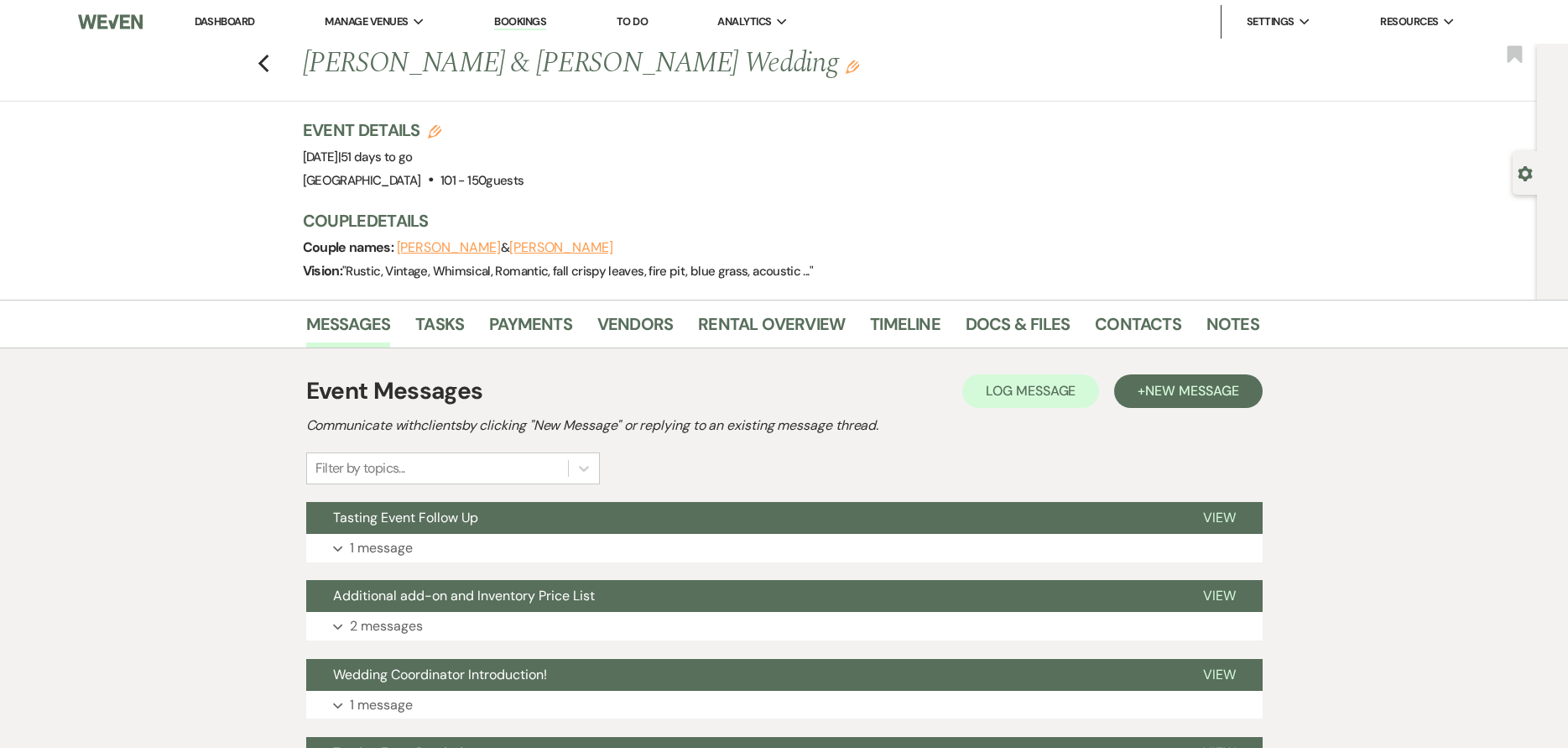
click at [957, 328] on li "Timeline" at bounding box center [918, 328] width 95 height 40
click at [973, 329] on link "Docs & Files" at bounding box center [1017, 329] width 104 height 37
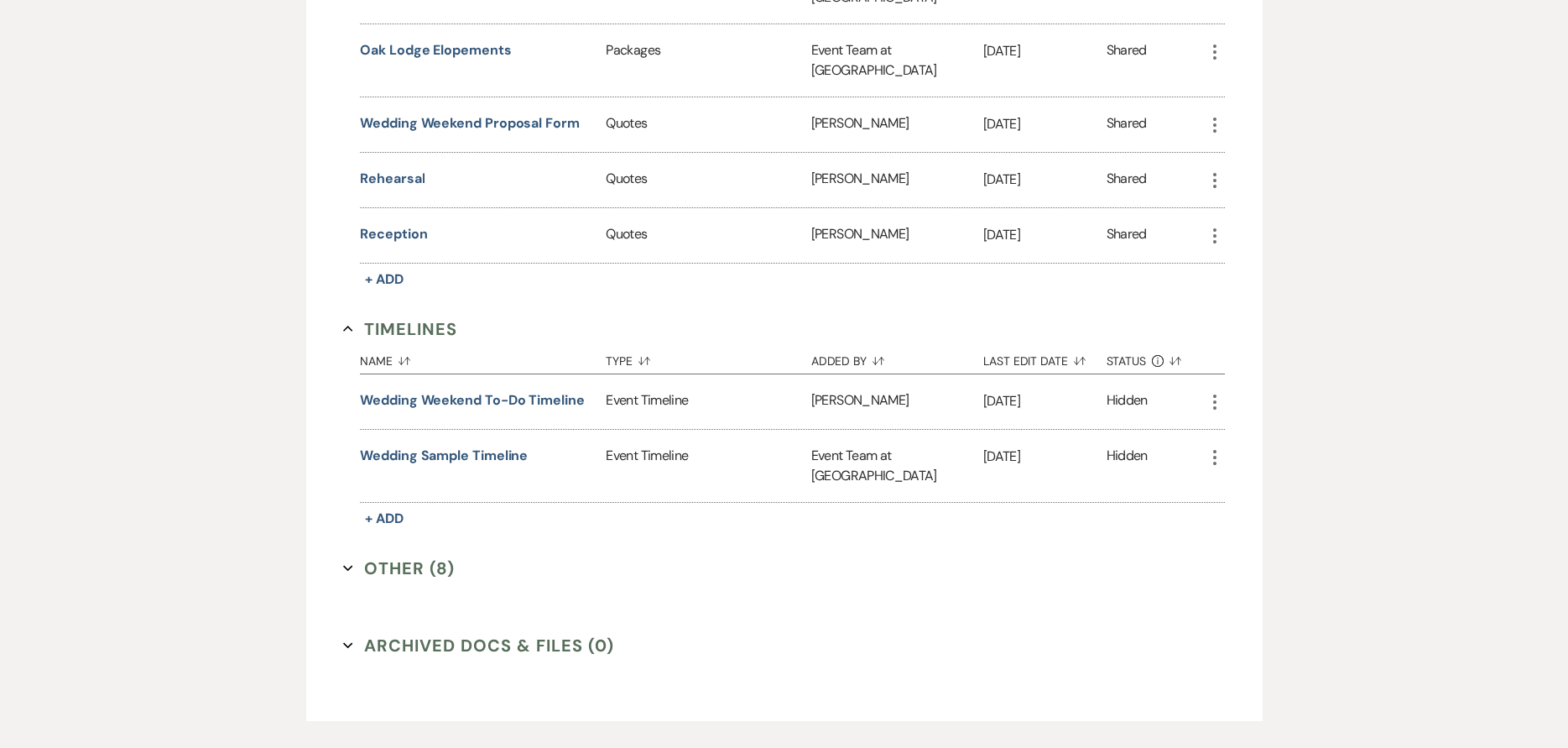
scroll to position [1330, 0]
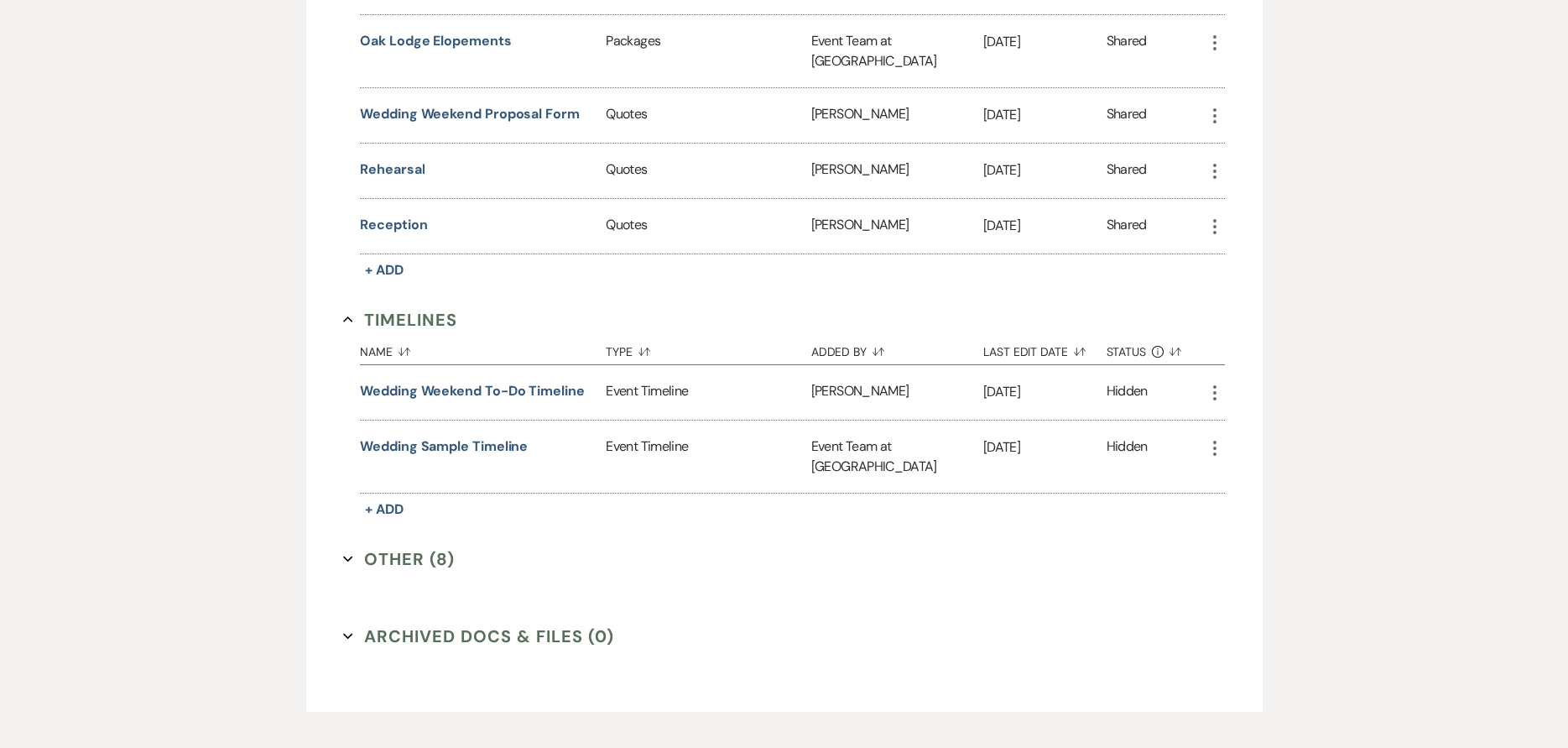
click at [429, 546] on button "Other (8) Expand" at bounding box center [398, 559] width 112 height 25
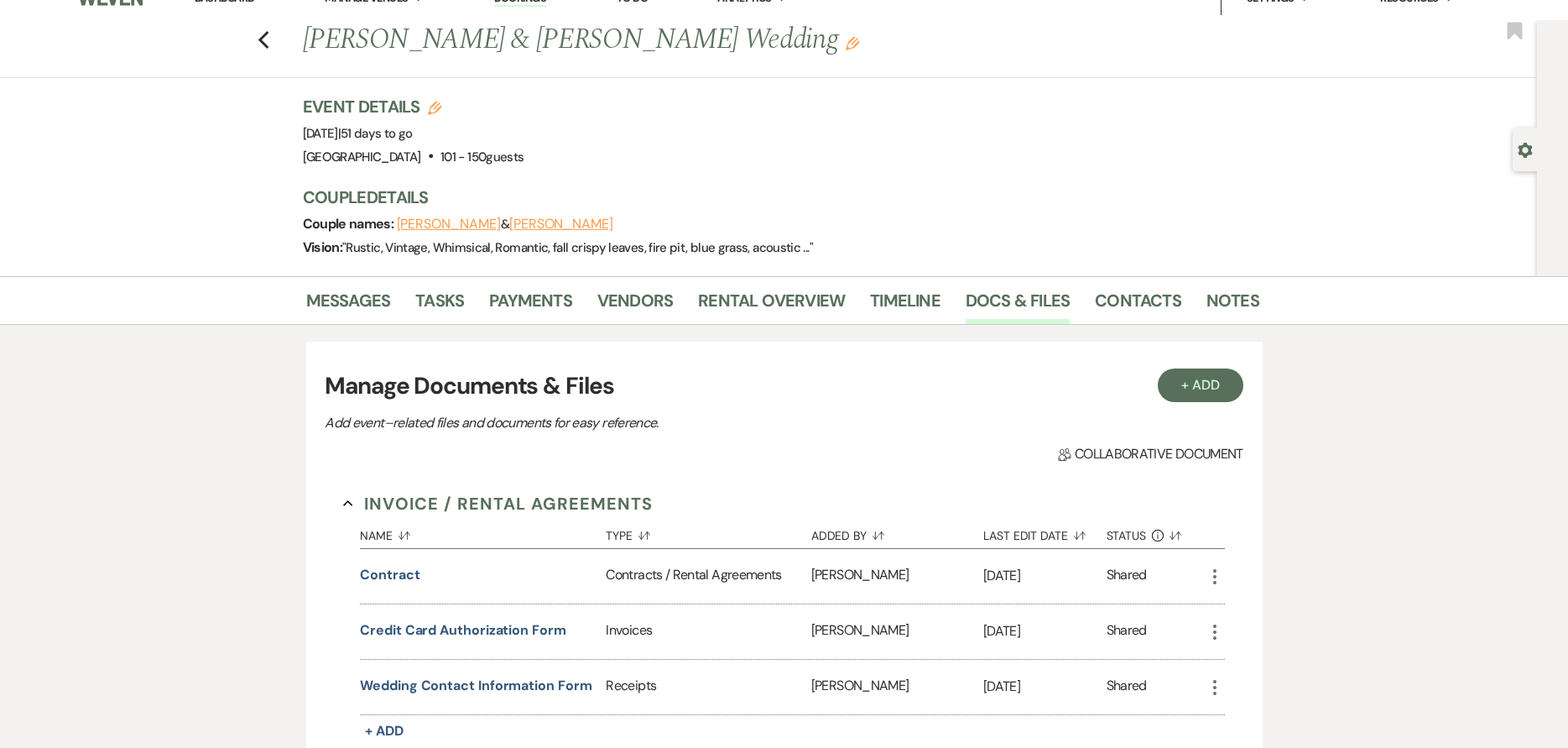
scroll to position [0, 0]
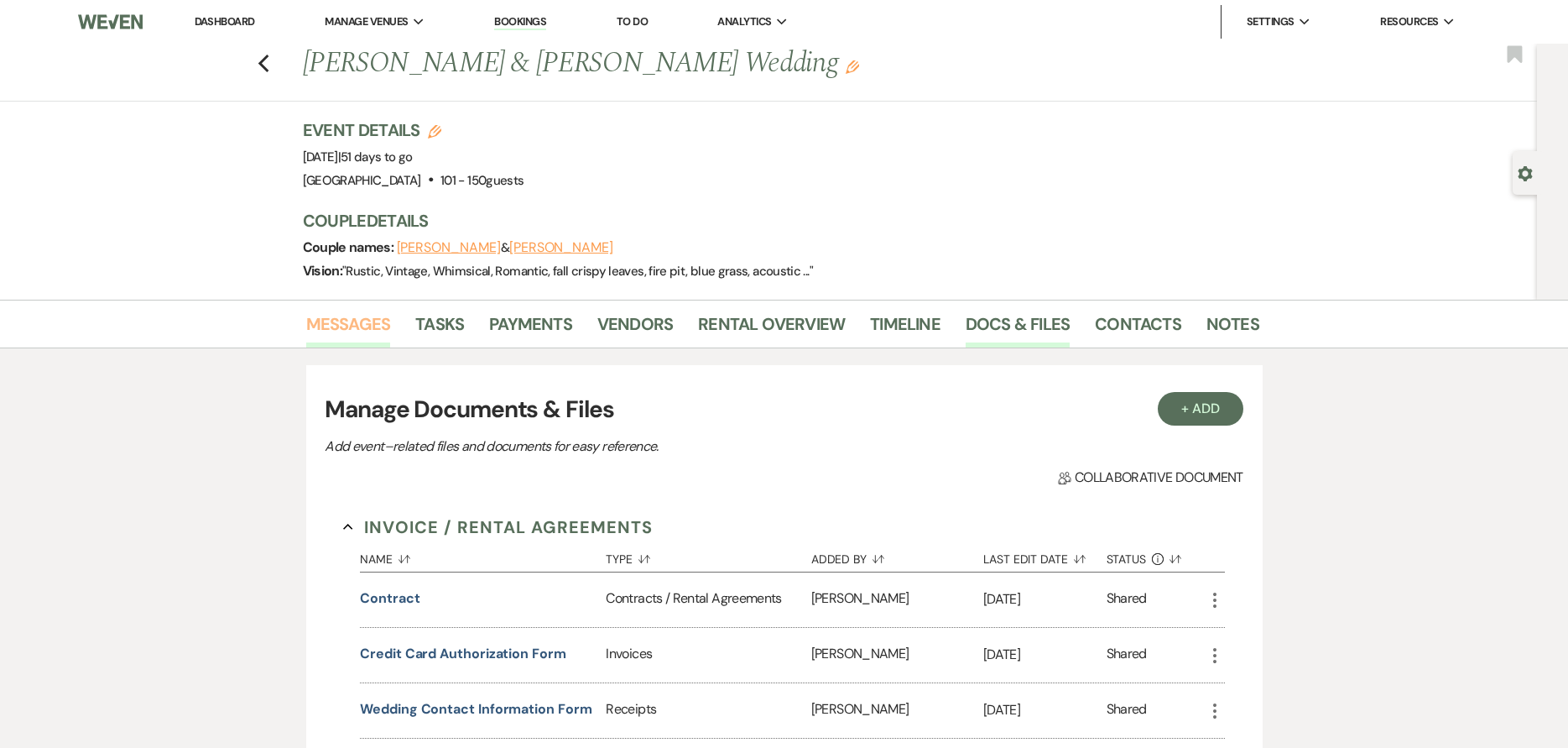
click at [371, 325] on link "Messages" at bounding box center [349, 329] width 85 height 37
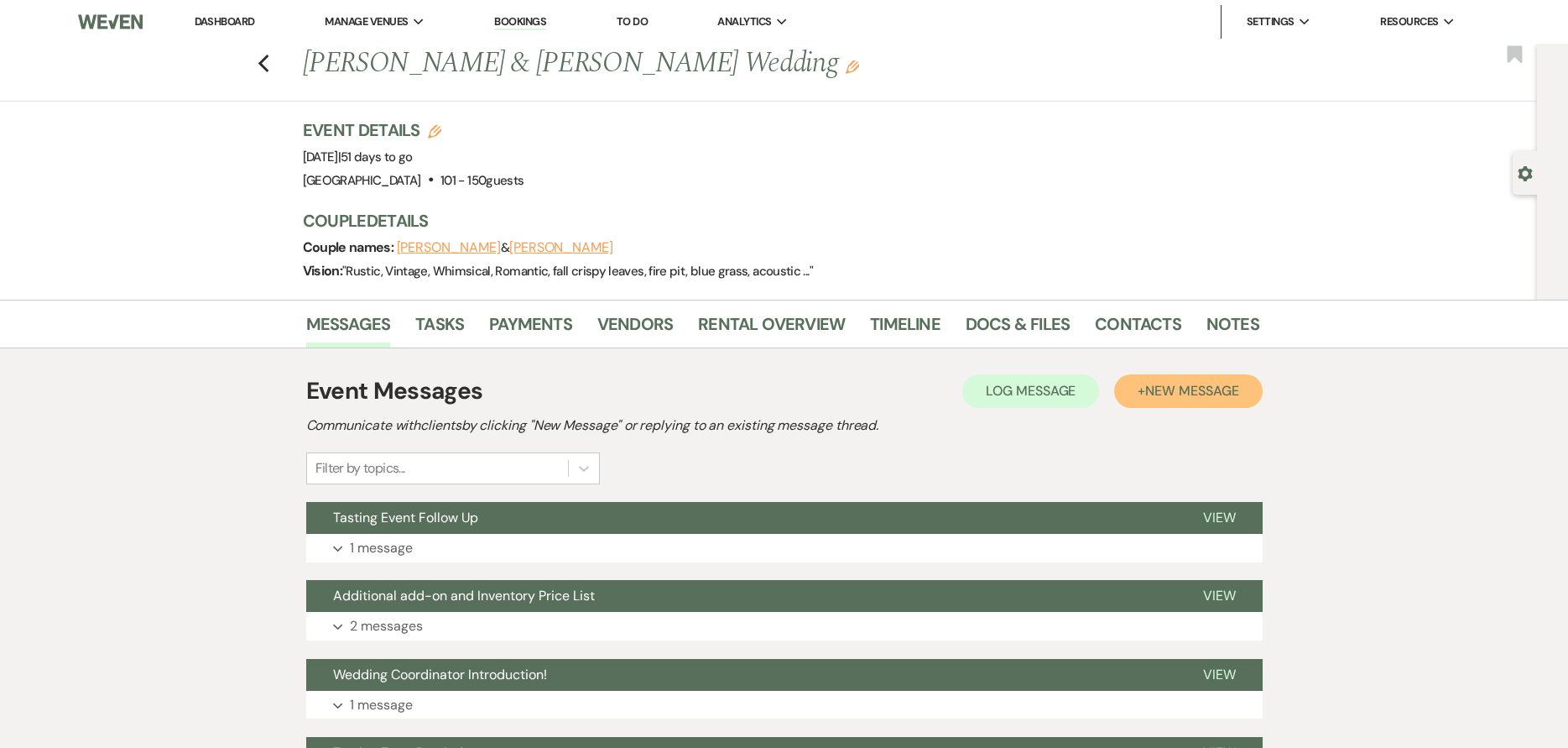
click at [1127, 399] on button "+ New Message" at bounding box center [1188, 391] width 148 height 33
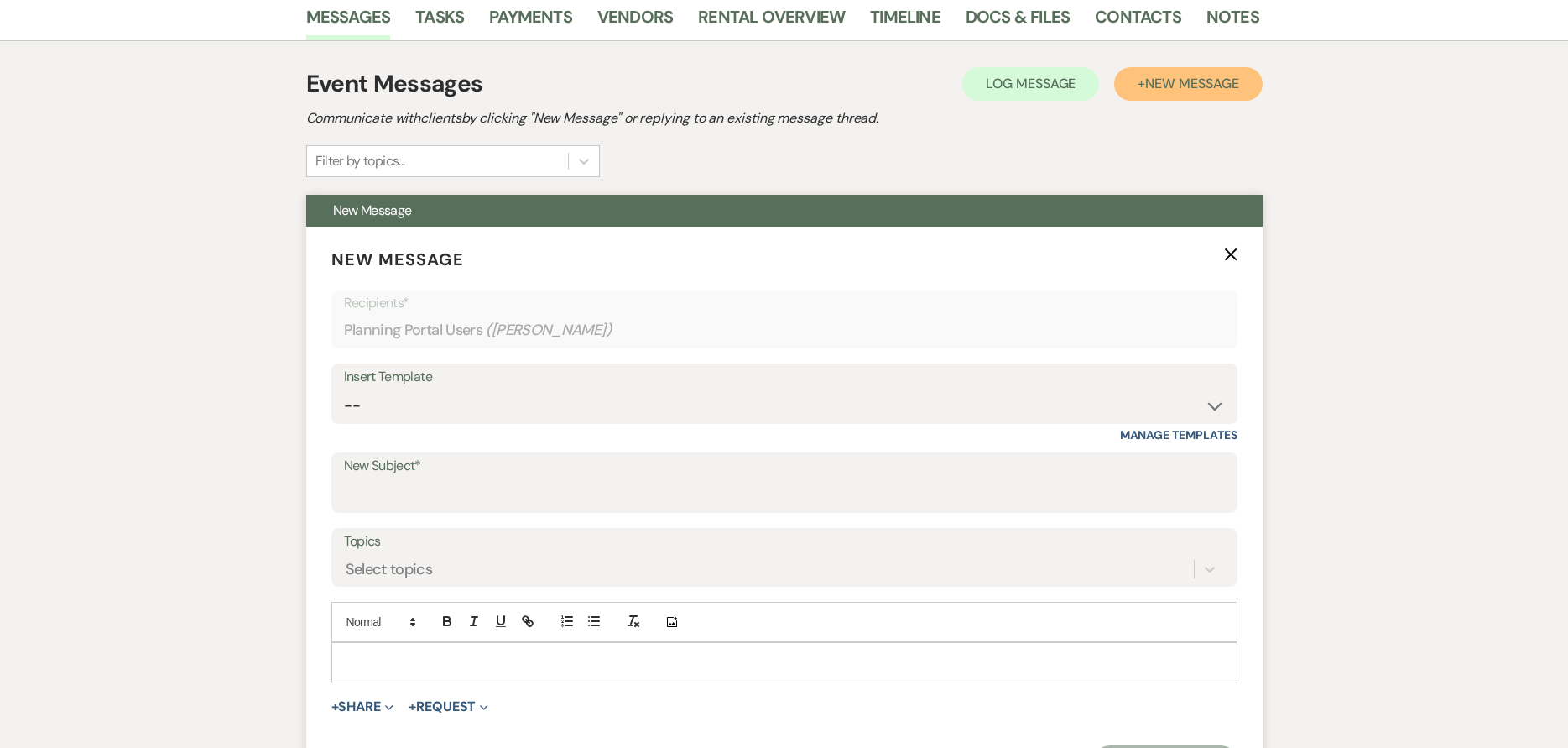
scroll to position [419, 0]
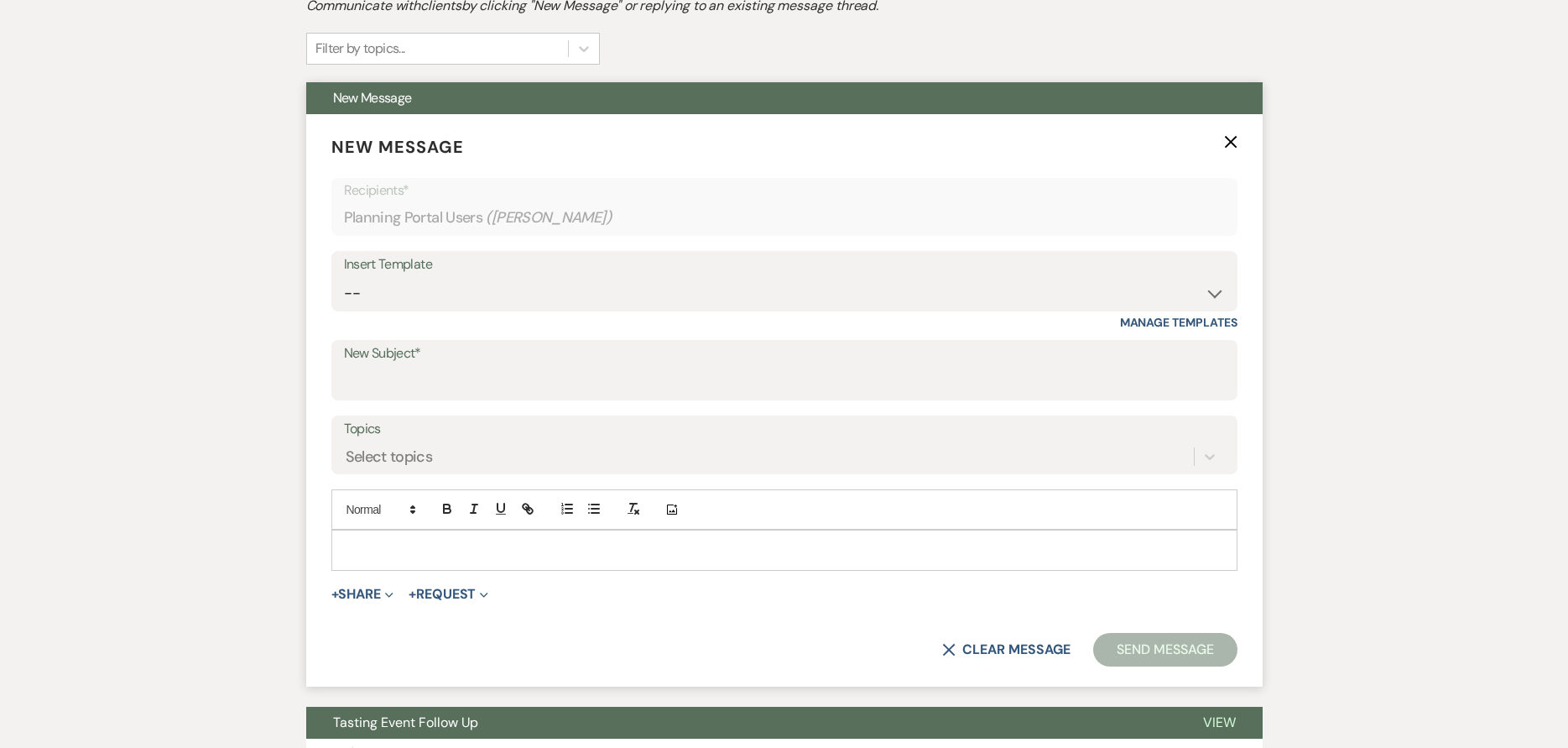
click at [676, 398] on div "New Subject*" at bounding box center [784, 370] width 906 height 60
drag, startPoint x: 688, startPoint y: 385, endPoint x: 816, endPoint y: 374, distance: 128.5
click at [688, 385] on input "New Subject*" at bounding box center [784, 382] width 880 height 32
type input "Lodging"
click at [459, 549] on p at bounding box center [784, 549] width 879 height 18
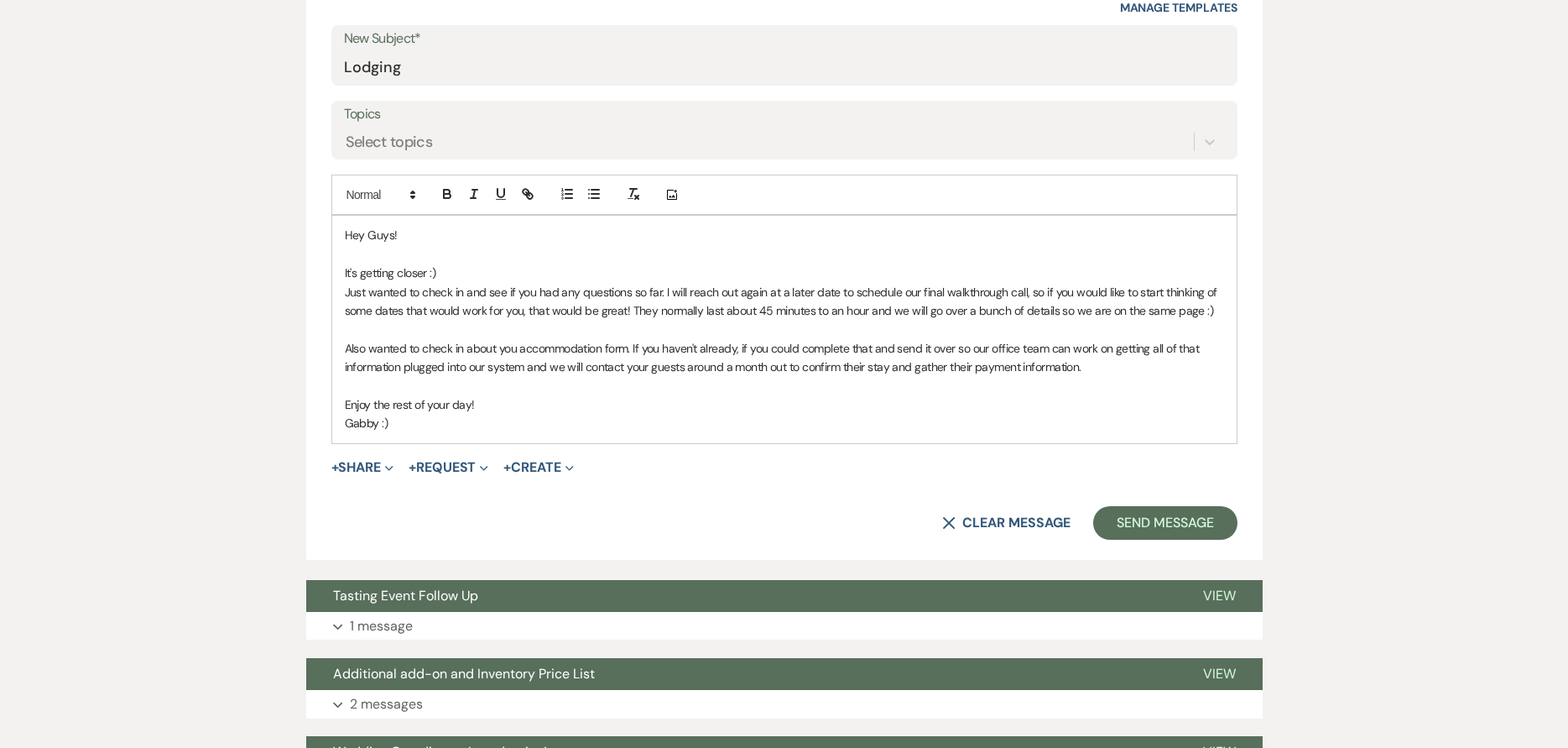
scroll to position [756, 0]
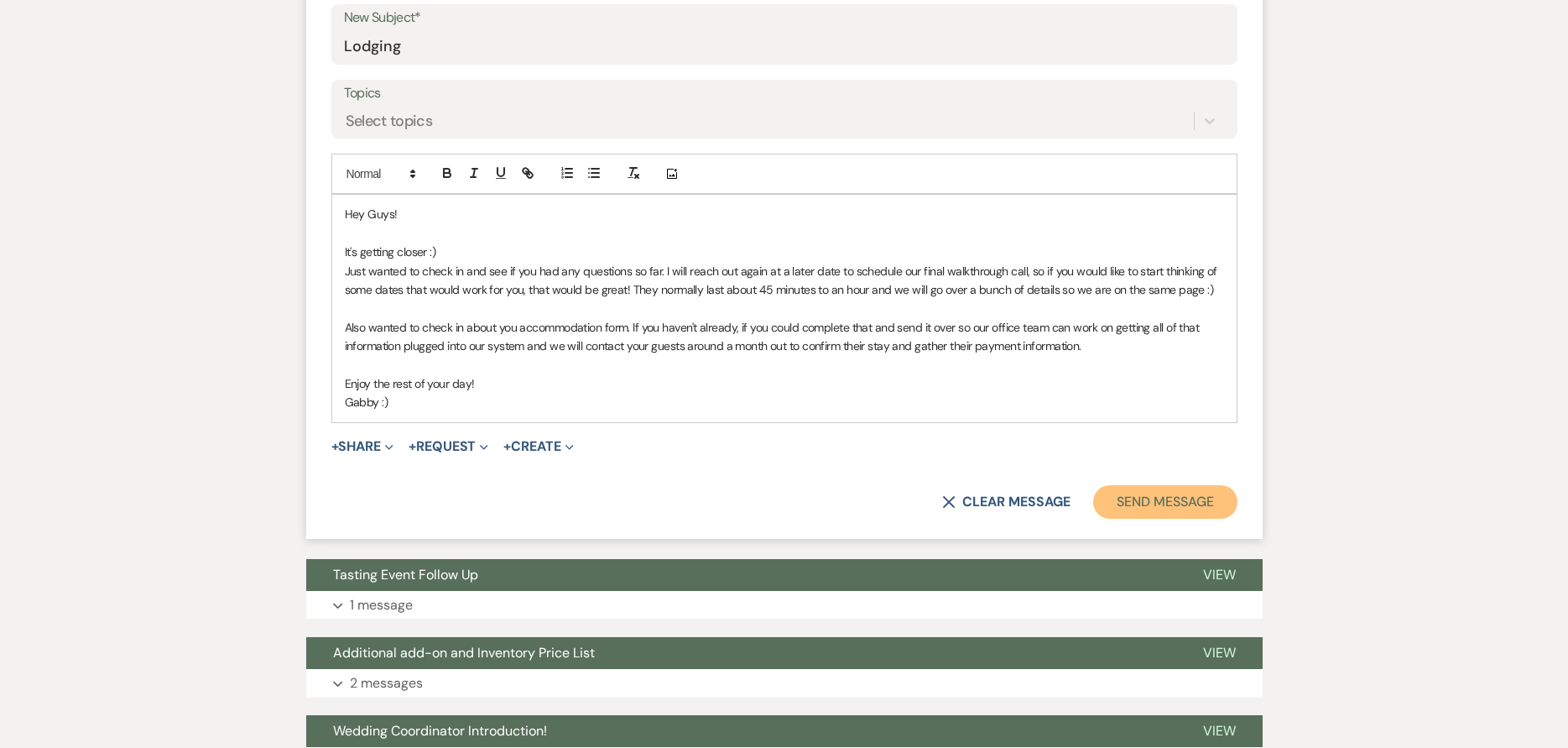
click at [1148, 503] on button "Send Message" at bounding box center [1165, 502] width 143 height 33
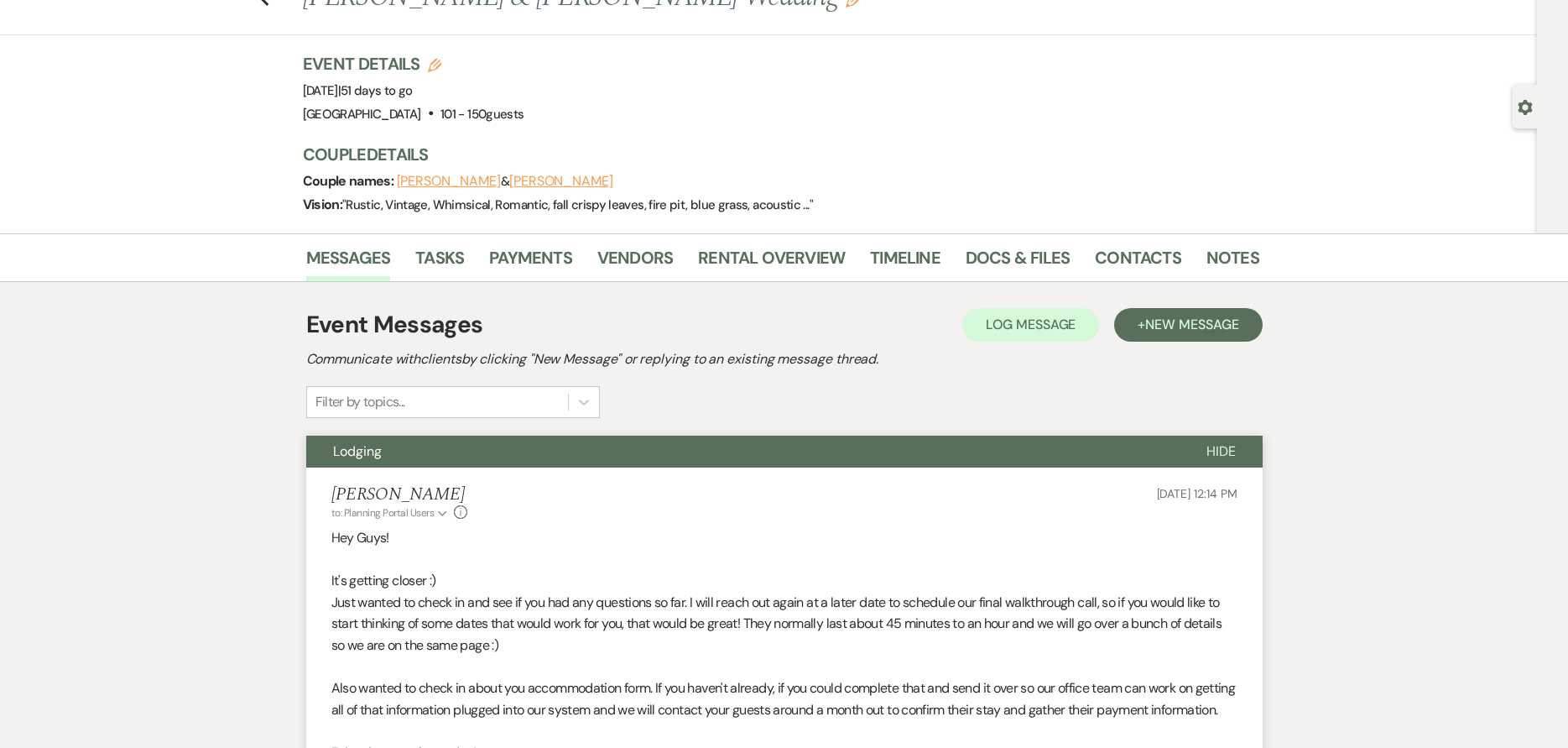
scroll to position [0, 0]
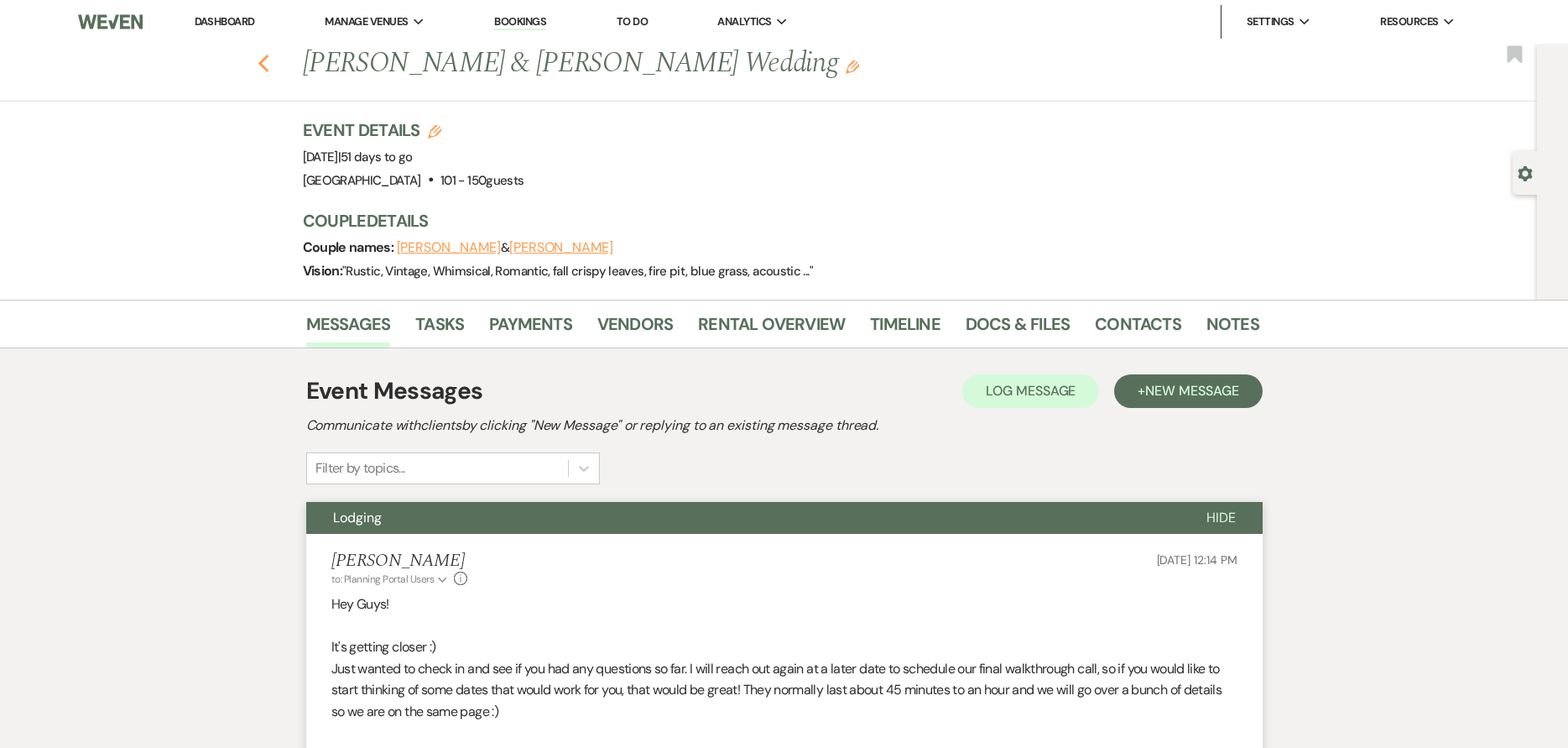
click at [267, 62] on use "button" at bounding box center [263, 63] width 11 height 18
select select "7"
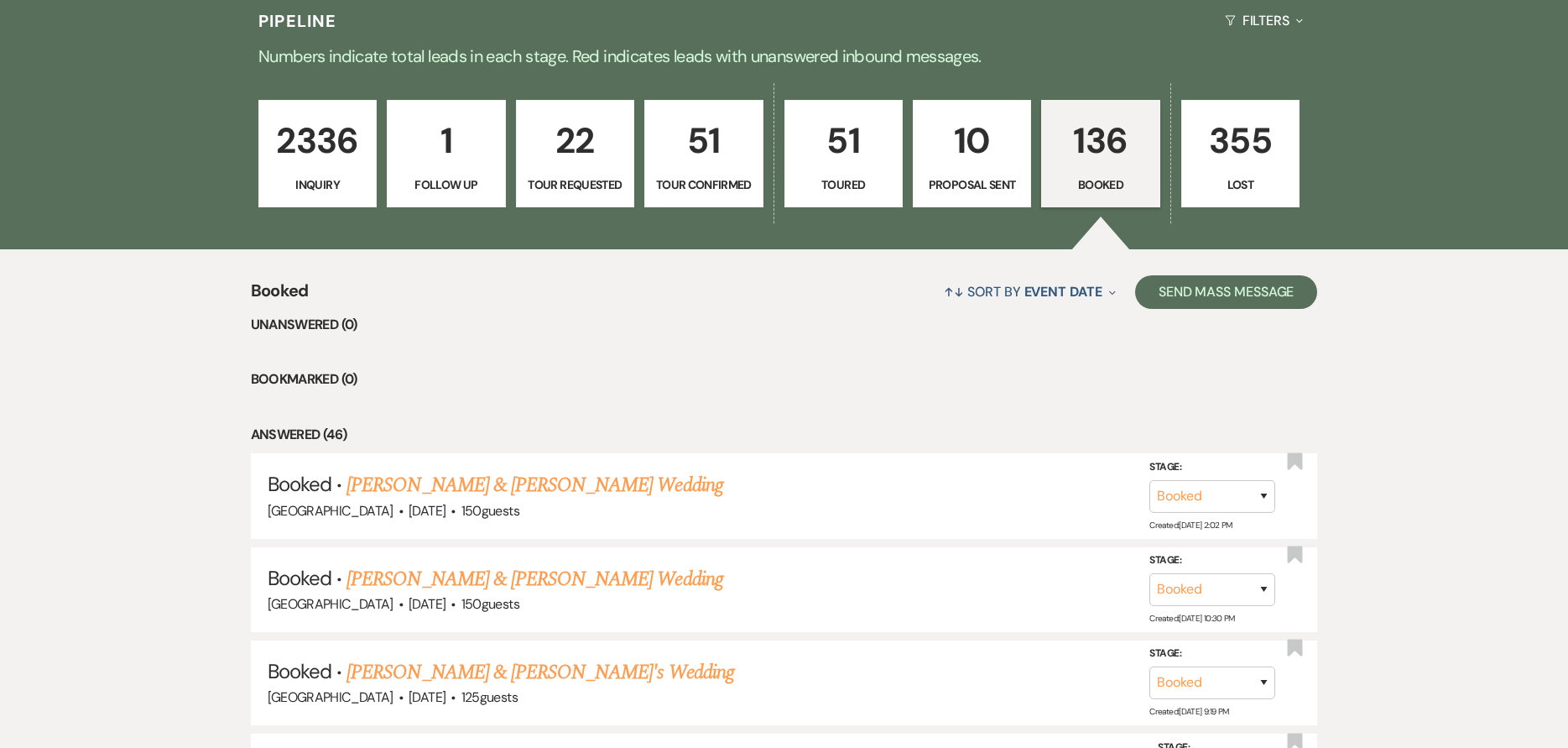
scroll to position [503, 0]
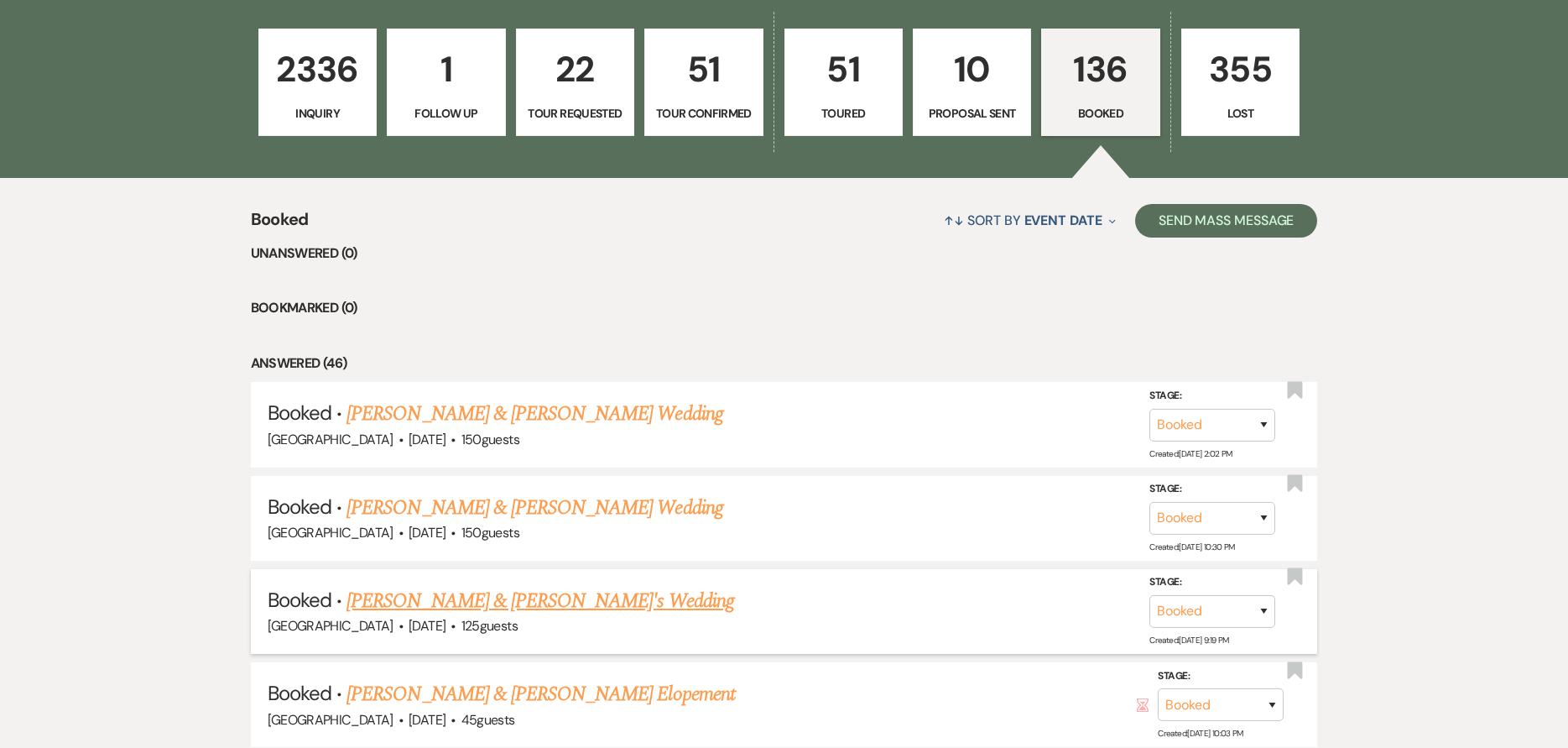
click at [487, 597] on link "[PERSON_NAME] & [PERSON_NAME]'s Wedding" at bounding box center [540, 601] width 388 height 31
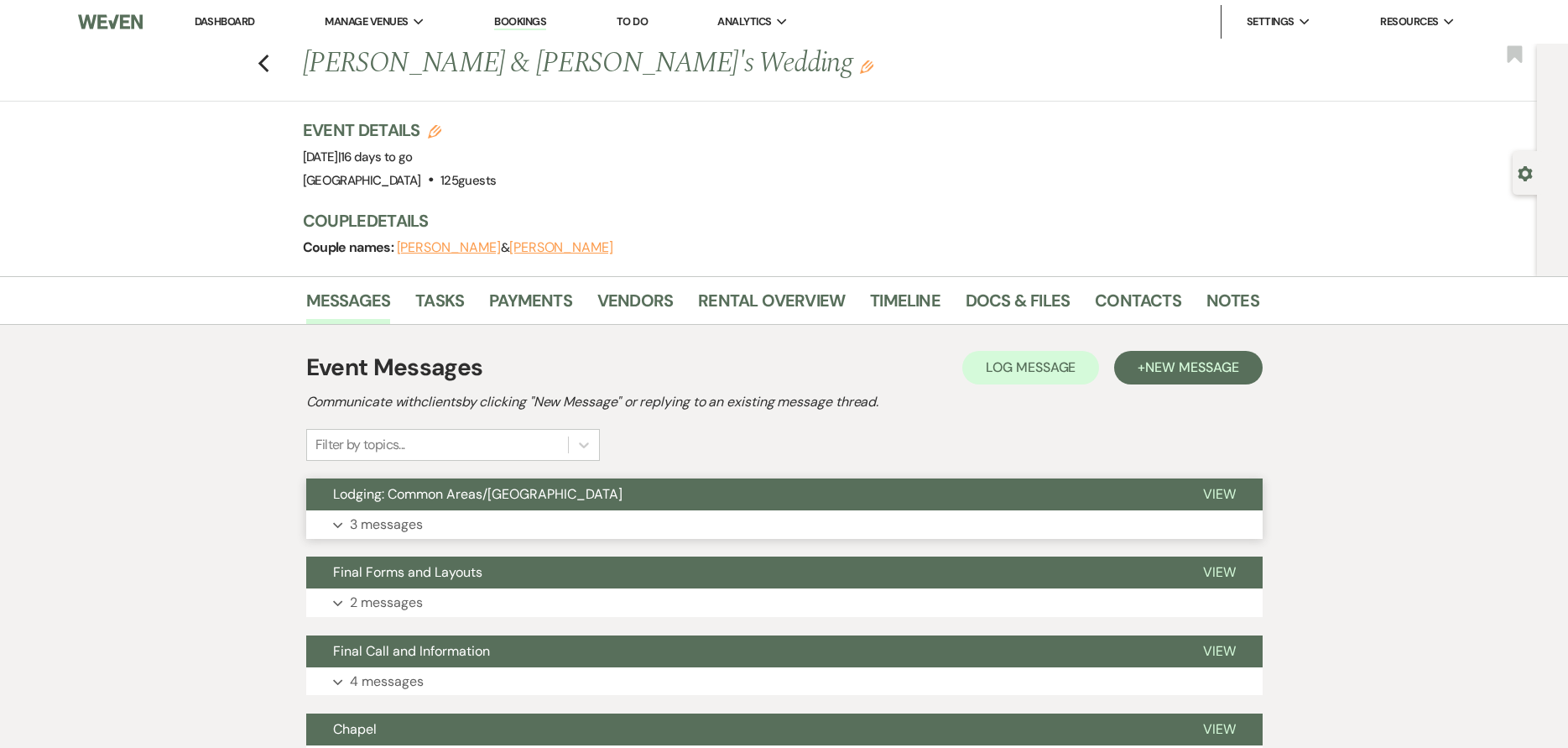
click at [470, 494] on span "Lodging: Common Areas/[GEOGRAPHIC_DATA]" at bounding box center [477, 494] width 289 height 17
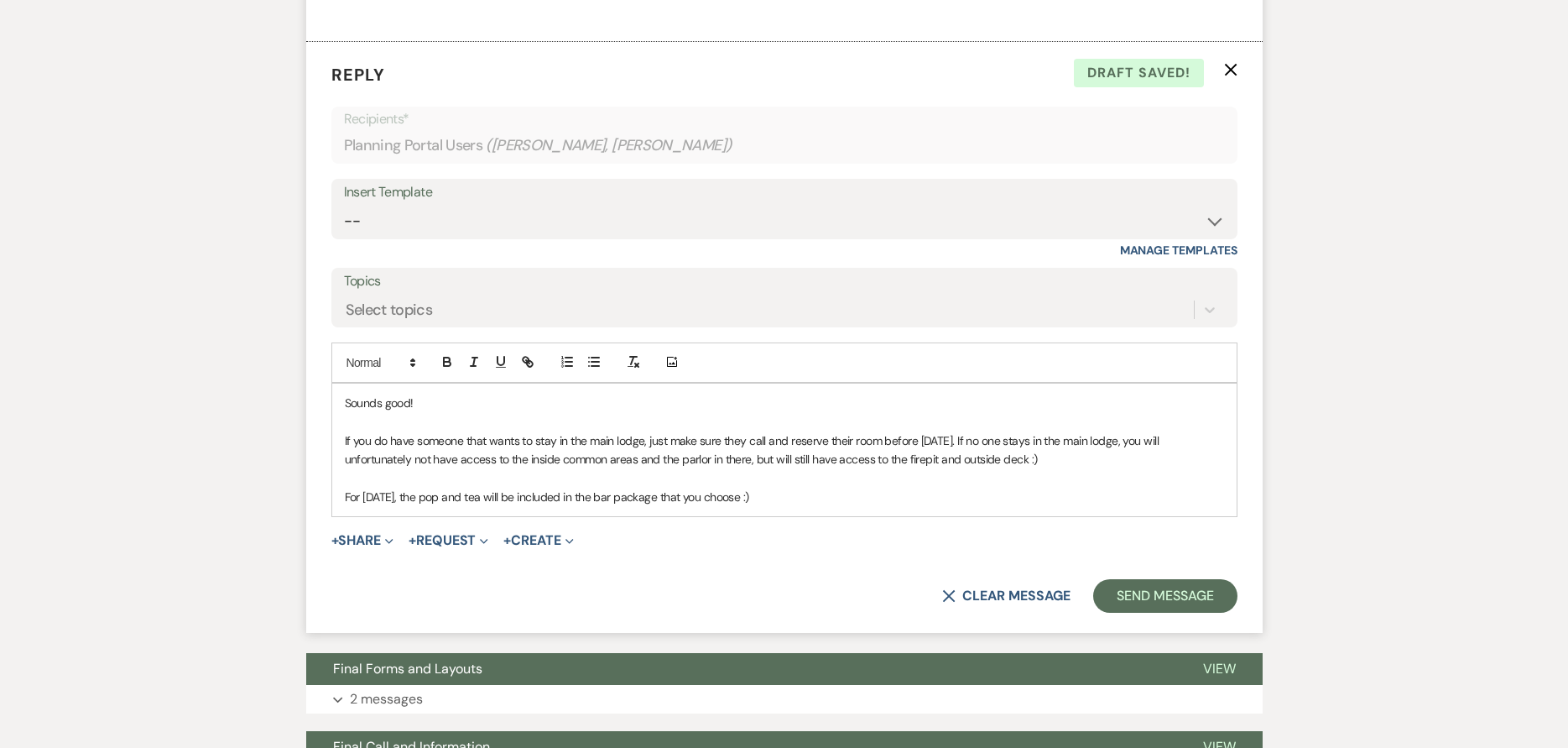
scroll to position [936, 0]
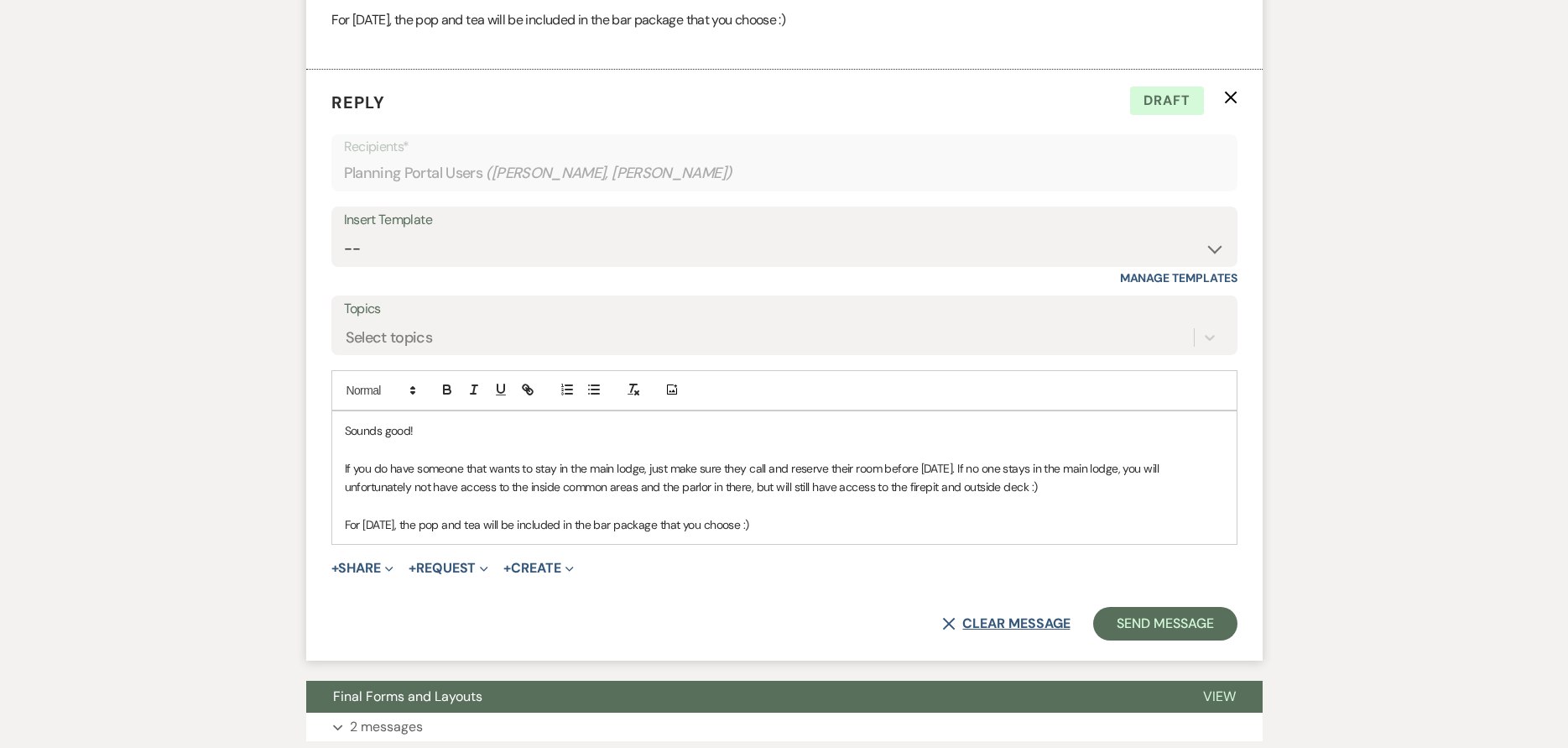
click at [946, 619] on icon "X" at bounding box center [949, 624] width 13 height 13
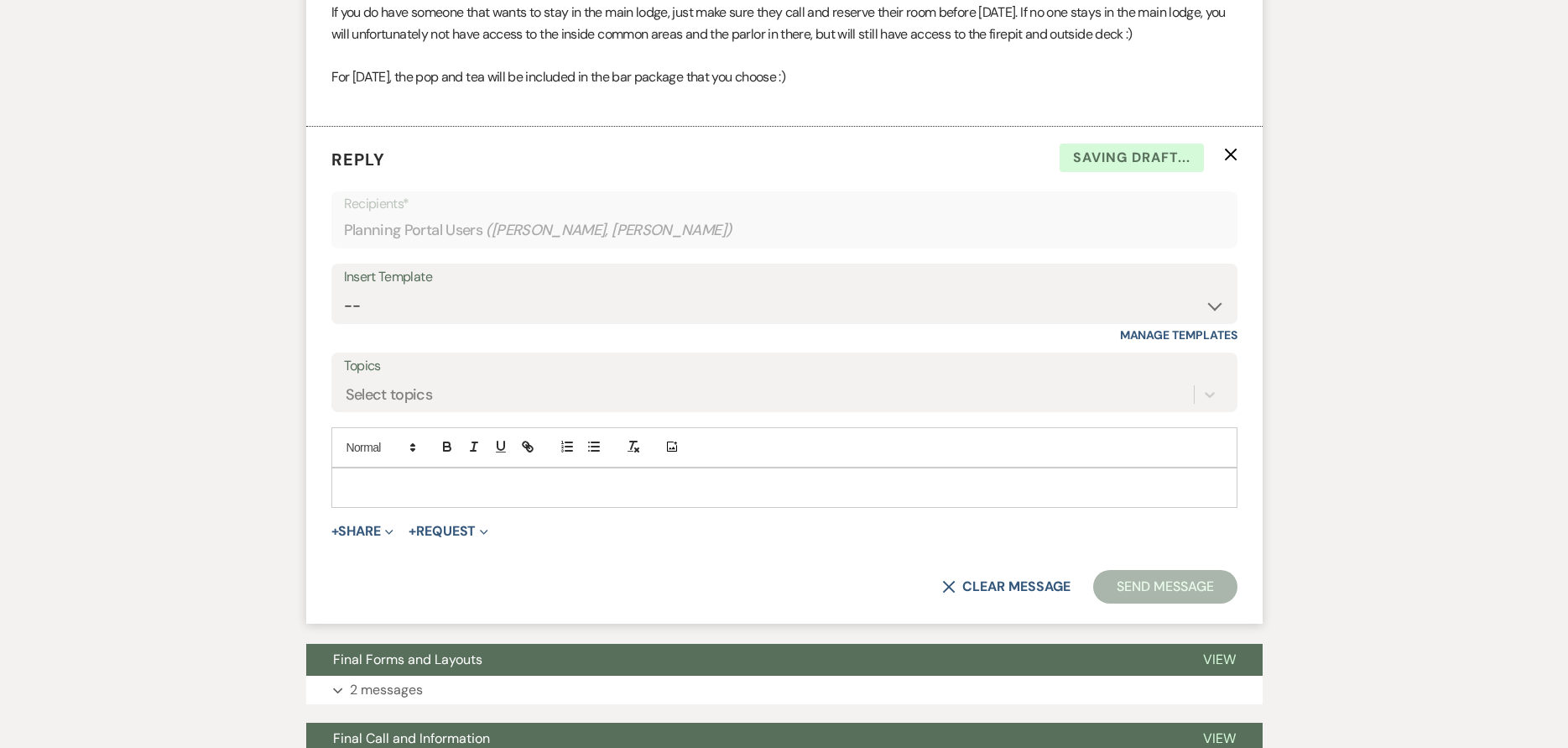
scroll to position [853, 0]
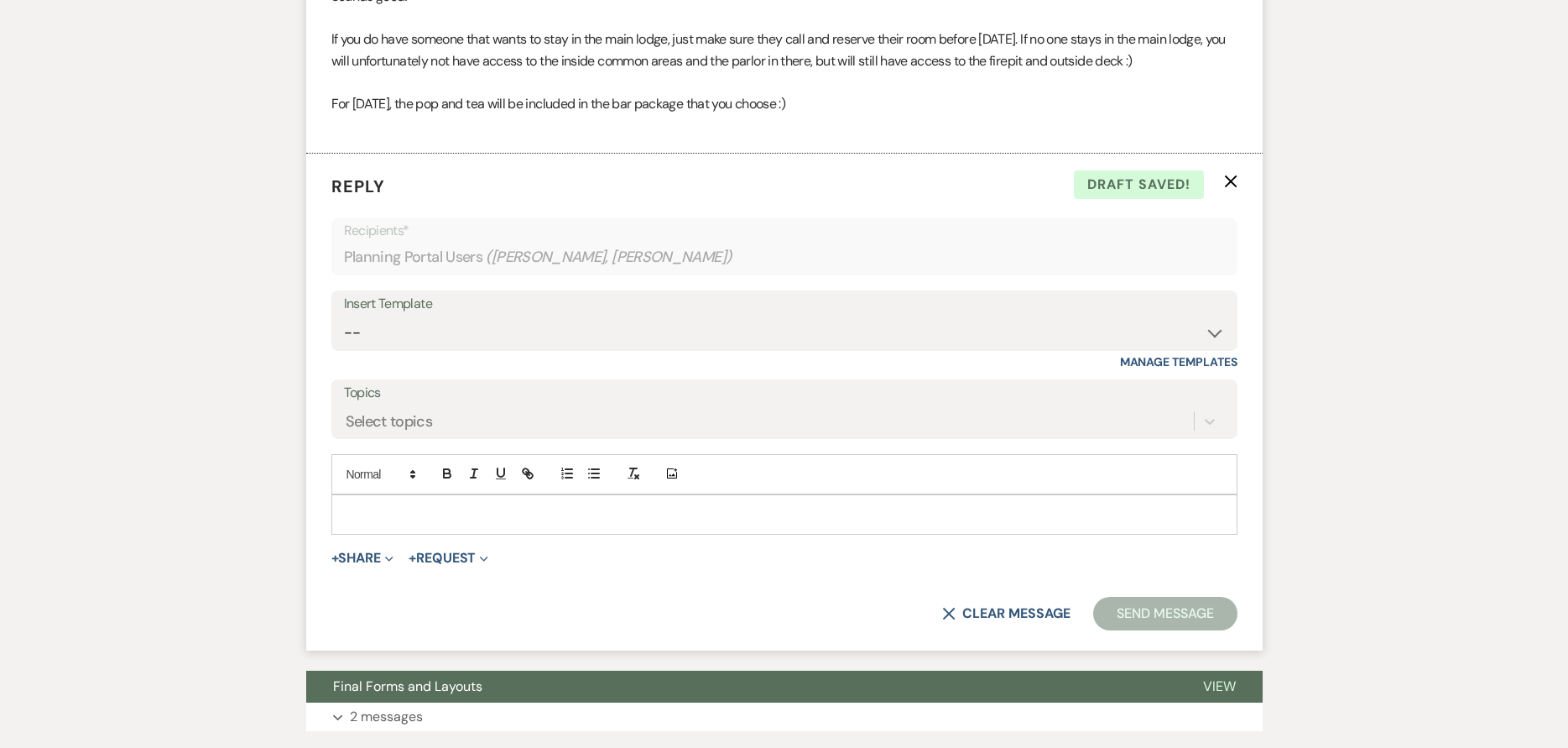
click at [1230, 177] on icon "X" at bounding box center [1231, 182] width 13 height 13
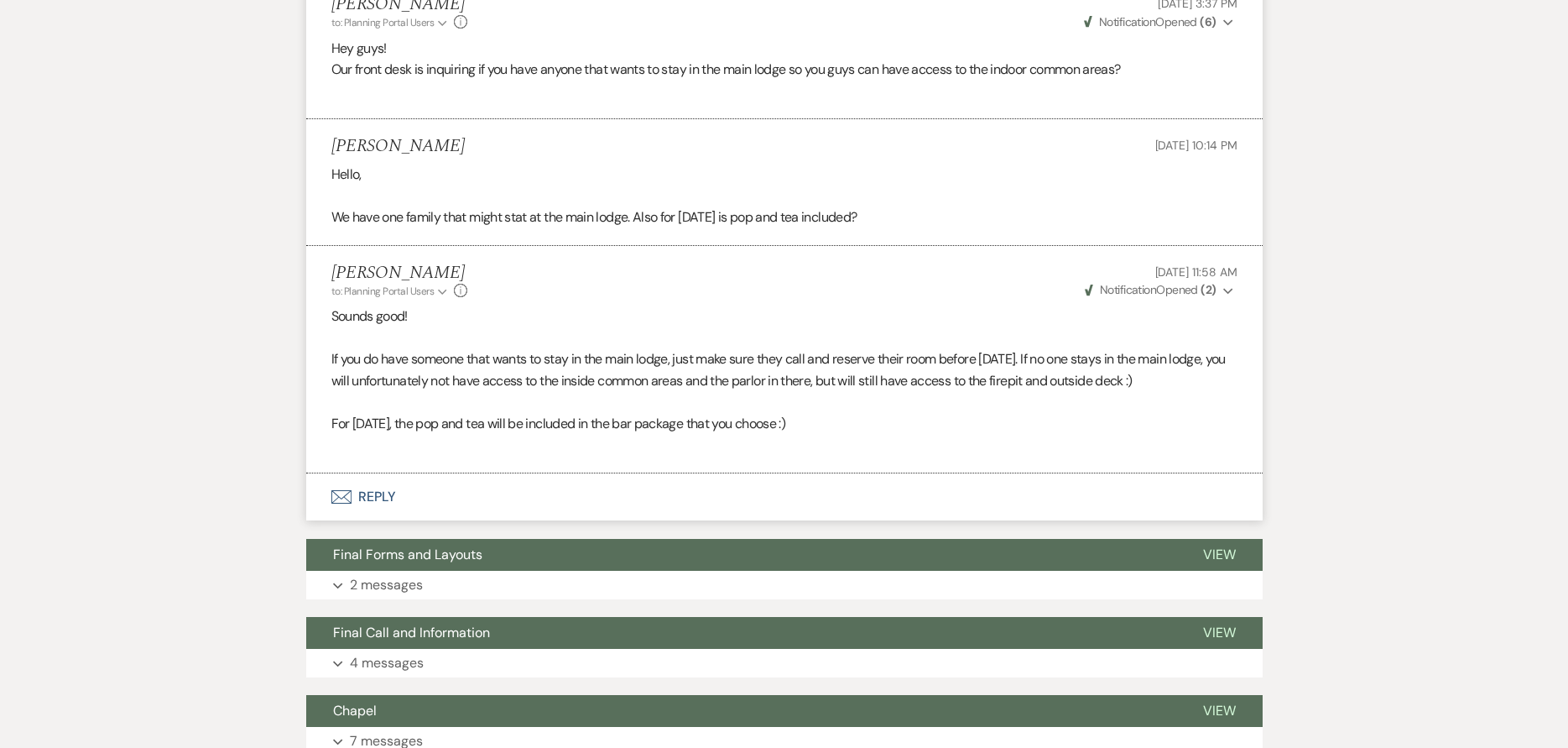
scroll to position [517, 0]
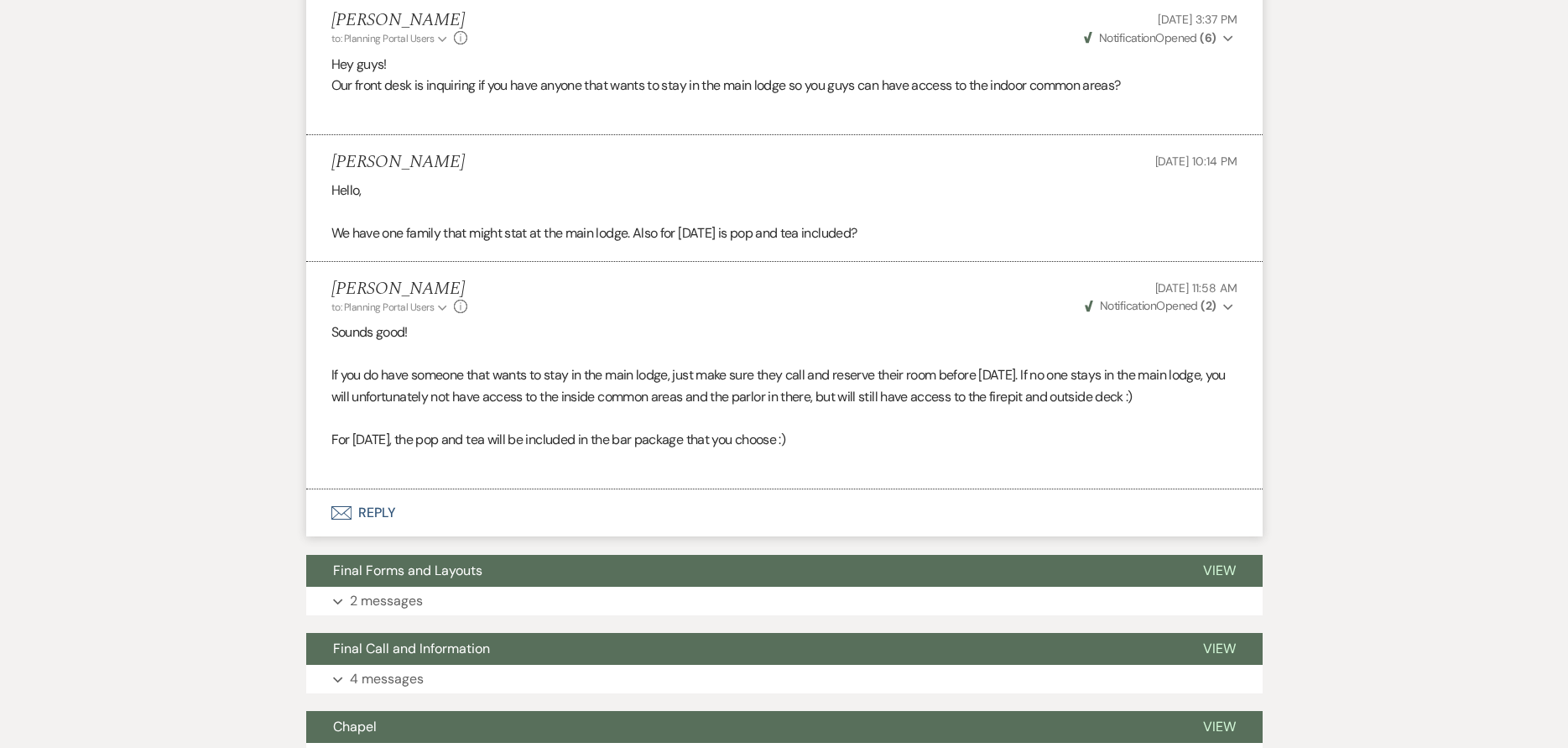
click at [1181, 297] on button "Weven Check Notification Opened ( 2 ) Expand" at bounding box center [1159, 306] width 156 height 17
click at [908, 309] on div "Gabby Thomas to: Planning Portal Users Expand Info Sep 10, 2025, 11:58 AM Weven…" at bounding box center [784, 297] width 906 height 36
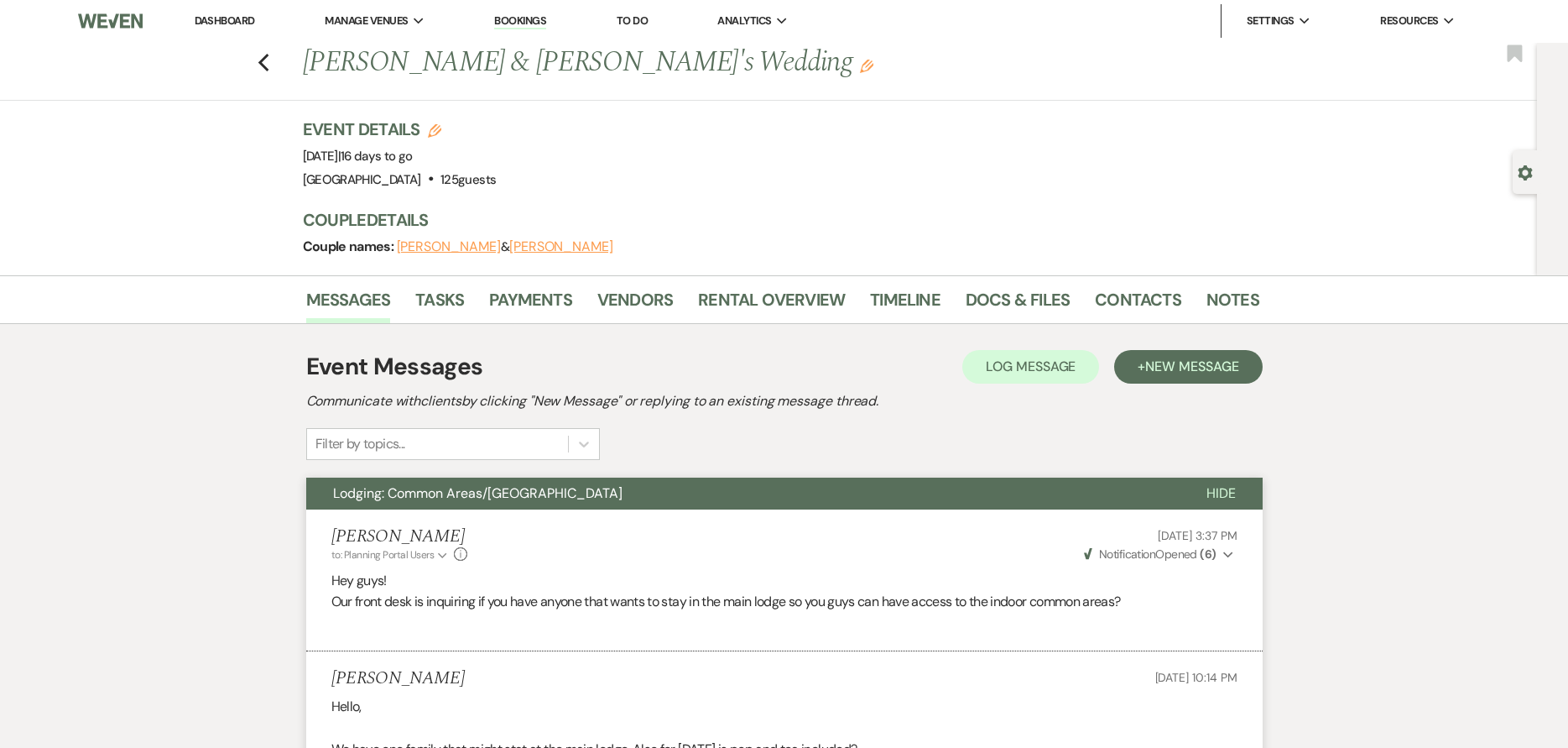
scroll to position [0, 0]
click at [268, 62] on use "button" at bounding box center [263, 63] width 11 height 18
select select "7"
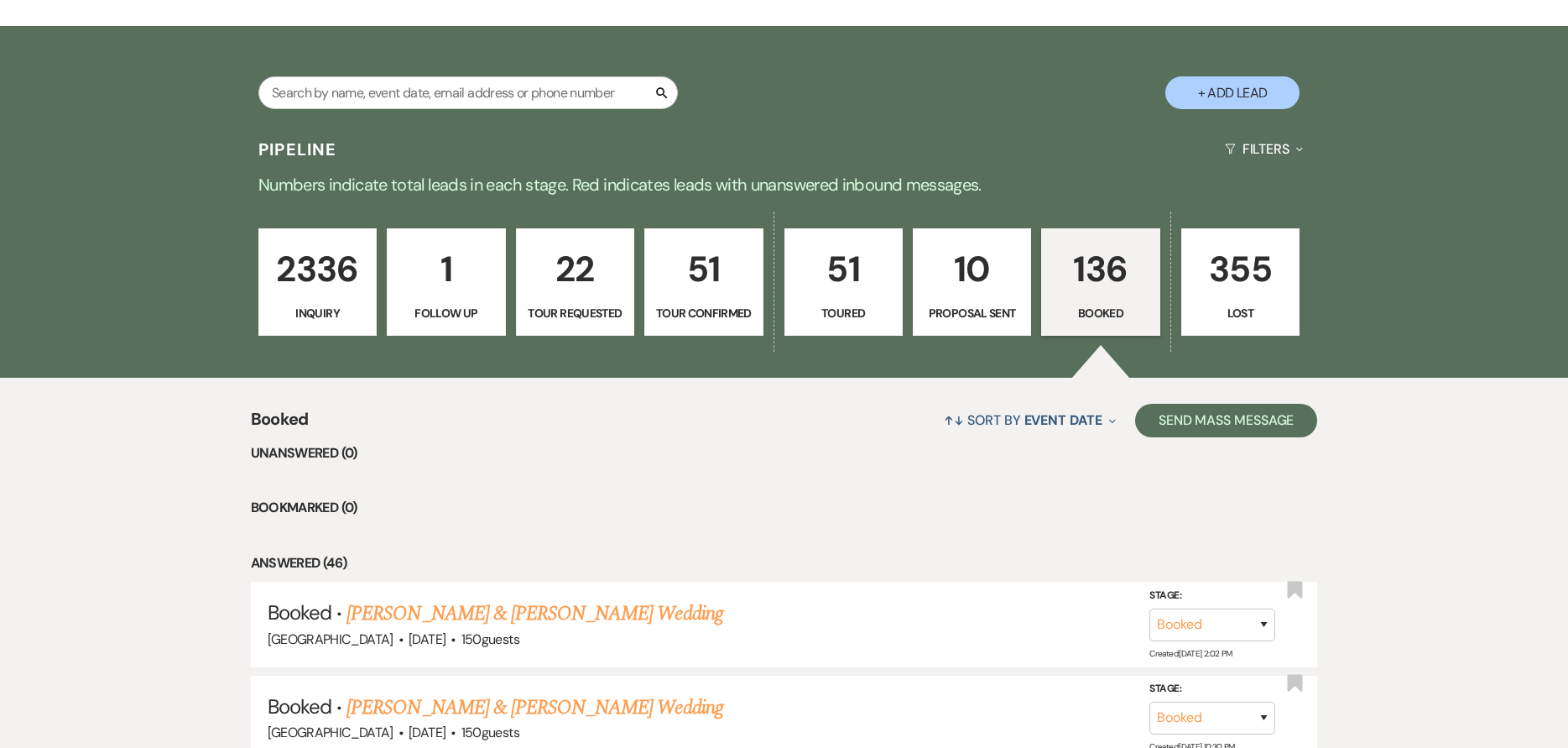
scroll to position [252, 0]
